Goal: Information Seeking & Learning: Learn about a topic

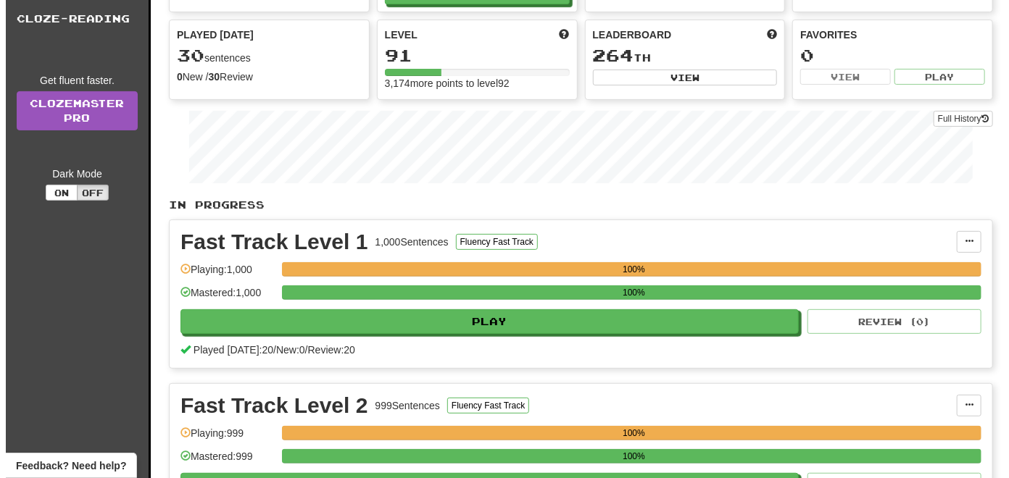
scroll to position [145, 0]
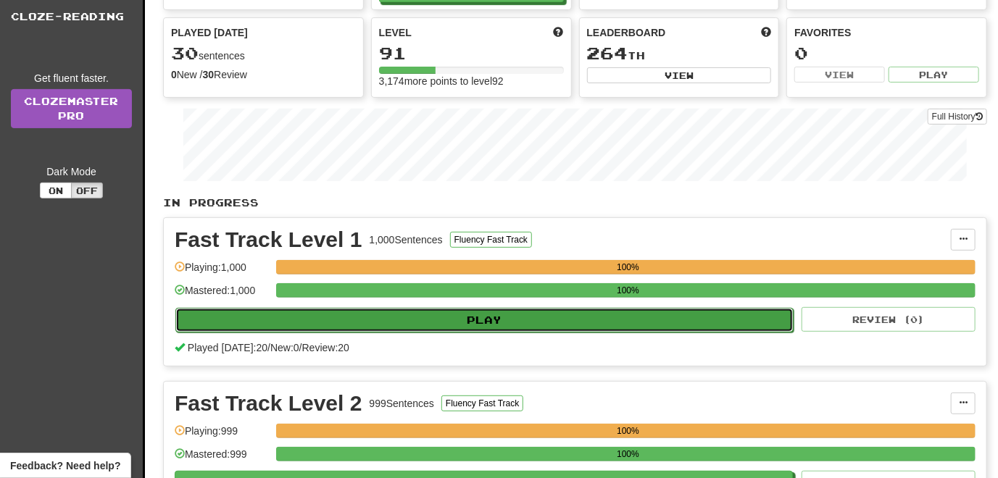
click at [437, 322] on button "Play" at bounding box center [484, 320] width 618 height 25
select select "**"
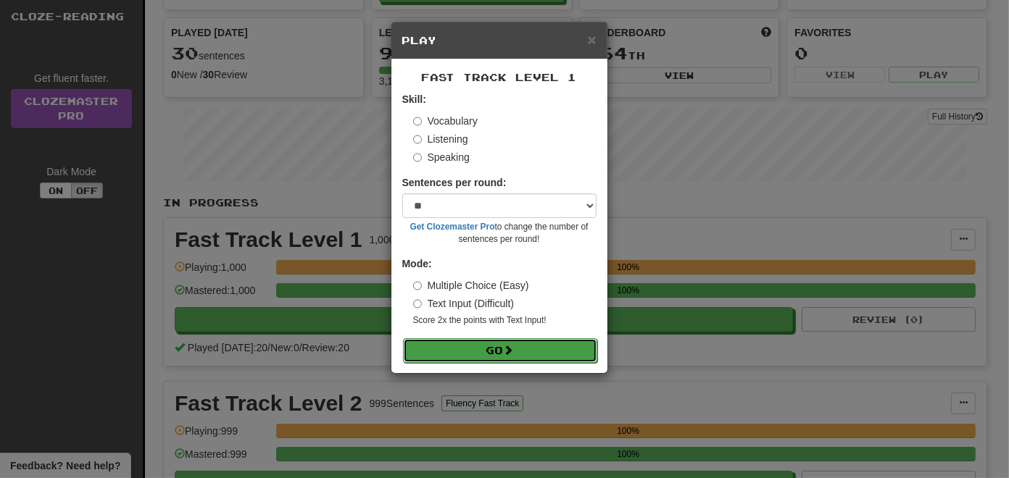
click at [483, 351] on button "Go" at bounding box center [500, 350] width 194 height 25
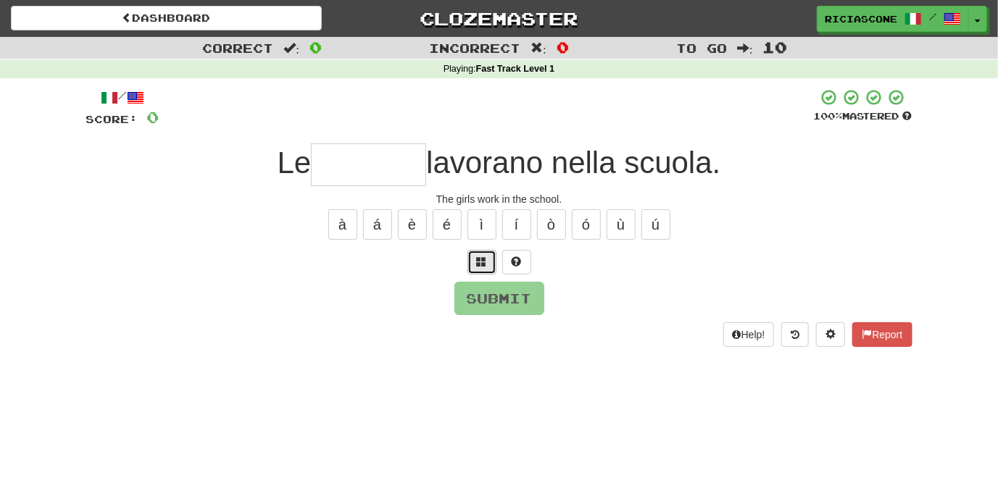
click at [483, 268] on button at bounding box center [481, 262] width 29 height 25
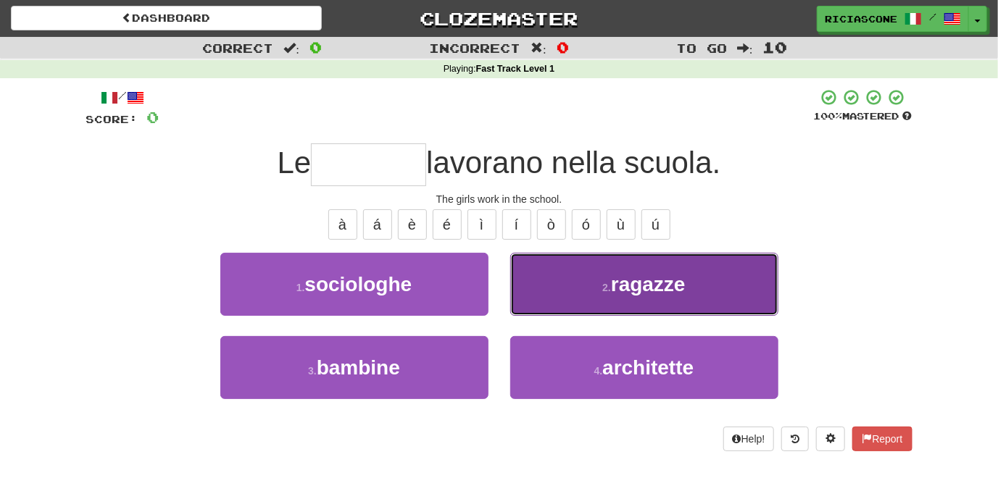
click at [580, 290] on button "2 . ragazze" at bounding box center [644, 284] width 268 height 63
type input "*******"
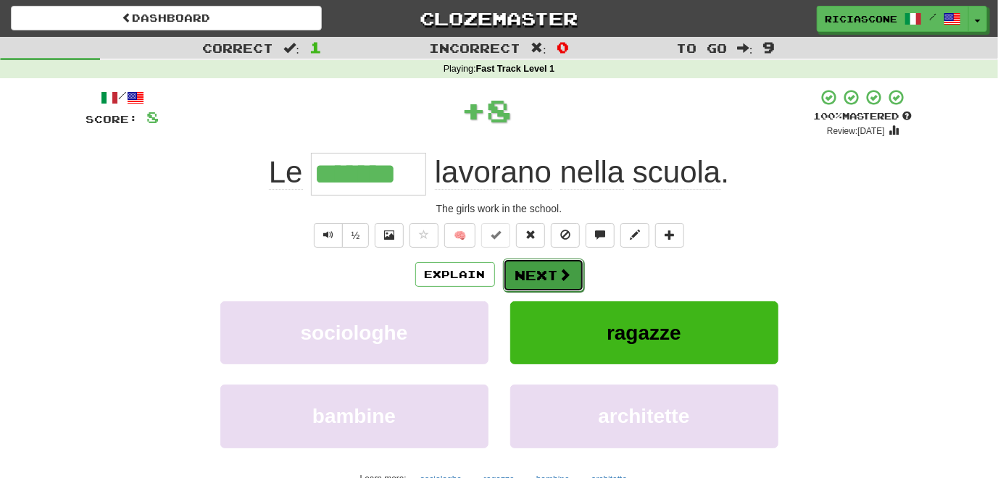
click at [532, 276] on button "Next" at bounding box center [543, 275] width 81 height 33
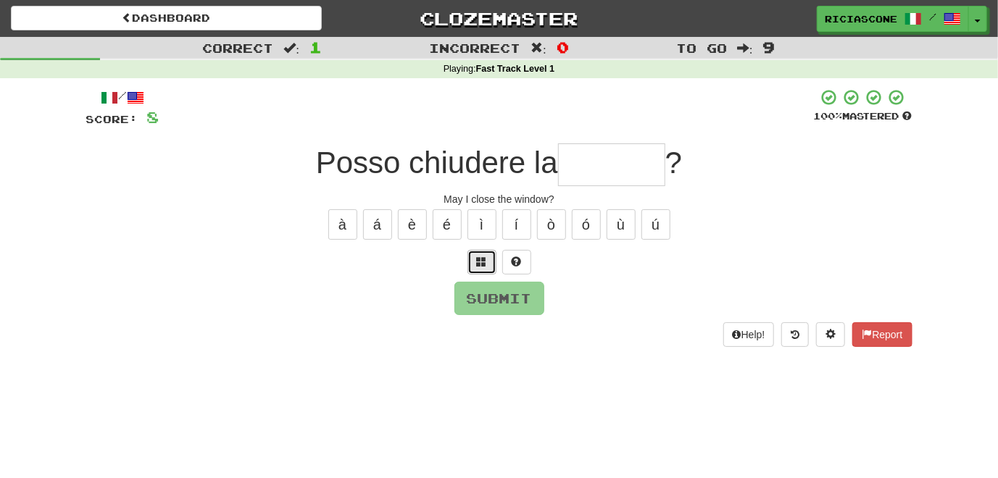
click at [479, 258] on span at bounding box center [482, 262] width 10 height 10
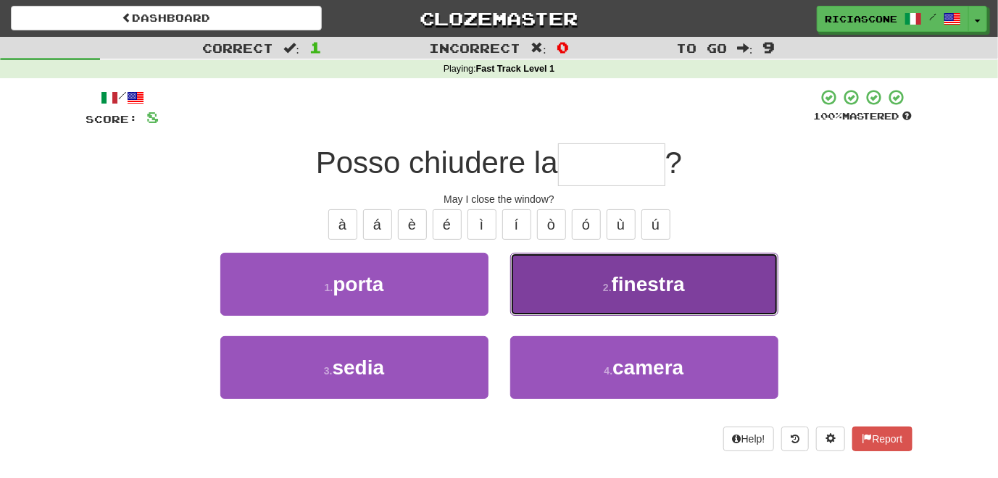
click at [560, 282] on button "2 . finestra" at bounding box center [644, 284] width 268 height 63
type input "********"
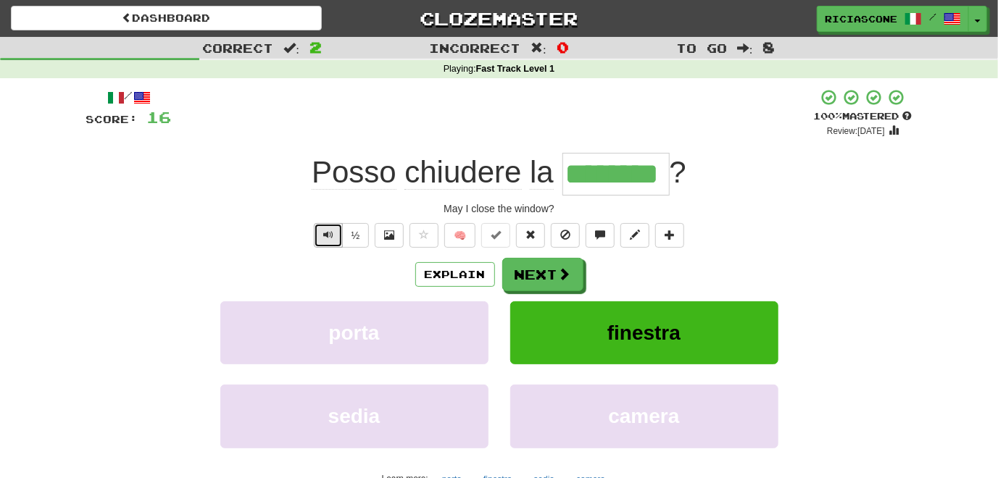
click at [337, 231] on button "Text-to-speech controls" at bounding box center [328, 235] width 29 height 25
click at [530, 265] on button "Next" at bounding box center [543, 275] width 81 height 33
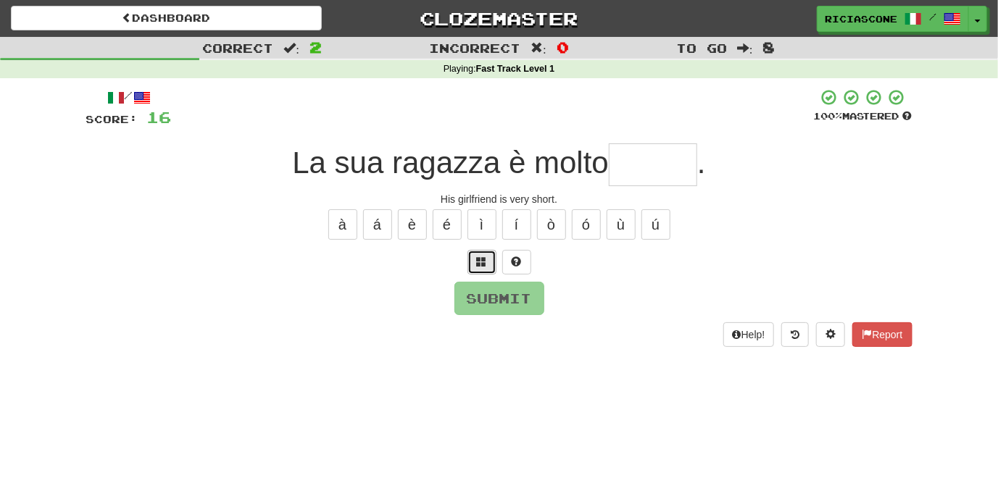
click at [487, 262] on button at bounding box center [481, 262] width 29 height 25
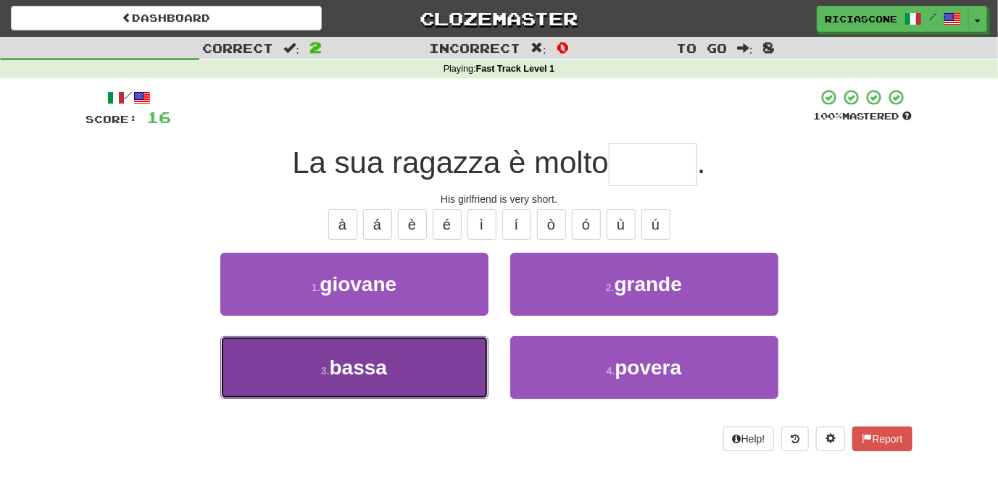
click at [437, 347] on button "3 . bassa" at bounding box center [354, 367] width 268 height 63
type input "*****"
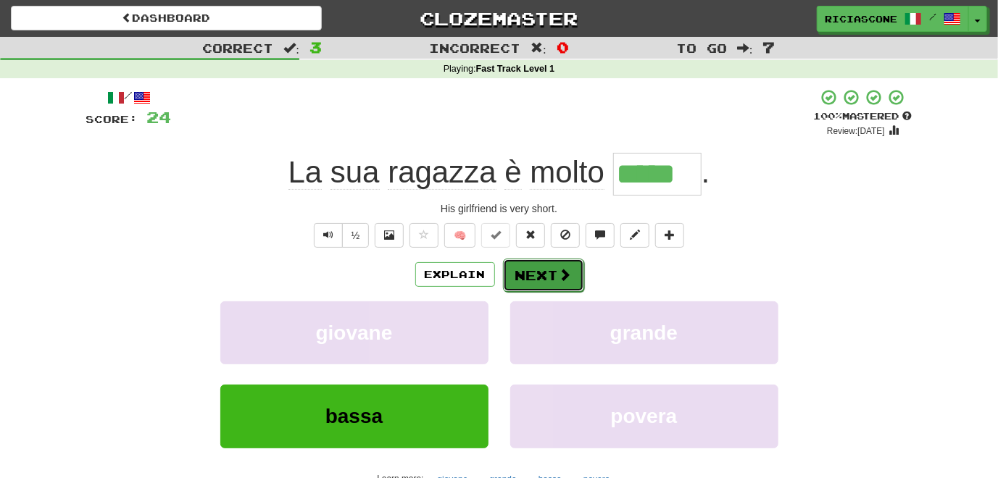
click at [536, 271] on button "Next" at bounding box center [543, 275] width 81 height 33
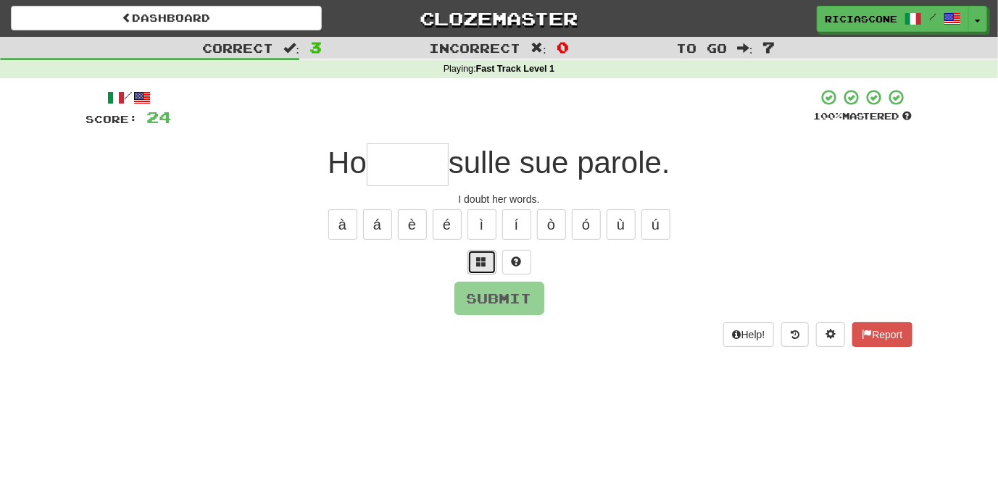
click at [483, 257] on span at bounding box center [482, 262] width 10 height 10
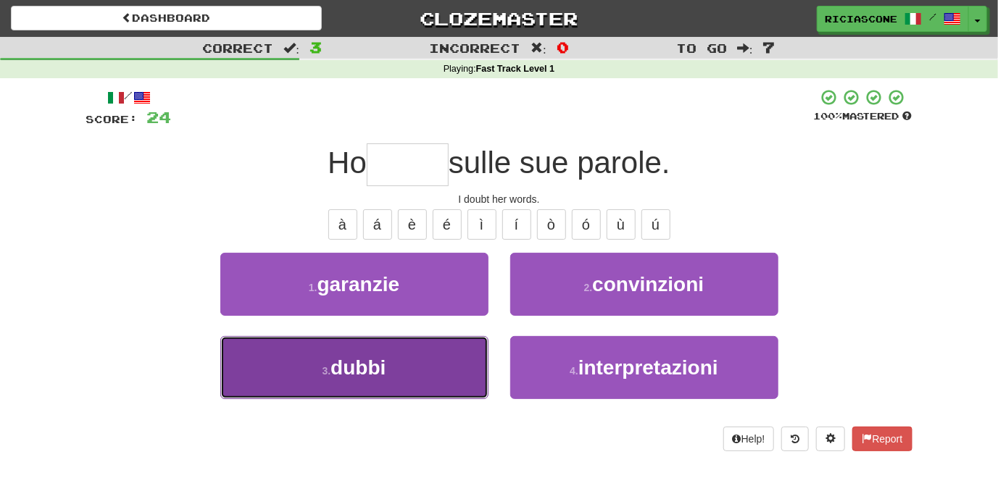
click at [432, 354] on button "3 . dubbi" at bounding box center [354, 367] width 268 height 63
type input "*****"
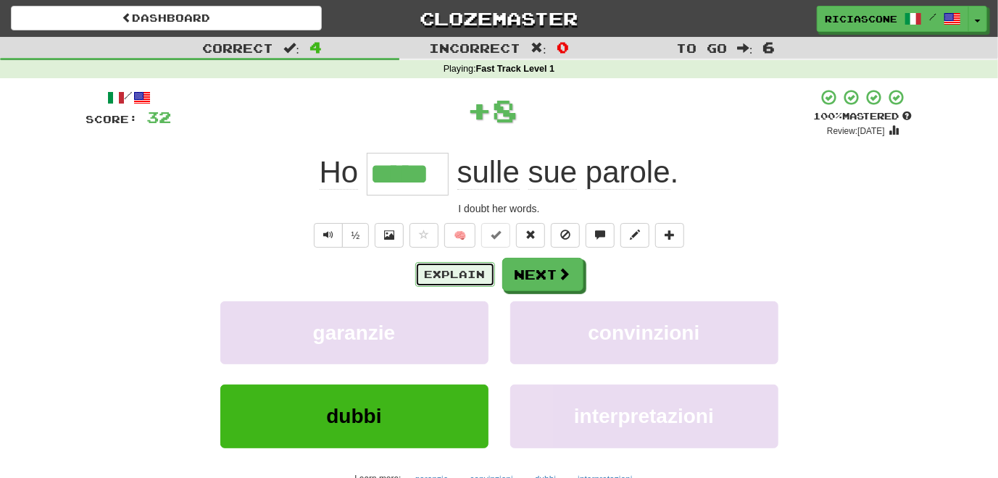
click at [443, 275] on button "Explain" at bounding box center [455, 274] width 80 height 25
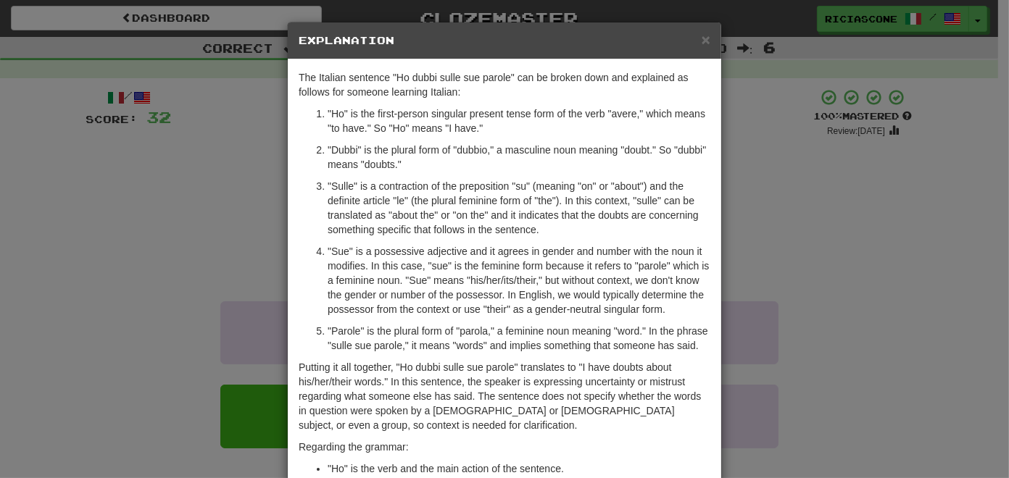
click at [178, 176] on div "× Explanation The Italian sentence "Ho dubbi sulle sue parole" can be broken do…" at bounding box center [504, 239] width 1009 height 478
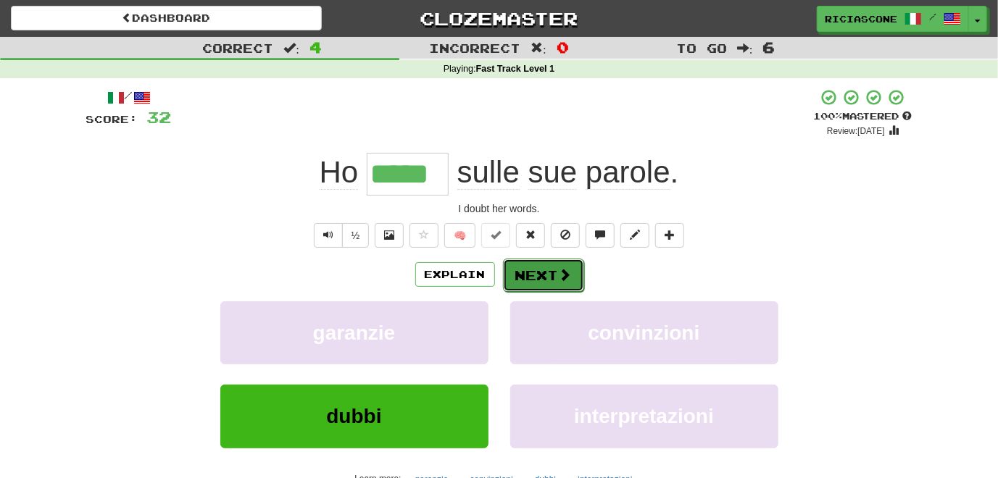
click at [536, 278] on button "Next" at bounding box center [543, 275] width 81 height 33
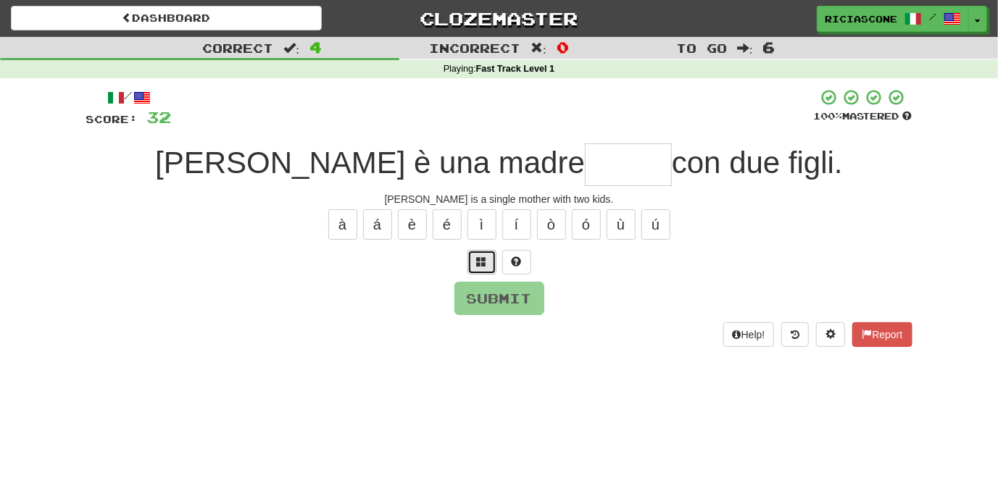
click at [481, 261] on span at bounding box center [482, 262] width 10 height 10
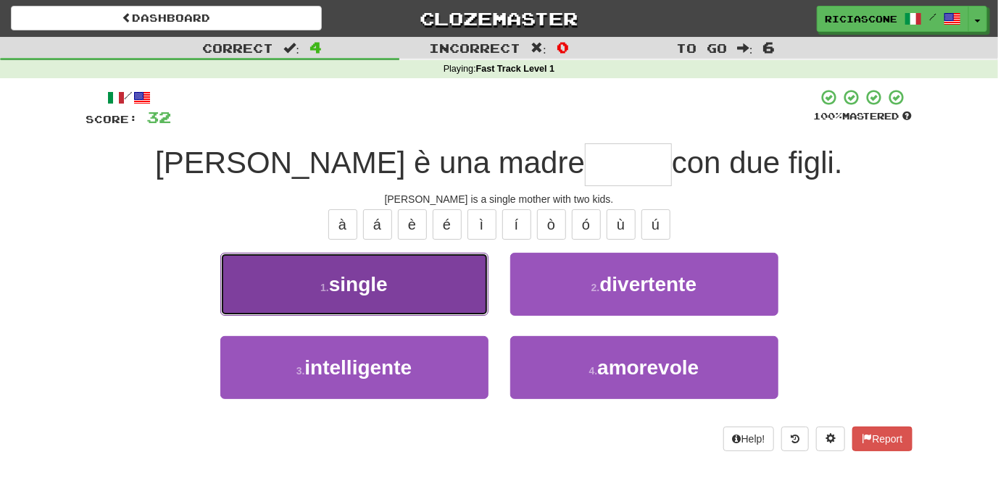
click at [438, 291] on button "1 . single" at bounding box center [354, 284] width 268 height 63
type input "******"
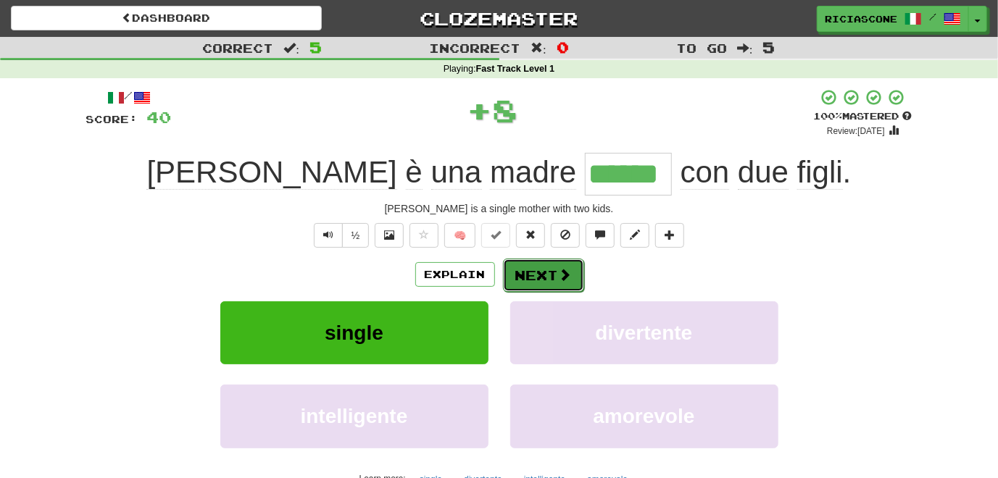
click at [531, 280] on button "Next" at bounding box center [543, 275] width 81 height 33
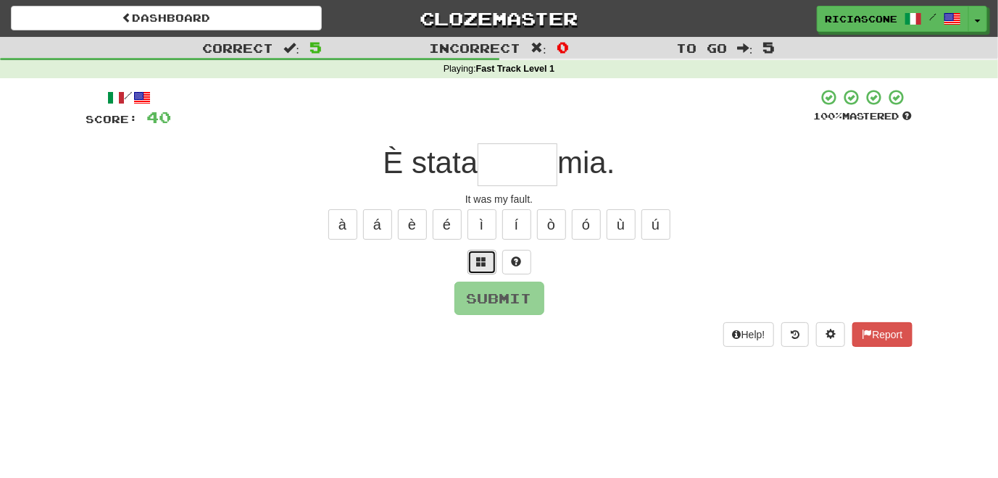
click at [478, 264] on span at bounding box center [482, 262] width 10 height 10
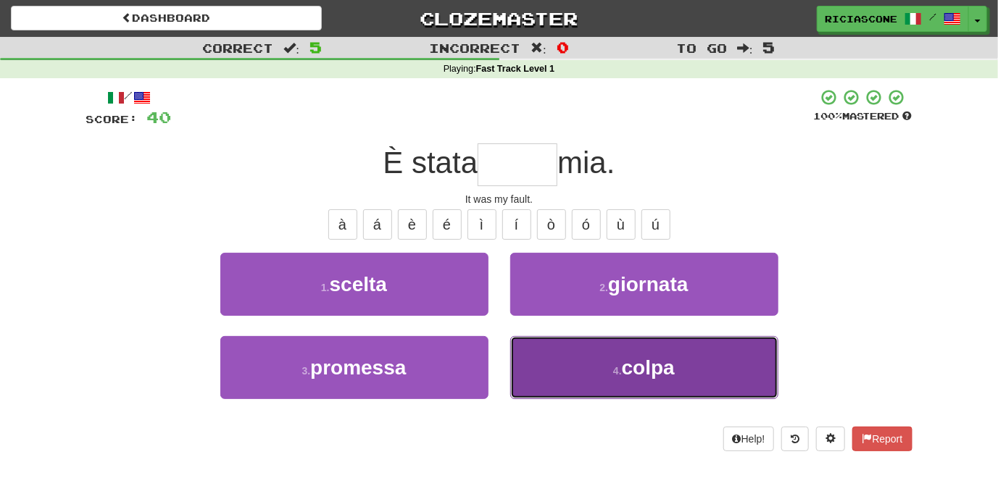
click at [537, 375] on button "4 . colpa" at bounding box center [644, 367] width 268 height 63
type input "*****"
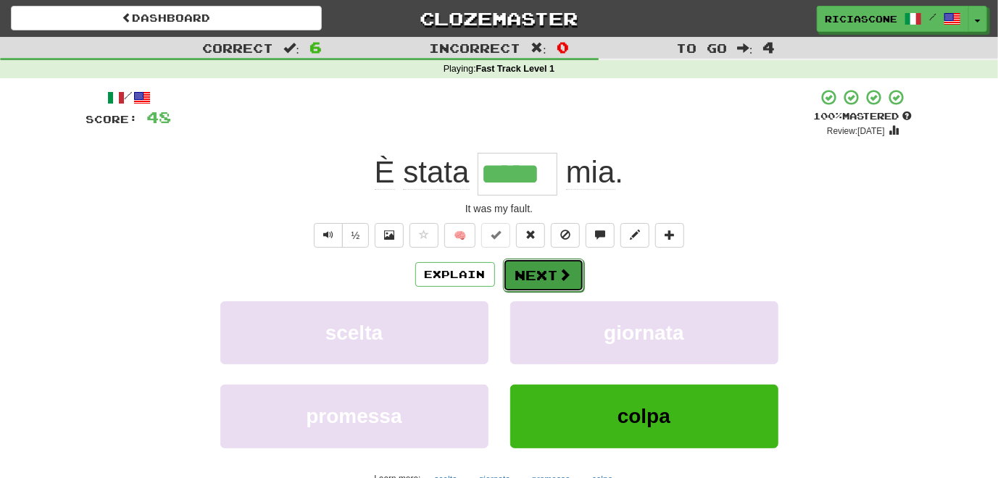
click at [528, 270] on button "Next" at bounding box center [543, 275] width 81 height 33
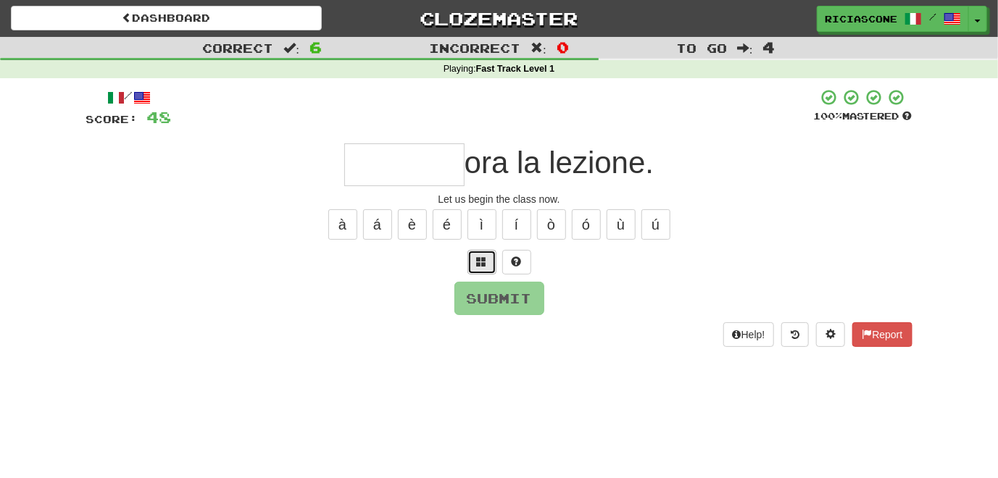
click at [478, 257] on span at bounding box center [482, 262] width 10 height 10
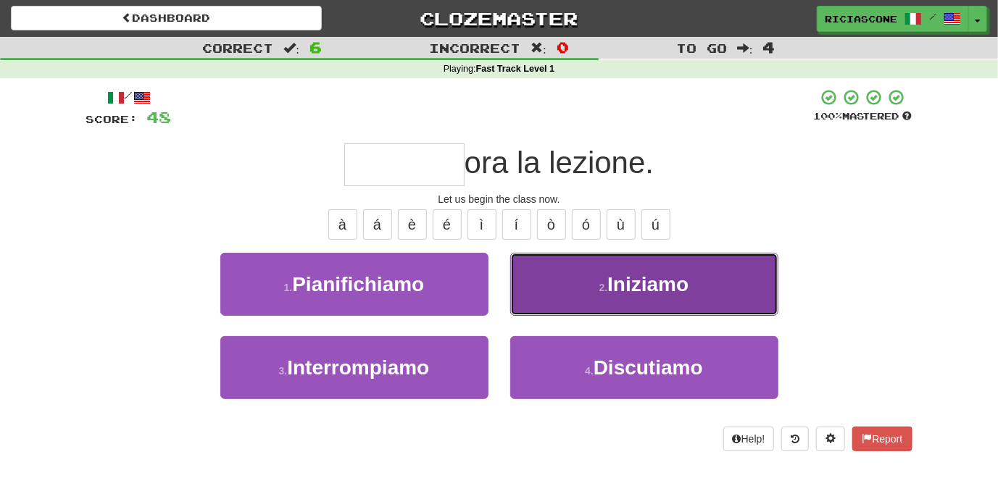
click at [522, 271] on button "2 . Iniziamo" at bounding box center [644, 284] width 268 height 63
type input "********"
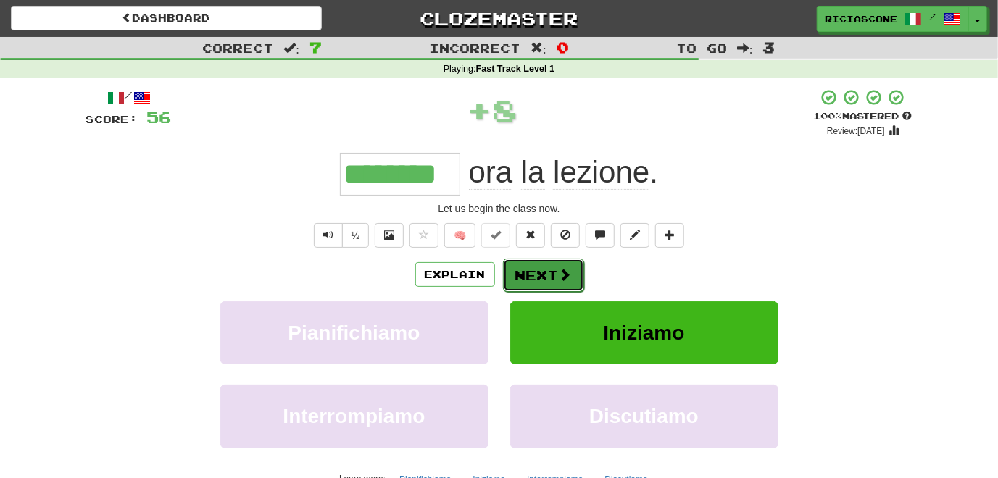
click at [522, 272] on button "Next" at bounding box center [543, 275] width 81 height 33
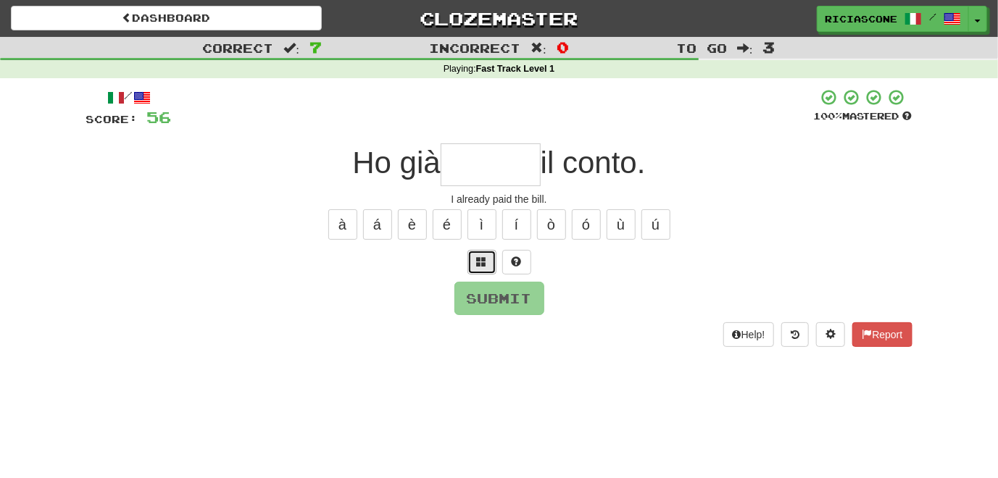
click at [480, 264] on span at bounding box center [482, 262] width 10 height 10
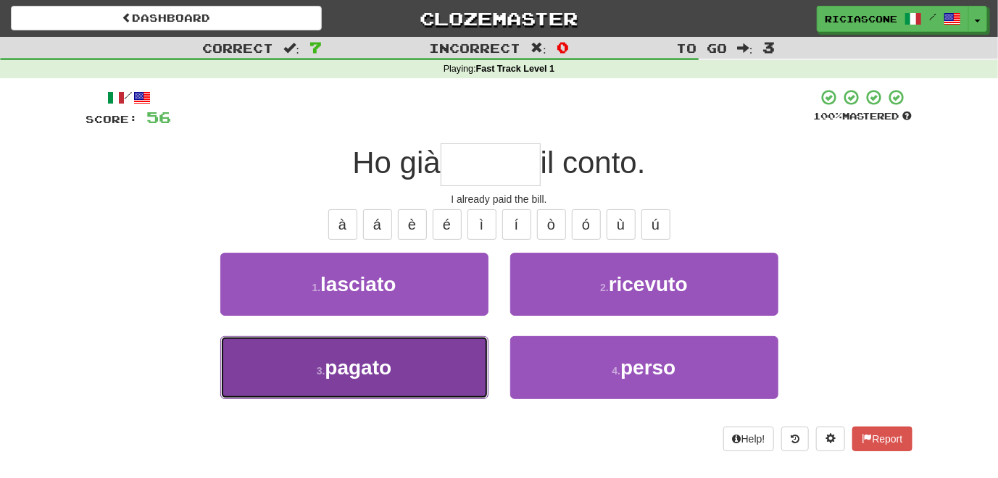
click at [434, 364] on button "3 . pagato" at bounding box center [354, 367] width 268 height 63
type input "******"
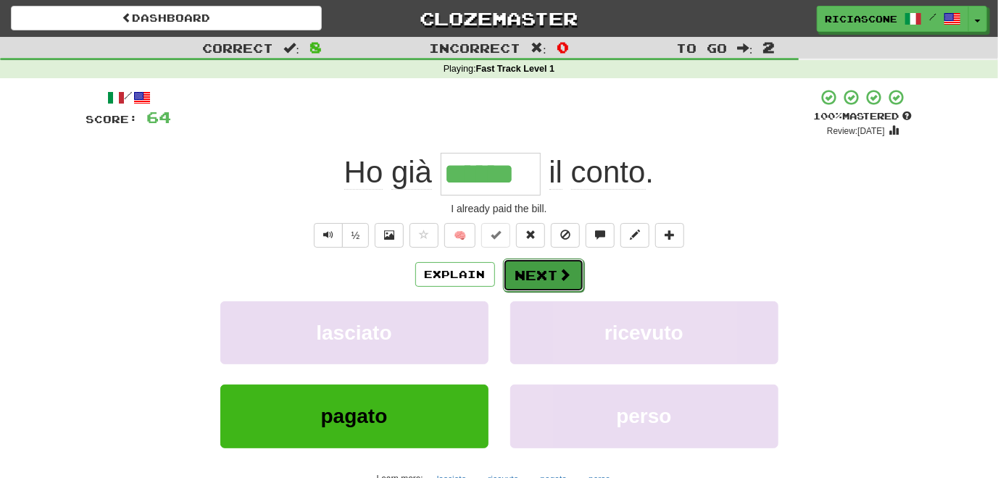
click at [529, 274] on button "Next" at bounding box center [543, 275] width 81 height 33
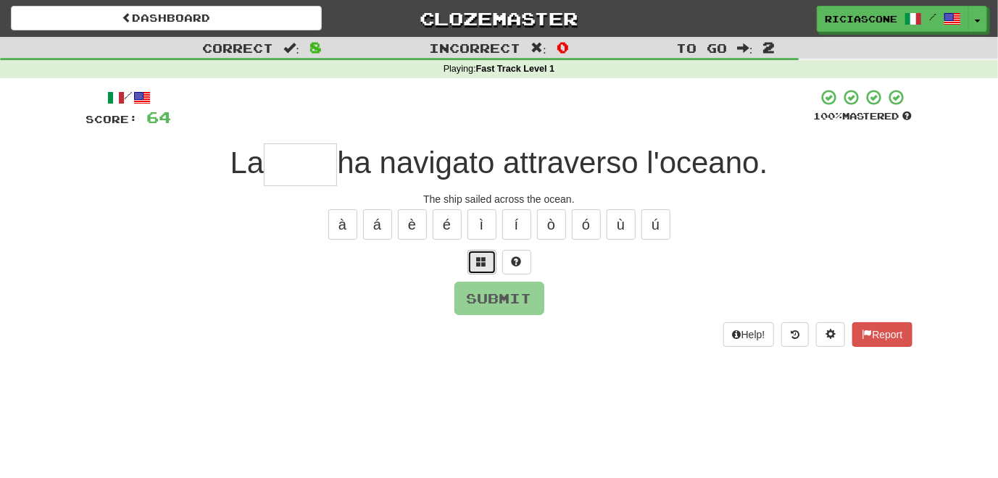
click at [489, 261] on button at bounding box center [481, 262] width 29 height 25
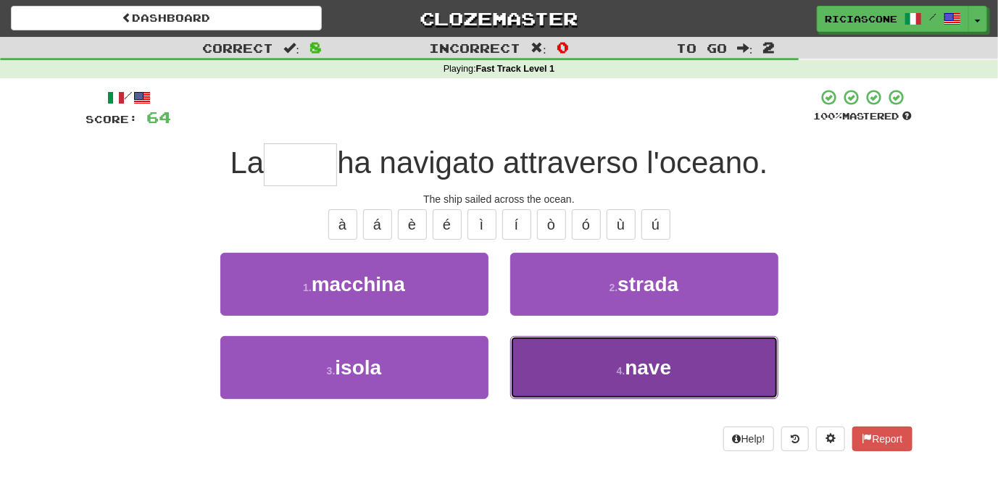
click at [588, 352] on button "4 . nave" at bounding box center [644, 367] width 268 height 63
type input "****"
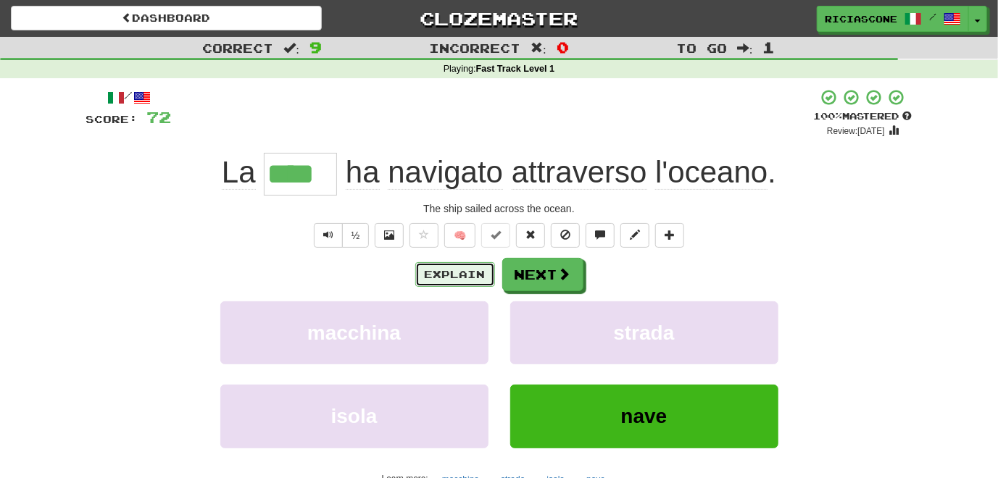
click at [461, 262] on button "Explain" at bounding box center [455, 274] width 80 height 25
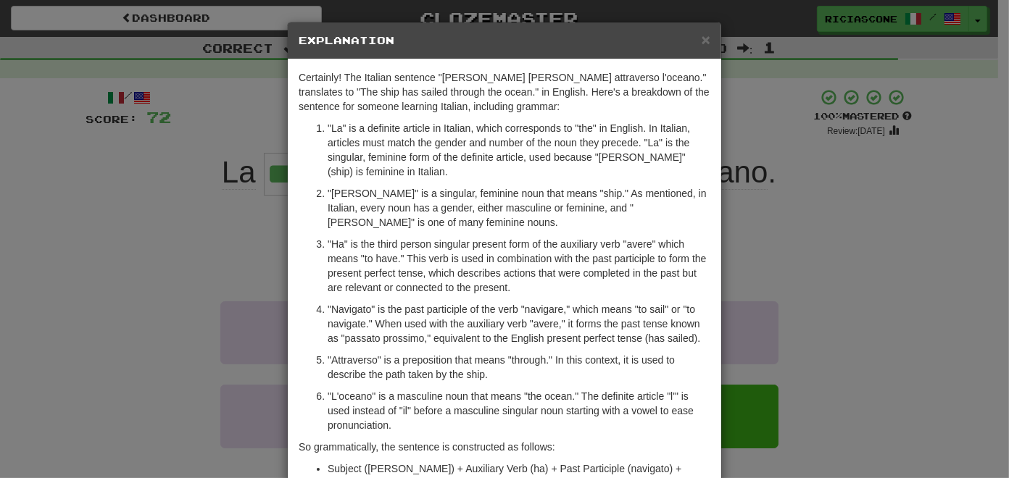
click at [186, 299] on div "× Explanation Certainly! The Italian sentence "La nave ha navigato attraverso l…" at bounding box center [504, 239] width 1009 height 478
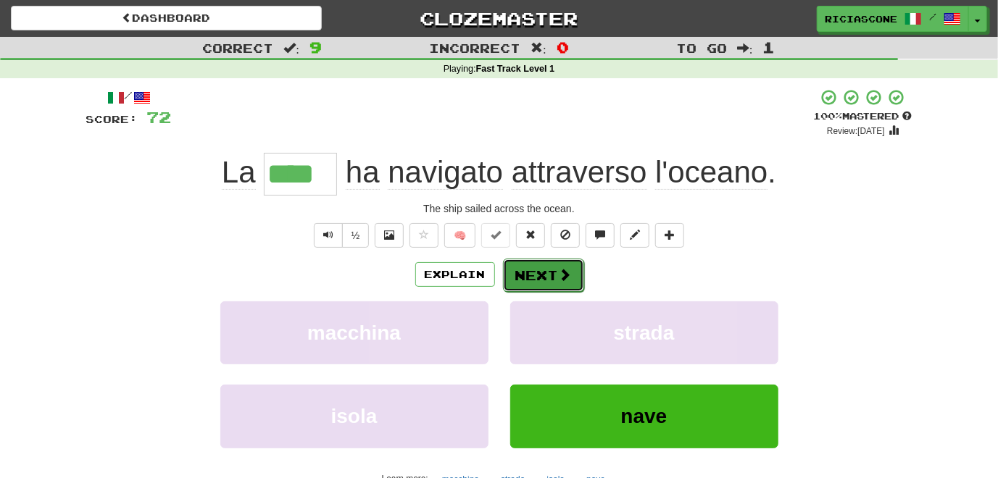
click at [529, 287] on button "Next" at bounding box center [543, 275] width 81 height 33
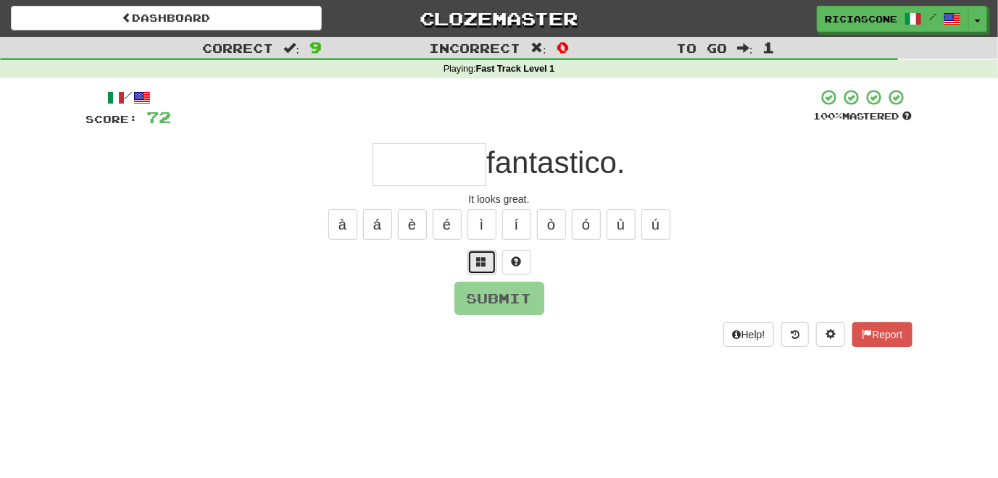
click at [483, 266] on span at bounding box center [482, 262] width 10 height 10
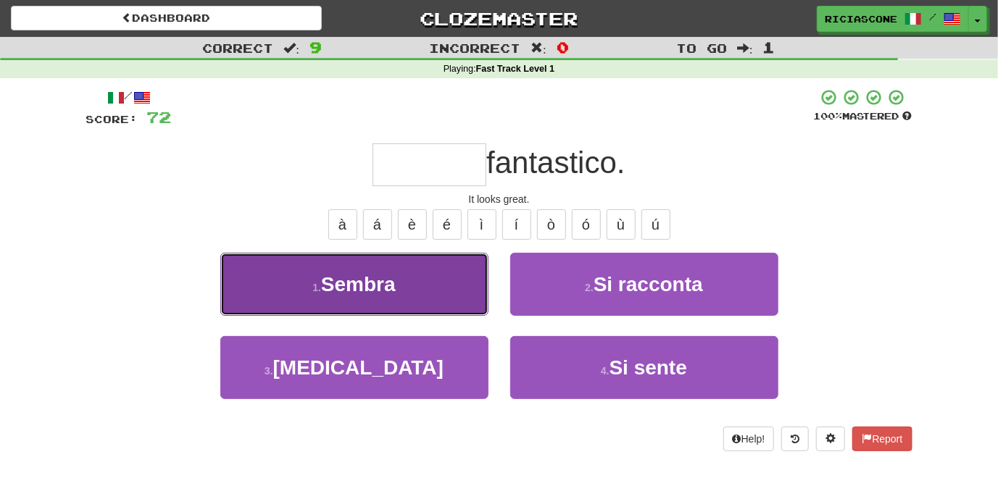
click at [430, 270] on button "1 . Sembra" at bounding box center [354, 284] width 268 height 63
type input "******"
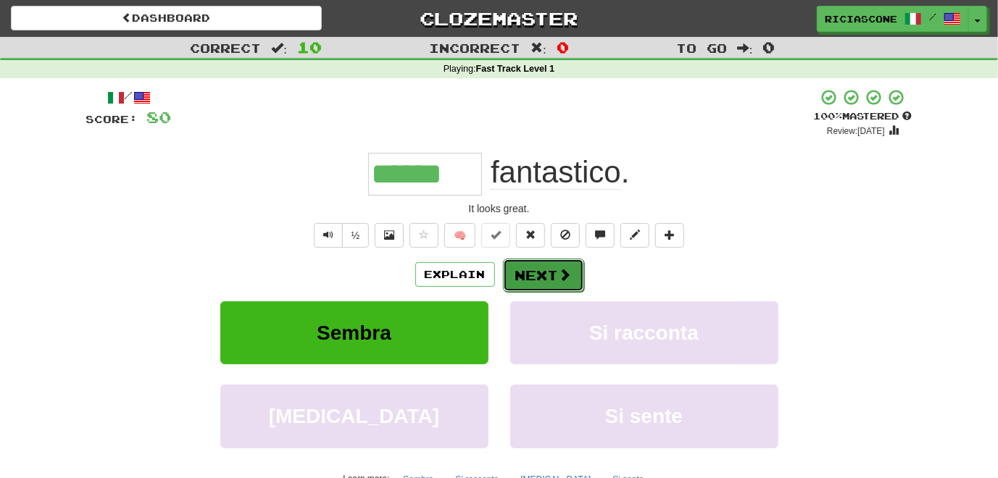
click at [522, 272] on button "Next" at bounding box center [543, 275] width 81 height 33
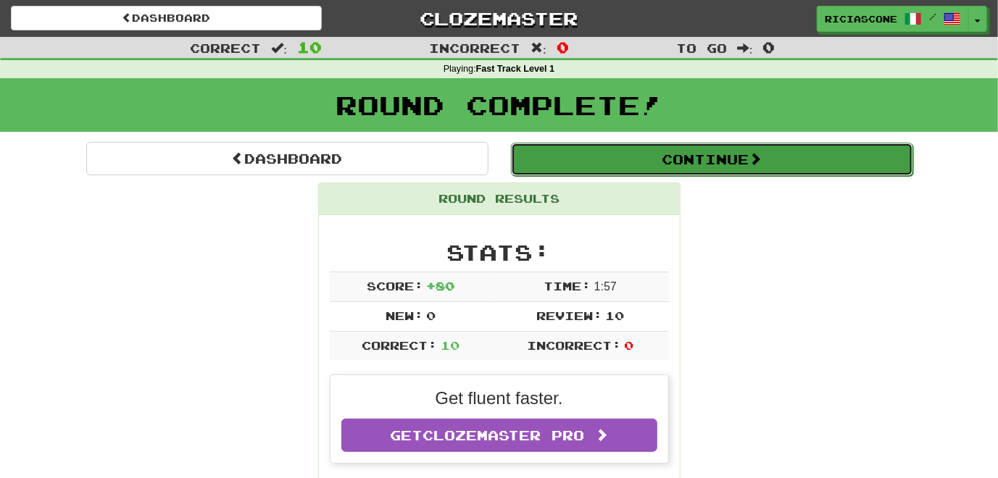
click at [654, 163] on button "Continue" at bounding box center [712, 159] width 402 height 33
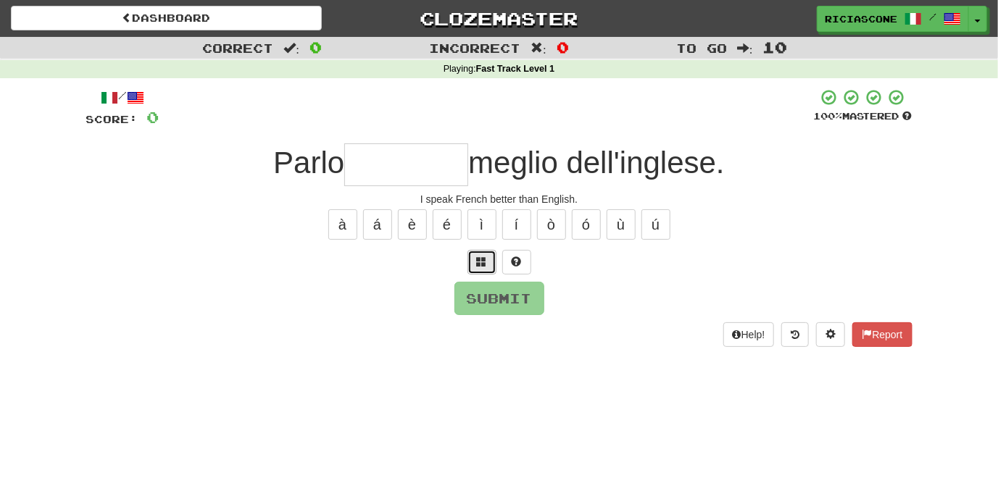
click at [488, 268] on button at bounding box center [481, 262] width 29 height 25
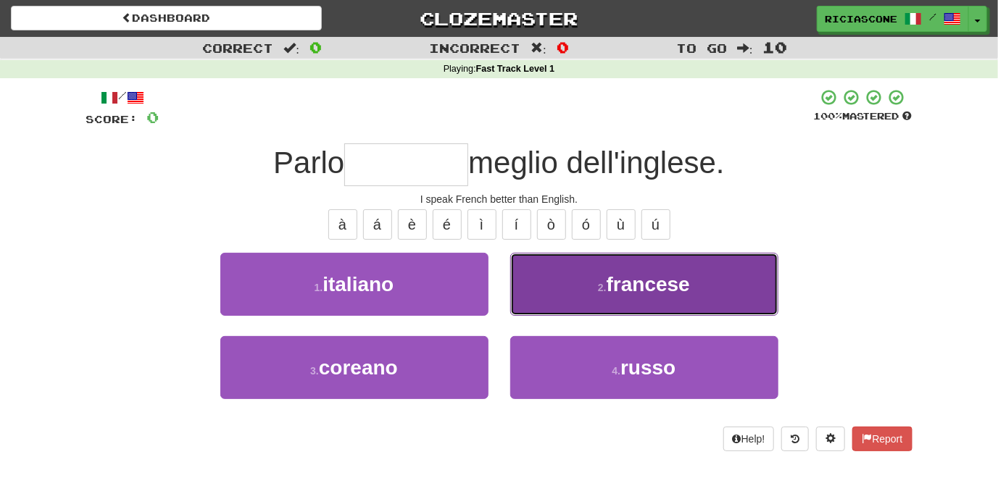
click at [543, 288] on button "2 . francese" at bounding box center [644, 284] width 268 height 63
type input "********"
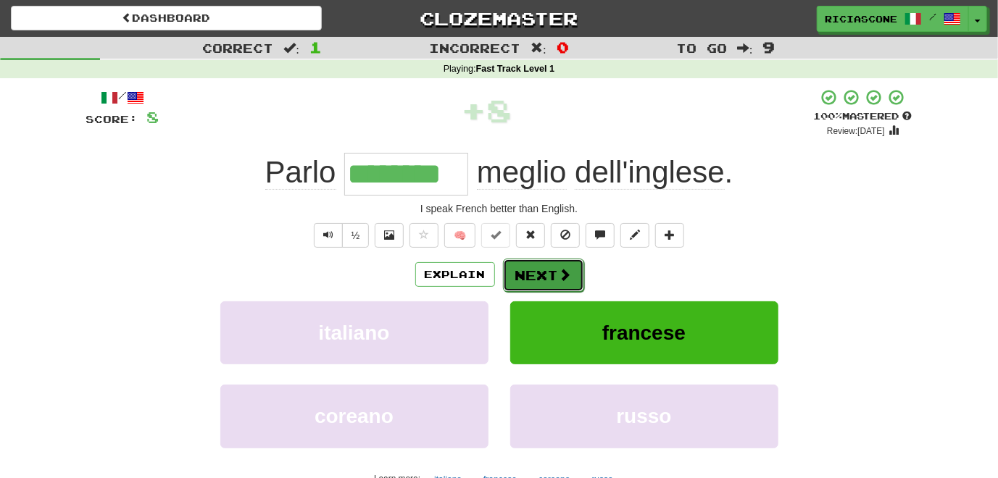
click at [542, 264] on button "Next" at bounding box center [543, 275] width 81 height 33
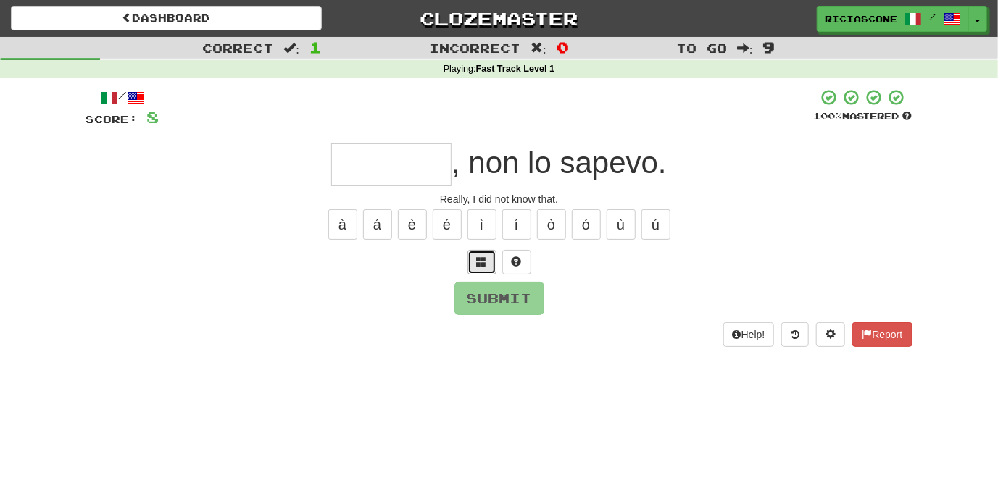
click at [478, 257] on span at bounding box center [482, 262] width 10 height 10
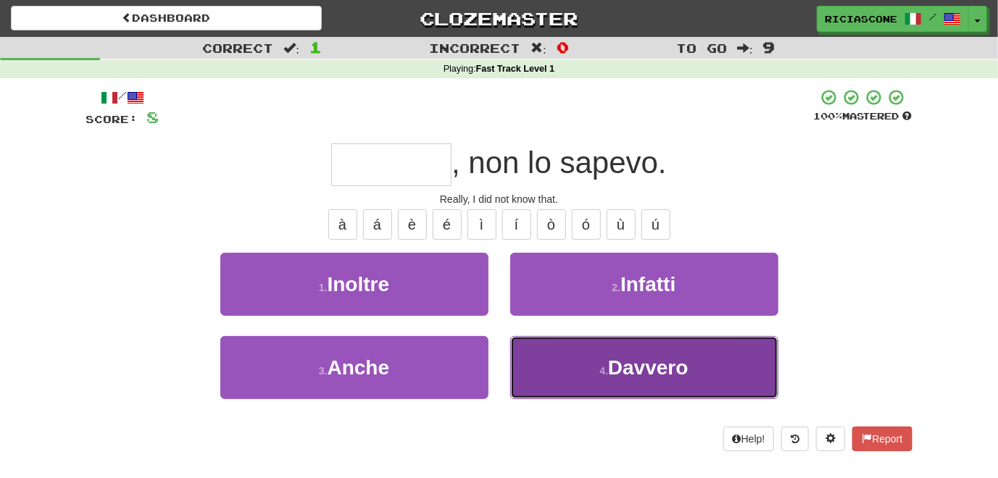
click at [522, 361] on button "4 . Davvero" at bounding box center [644, 367] width 268 height 63
type input "*******"
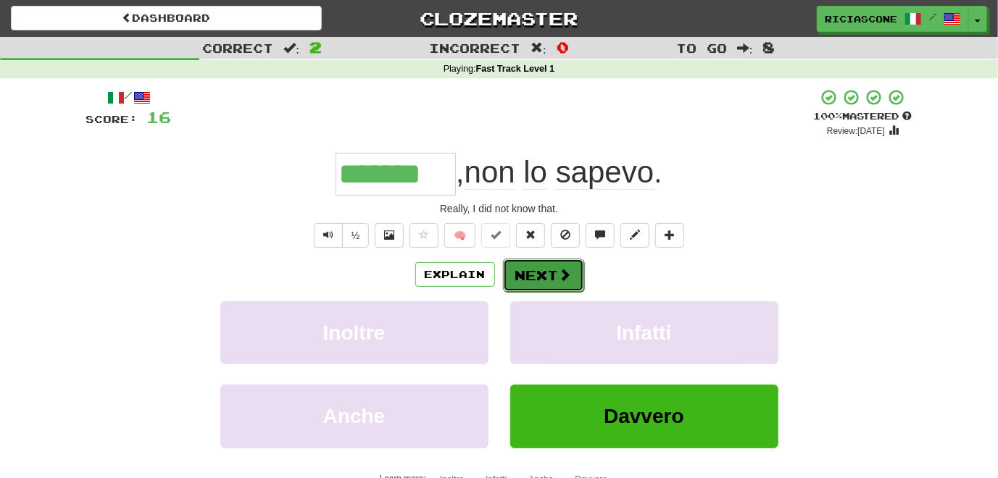
click at [536, 275] on button "Next" at bounding box center [543, 275] width 81 height 33
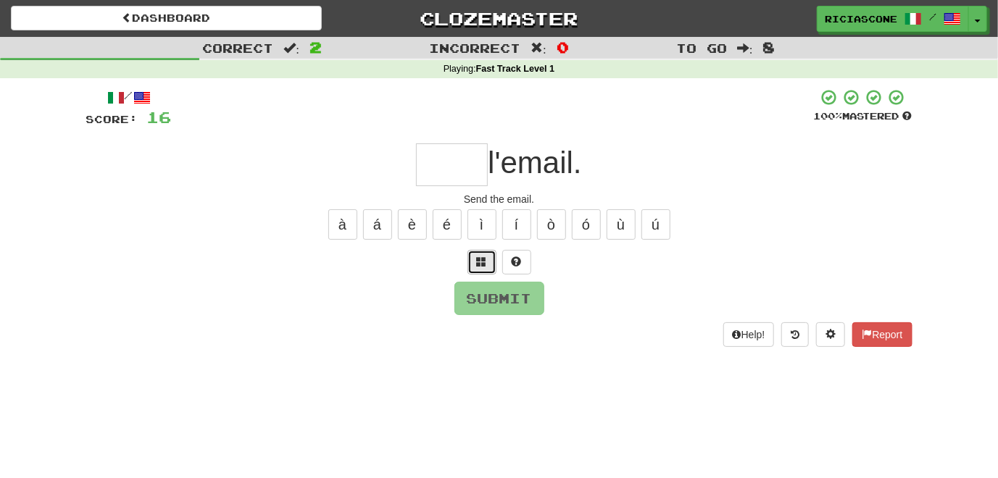
click at [480, 259] on span at bounding box center [482, 262] width 10 height 10
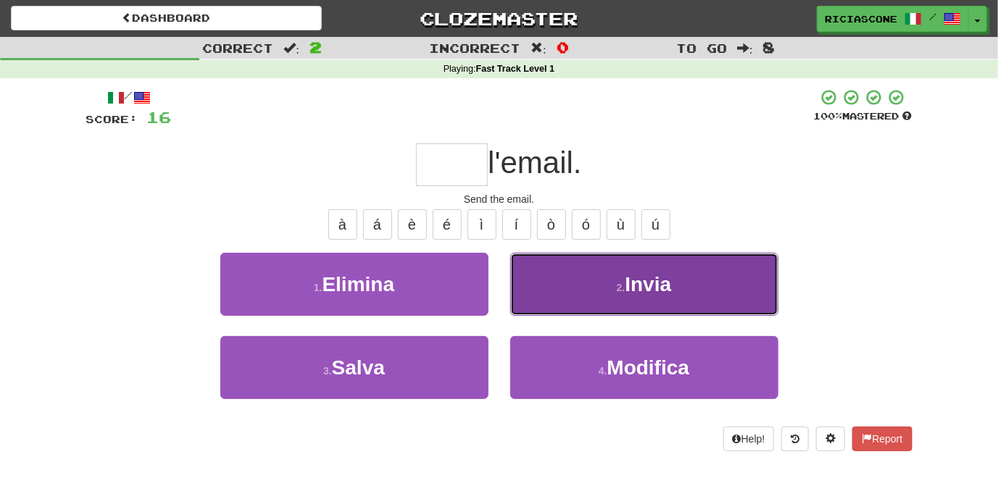
click at [530, 287] on button "2 . Invia" at bounding box center [644, 284] width 268 height 63
type input "*****"
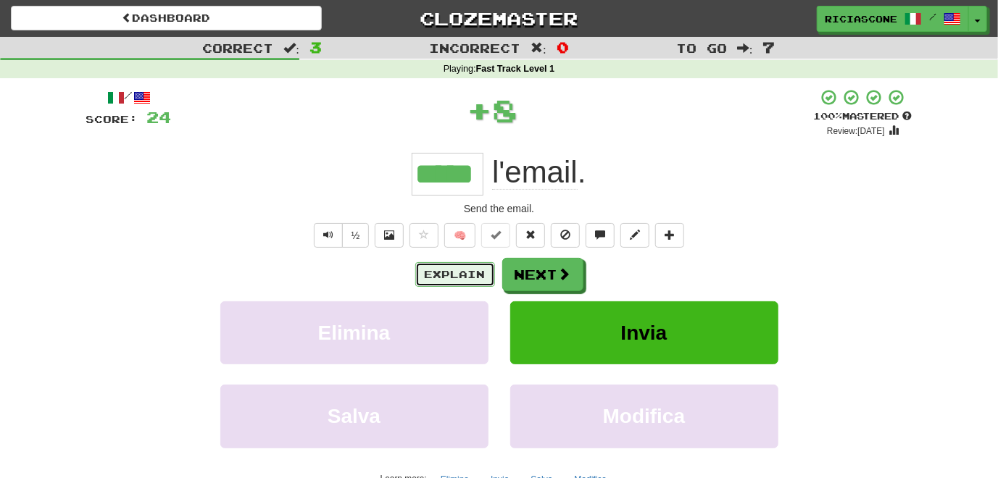
click at [451, 279] on button "Explain" at bounding box center [455, 274] width 80 height 25
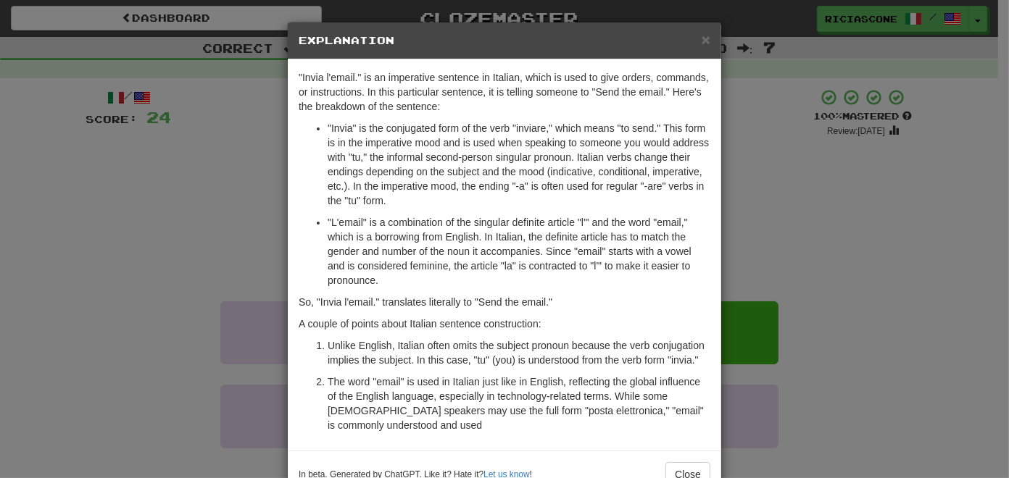
click at [193, 226] on div "× Explanation "Invia l'email." is an imperative sentence in Italian, which is u…" at bounding box center [504, 239] width 1009 height 478
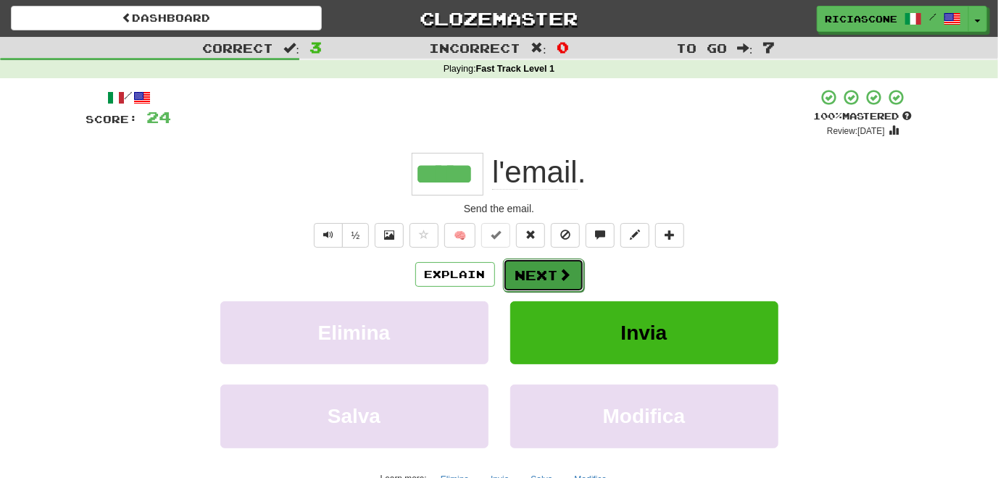
click at [522, 273] on button "Next" at bounding box center [543, 275] width 81 height 33
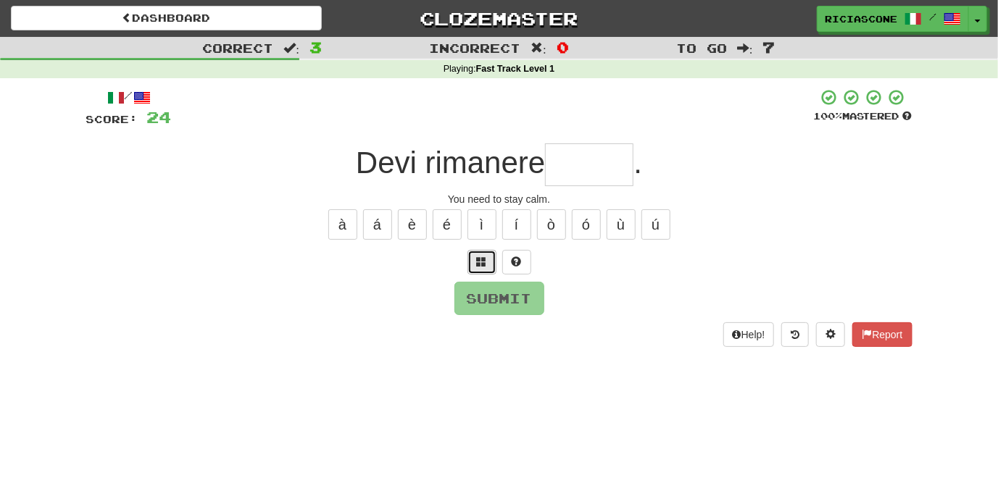
click at [479, 257] on span at bounding box center [482, 262] width 10 height 10
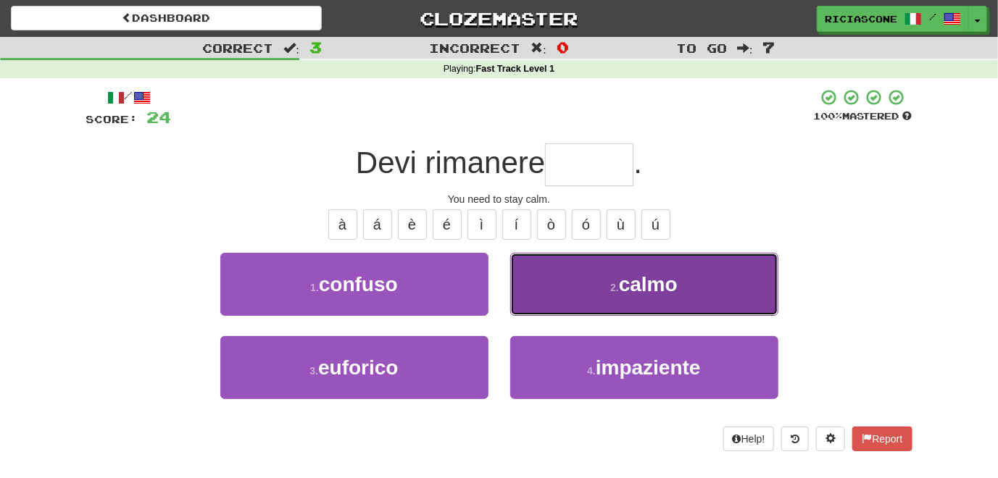
click at [546, 283] on button "2 . calmo" at bounding box center [644, 284] width 268 height 63
type input "*****"
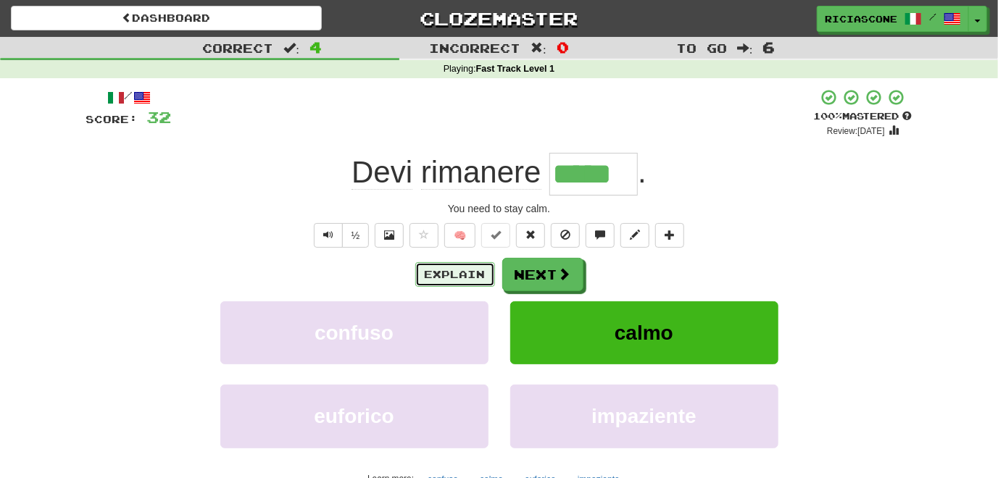
click at [451, 271] on button "Explain" at bounding box center [455, 274] width 80 height 25
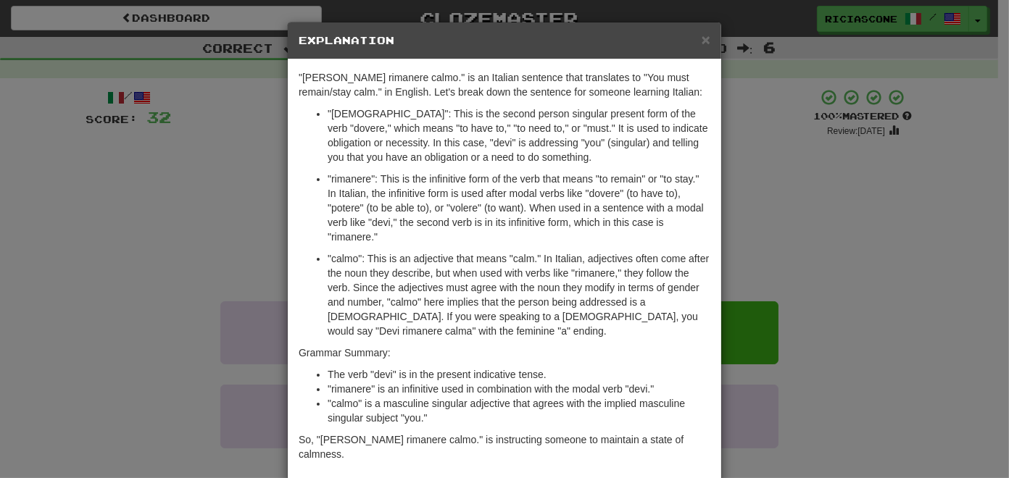
click at [159, 267] on div "× Explanation "Devi rimanere calmo." is an Italian sentence that translates to …" at bounding box center [504, 239] width 1009 height 478
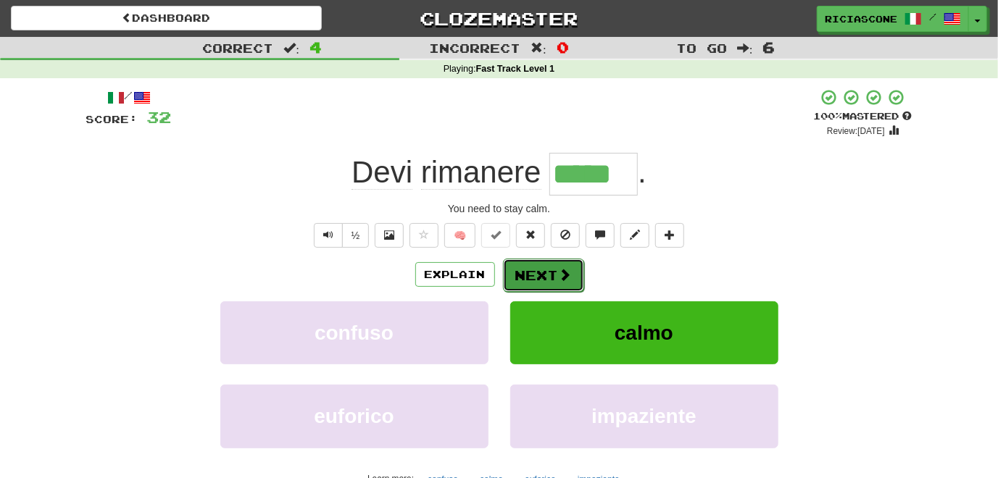
click at [533, 275] on button "Next" at bounding box center [543, 275] width 81 height 33
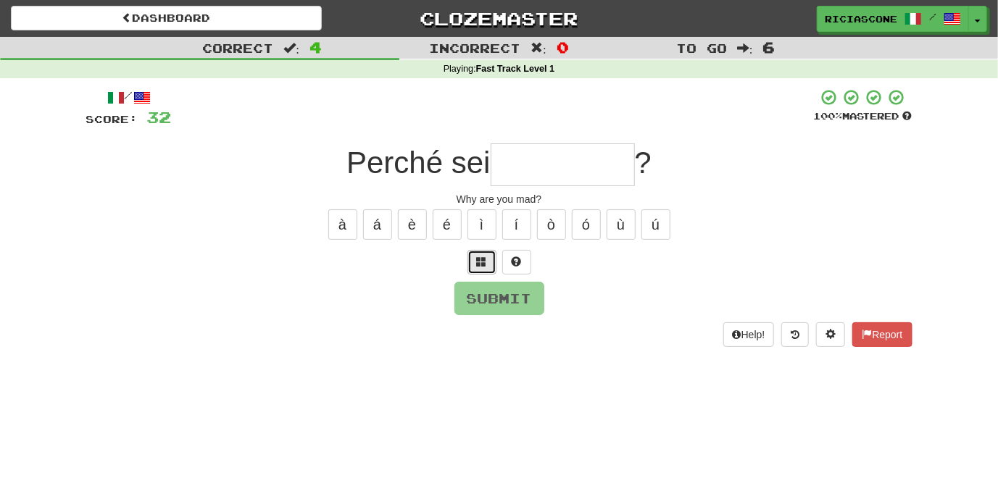
click at [481, 260] on span at bounding box center [482, 262] width 10 height 10
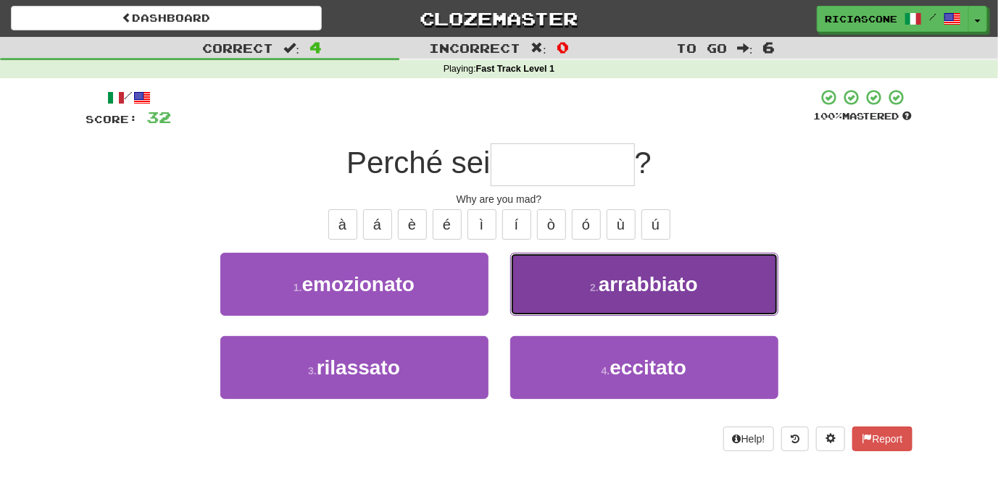
click at [577, 284] on button "2 . arrabbiato" at bounding box center [644, 284] width 268 height 63
type input "**********"
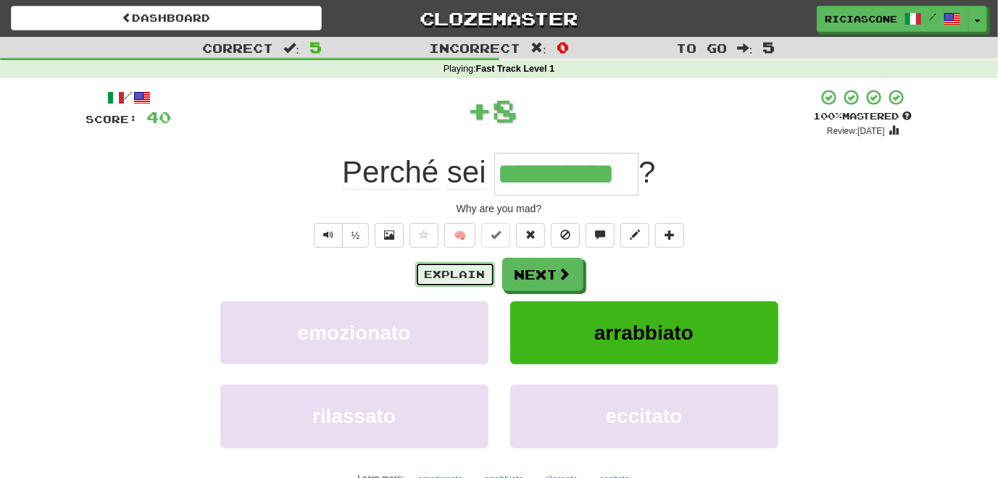
click at [457, 275] on button "Explain" at bounding box center [455, 274] width 80 height 25
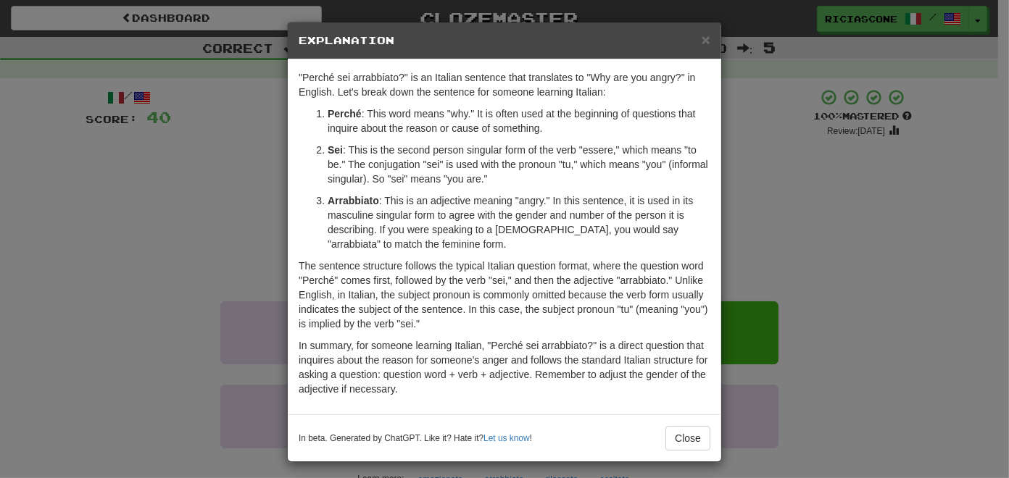
click at [220, 249] on div "× Explanation "Perché sei arrabbiato?" is an Italian sentence that translates t…" at bounding box center [504, 239] width 1009 height 478
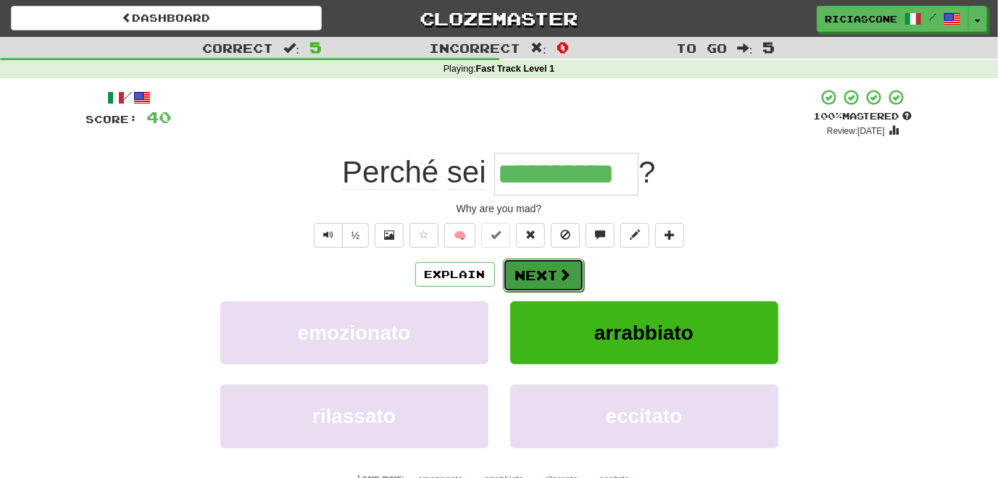
click at [540, 270] on button "Next" at bounding box center [543, 275] width 81 height 33
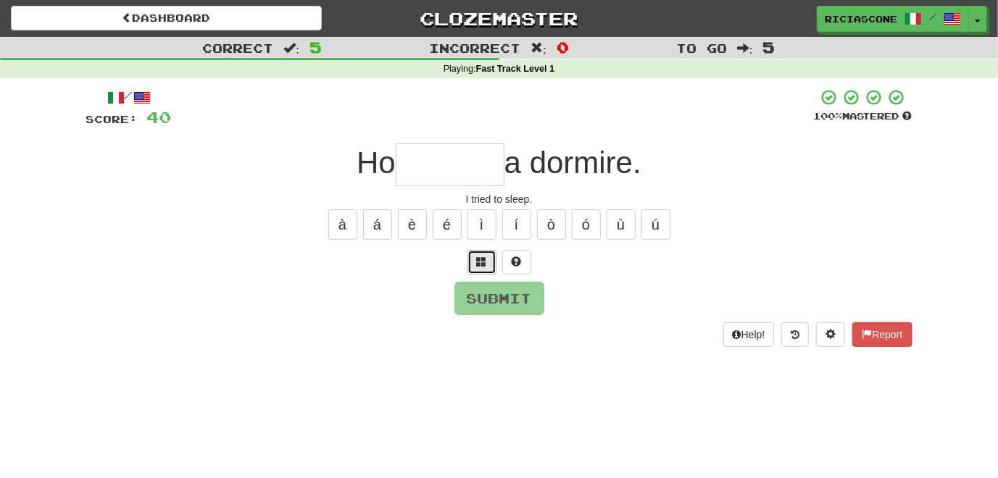
click at [481, 264] on span at bounding box center [482, 262] width 10 height 10
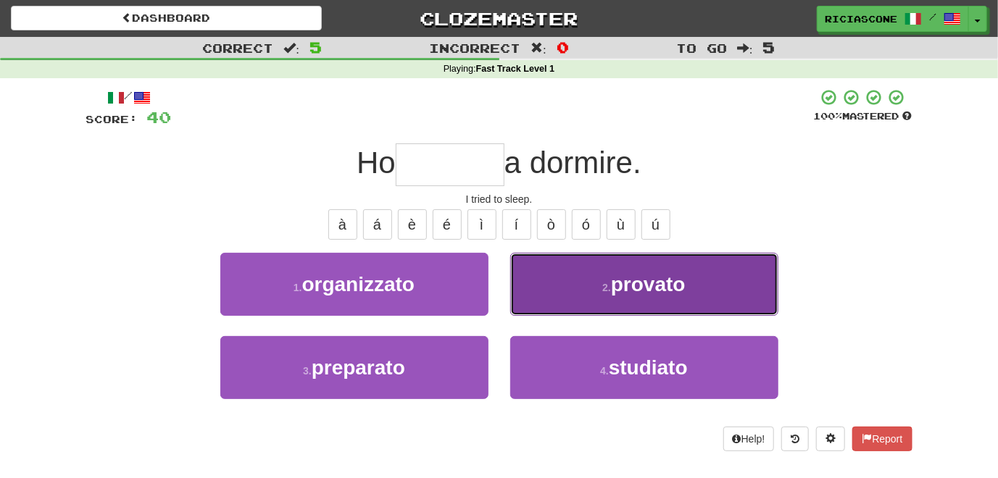
click at [541, 273] on button "2 . provato" at bounding box center [644, 284] width 268 height 63
type input "*******"
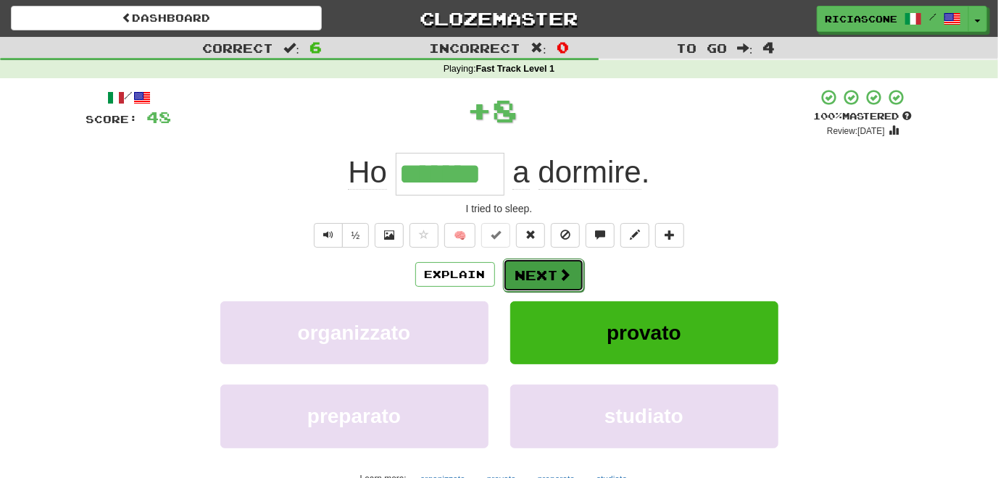
click at [519, 275] on button "Next" at bounding box center [543, 275] width 81 height 33
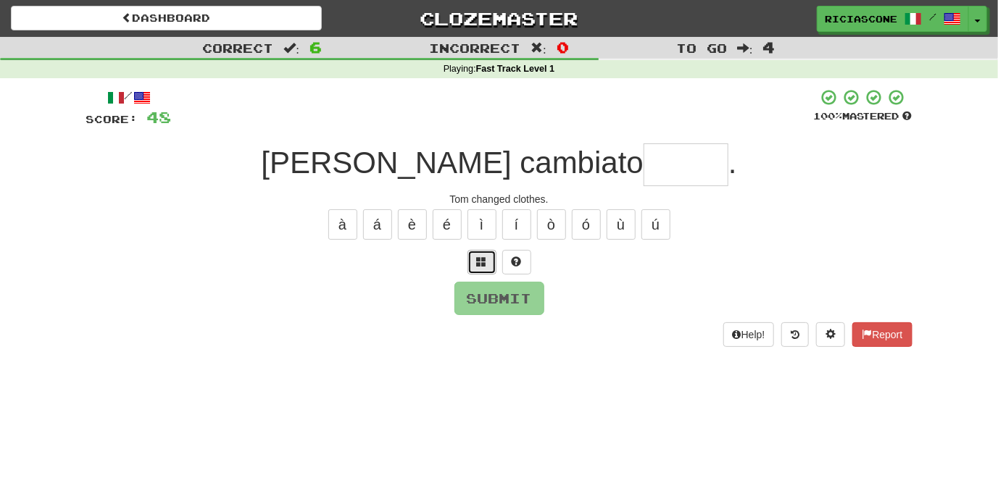
click at [475, 264] on button at bounding box center [481, 262] width 29 height 25
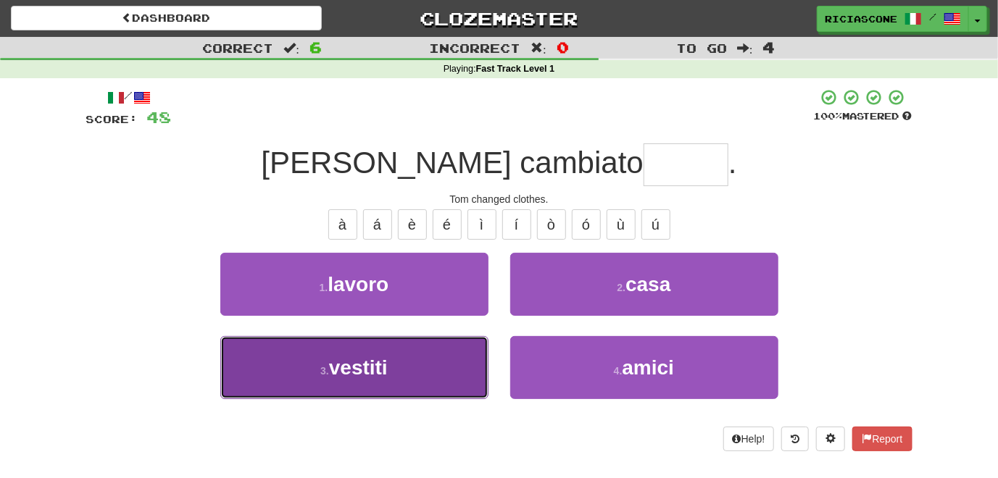
click at [409, 380] on button "3 . vestiti" at bounding box center [354, 367] width 268 height 63
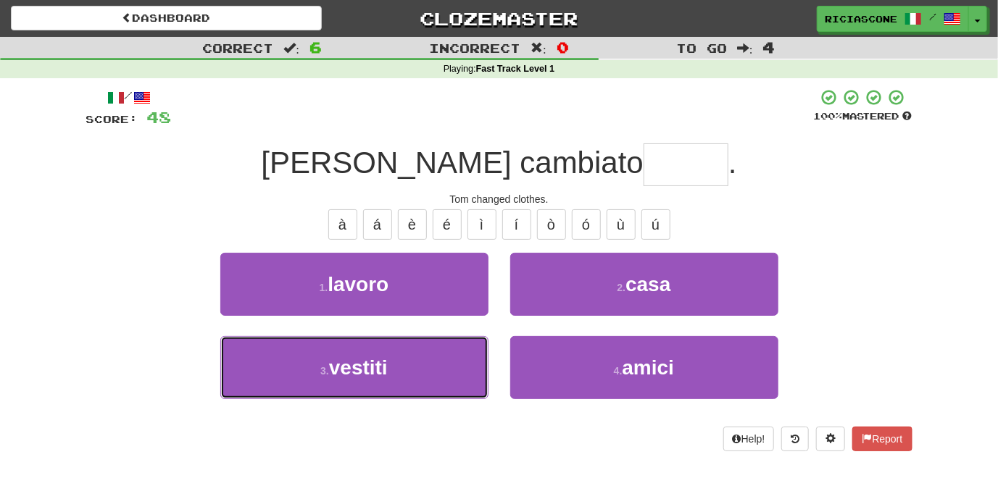
type input "*******"
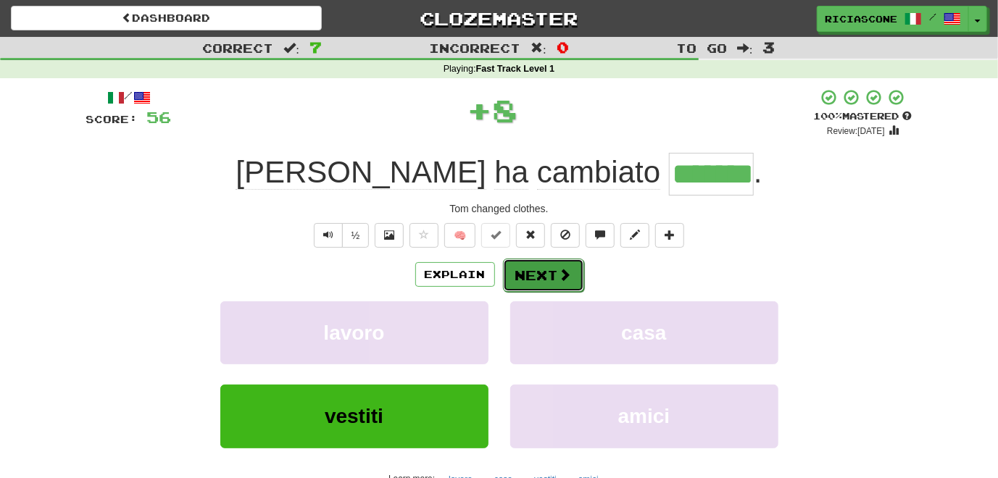
click at [539, 274] on button "Next" at bounding box center [543, 275] width 81 height 33
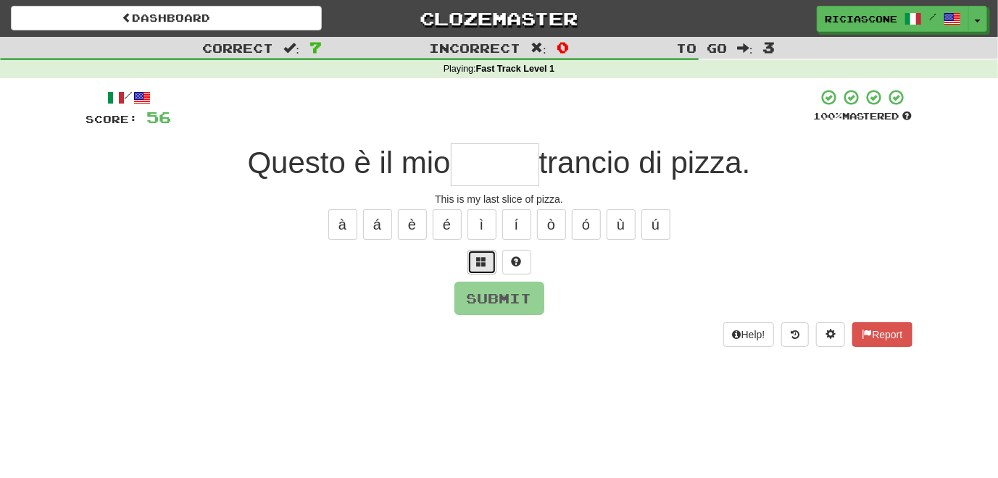
click at [479, 257] on span at bounding box center [482, 262] width 10 height 10
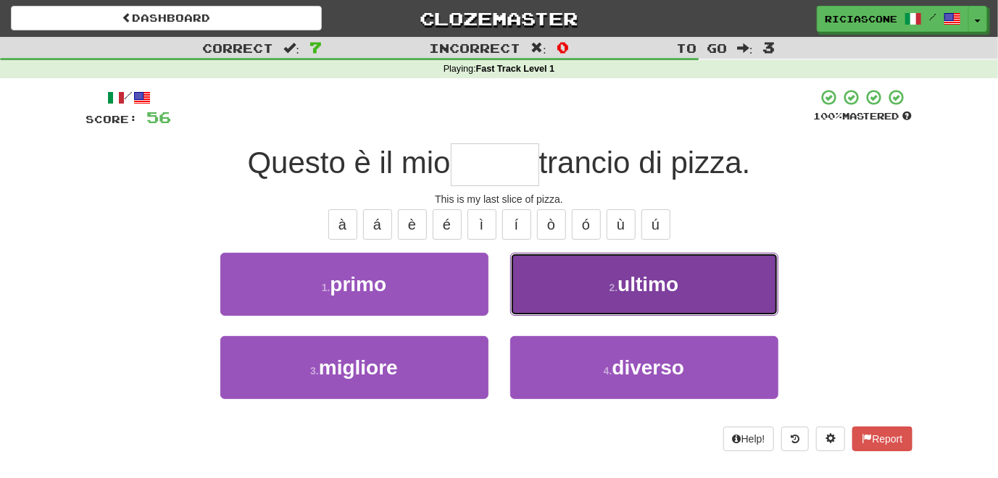
click at [539, 264] on button "2 . ultimo" at bounding box center [644, 284] width 268 height 63
type input "******"
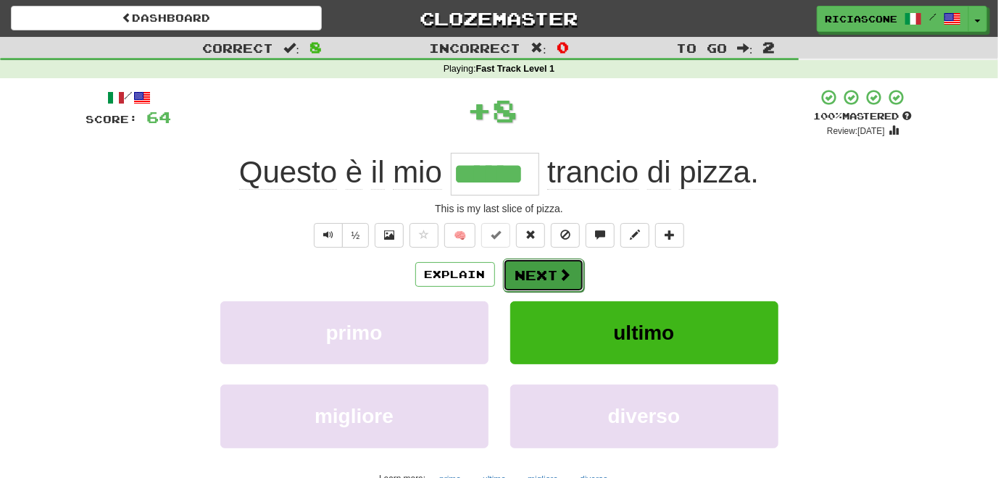
click at [538, 278] on button "Next" at bounding box center [543, 275] width 81 height 33
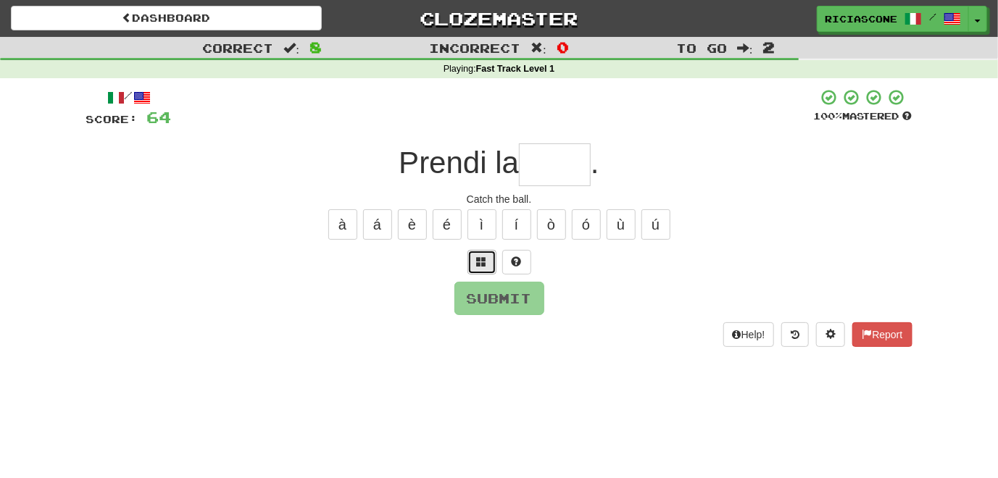
click at [486, 263] on span at bounding box center [482, 262] width 10 height 10
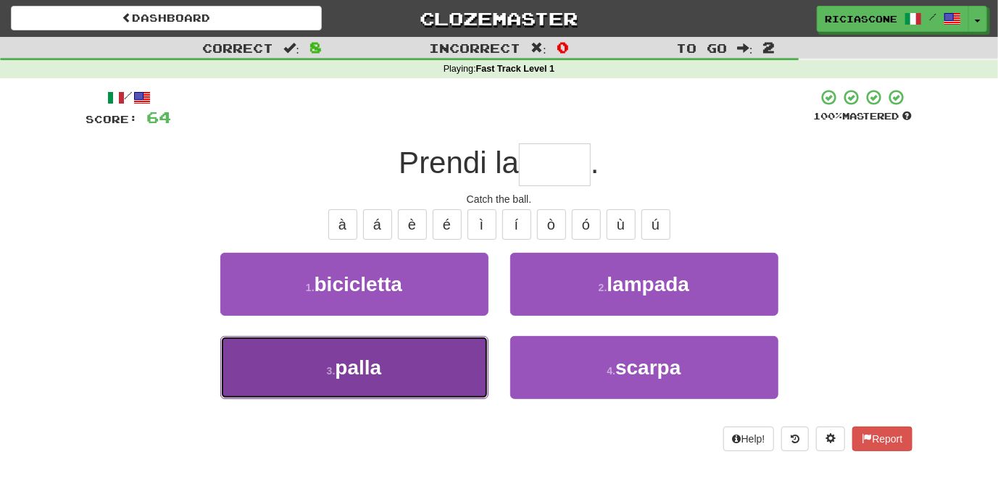
click at [434, 357] on button "3 . palla" at bounding box center [354, 367] width 268 height 63
type input "*****"
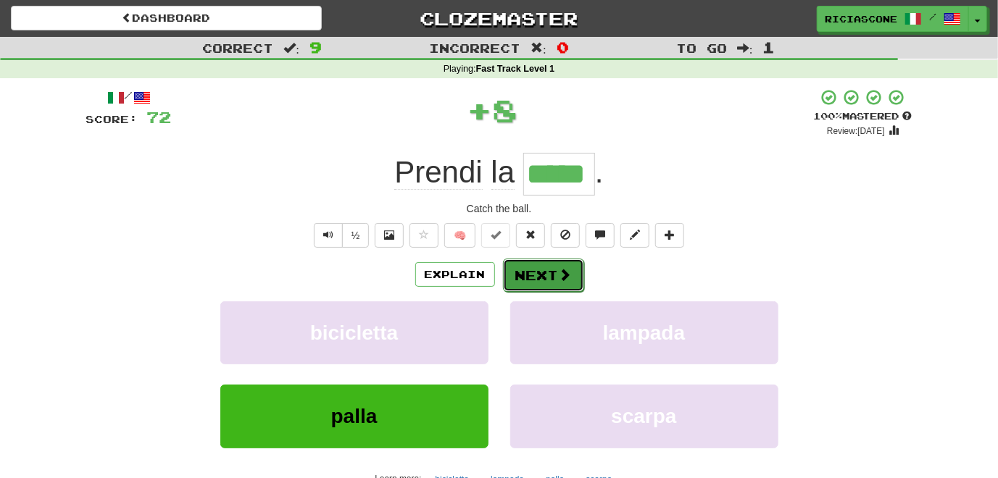
click at [528, 270] on button "Next" at bounding box center [543, 275] width 81 height 33
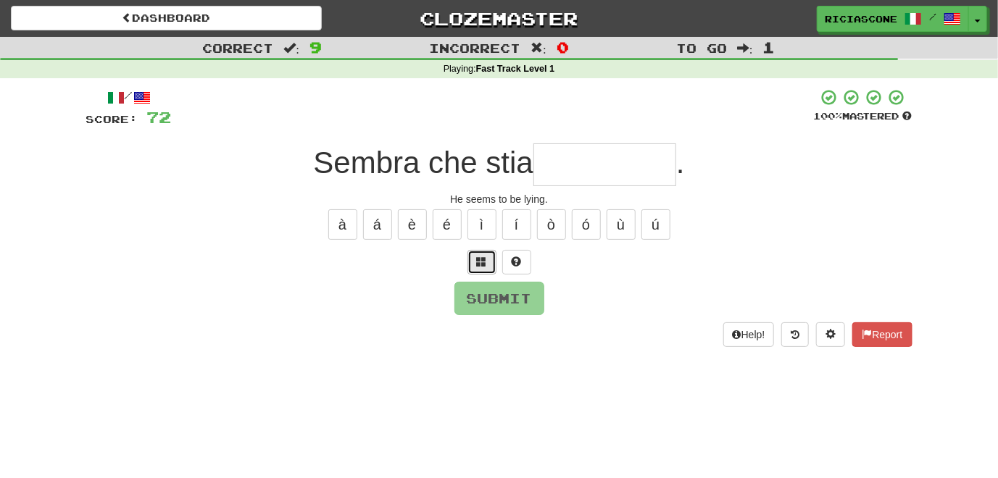
click at [478, 260] on span at bounding box center [482, 262] width 10 height 10
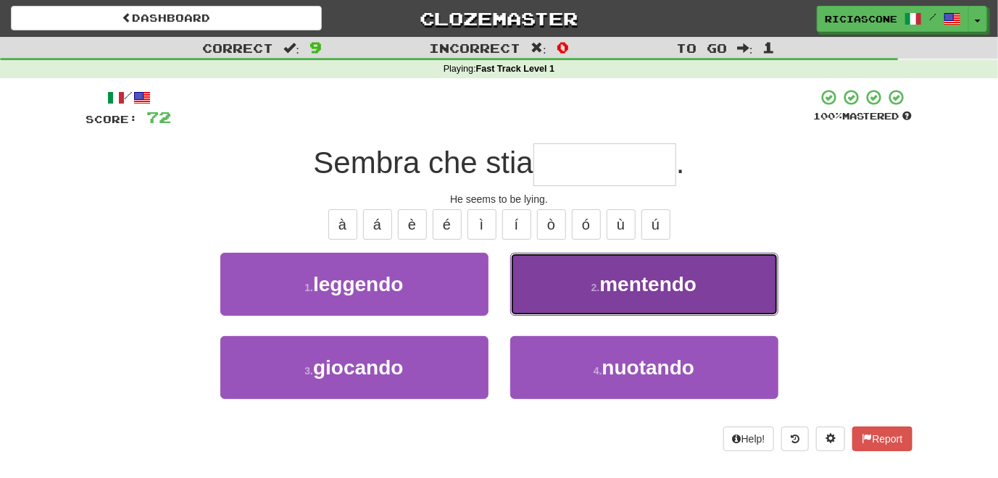
click at [563, 279] on button "2 . mentendo" at bounding box center [644, 284] width 268 height 63
type input "********"
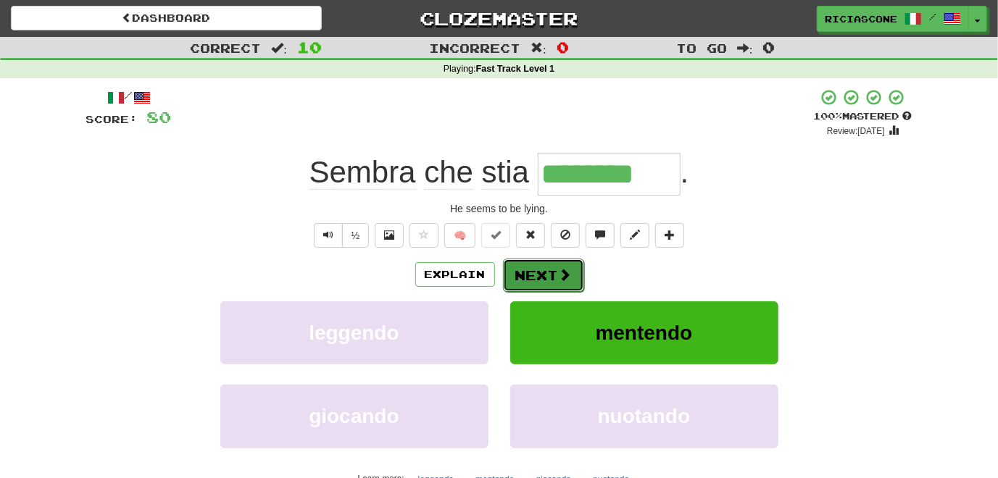
click at [522, 269] on button "Next" at bounding box center [543, 275] width 81 height 33
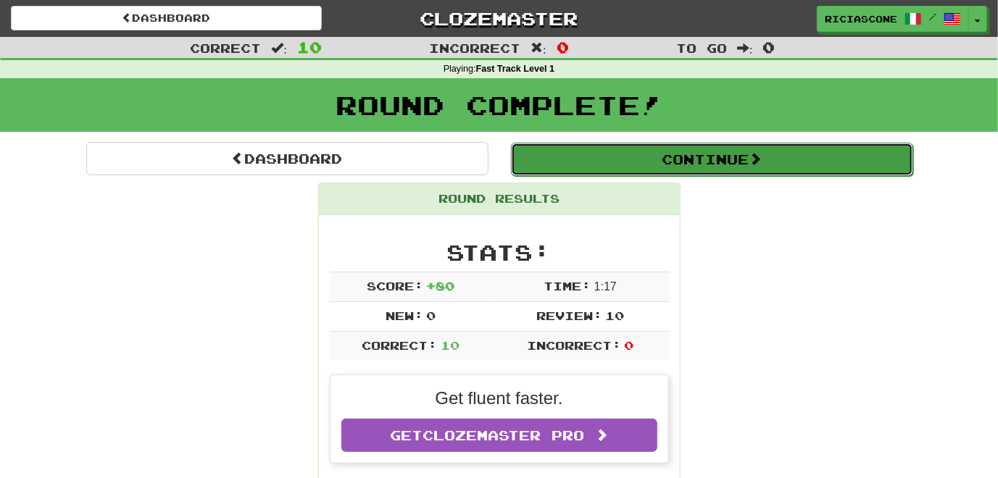
click at [648, 163] on button "Continue" at bounding box center [712, 159] width 402 height 33
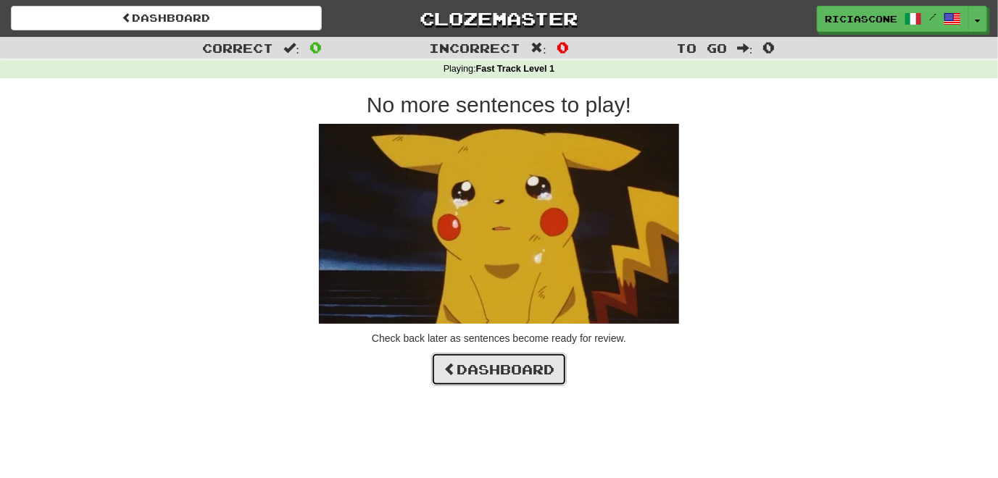
click at [493, 369] on link "Dashboard" at bounding box center [499, 369] width 136 height 33
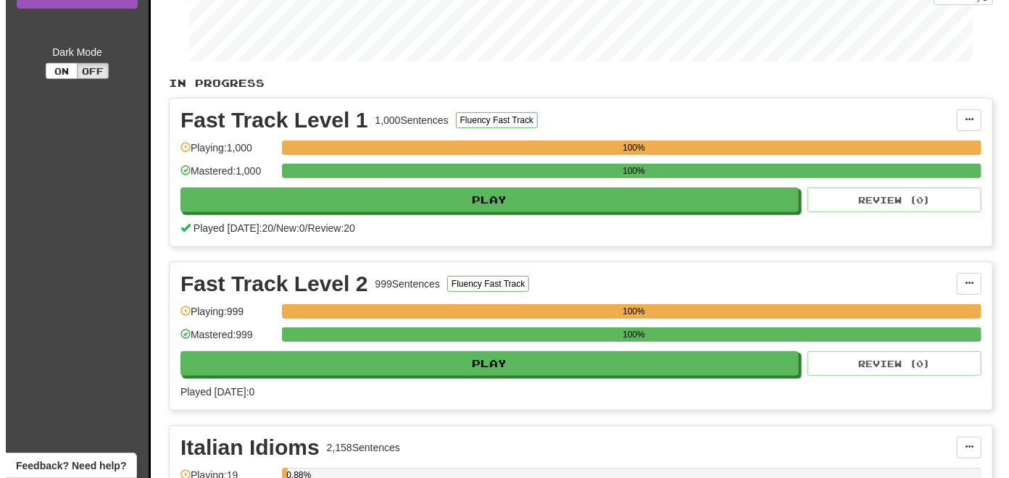
scroll to position [290, 0]
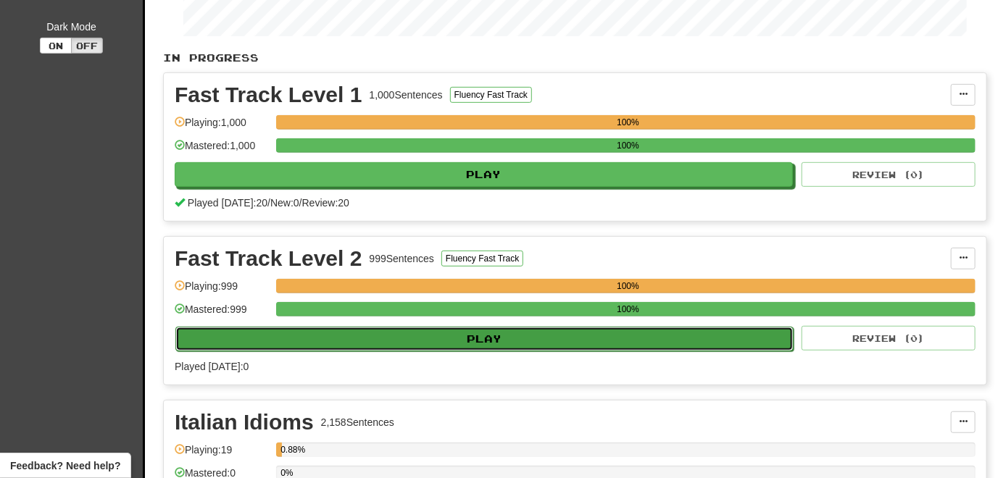
click at [411, 336] on button "Play" at bounding box center [484, 339] width 618 height 25
select select "**"
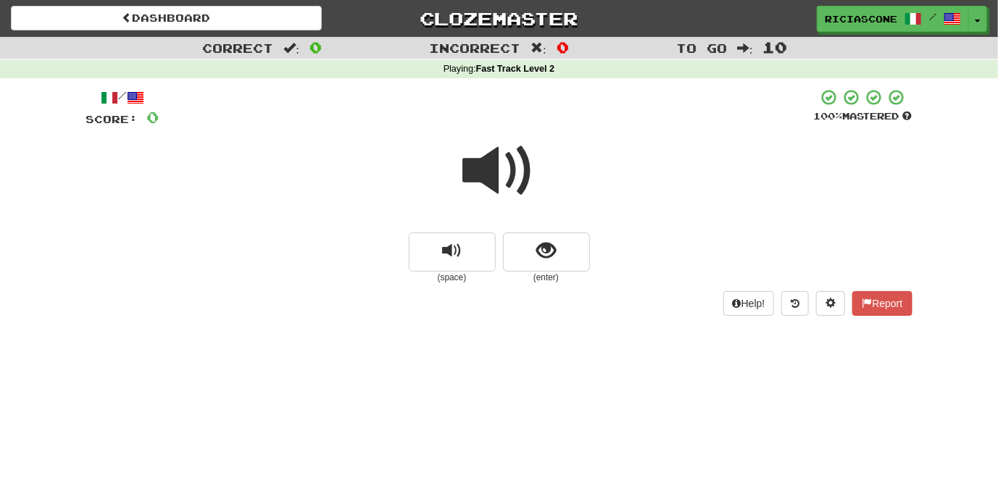
click at [483, 178] on span at bounding box center [499, 171] width 72 height 72
click at [488, 175] on span at bounding box center [499, 171] width 72 height 72
click at [481, 185] on span at bounding box center [499, 171] width 72 height 72
click at [492, 180] on span at bounding box center [499, 171] width 72 height 72
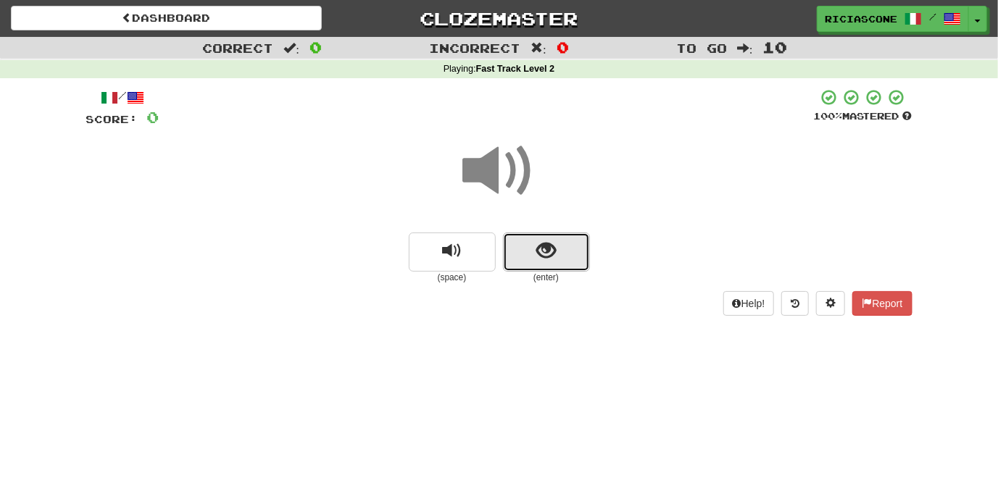
click at [543, 254] on span "show sentence" at bounding box center [546, 251] width 20 height 20
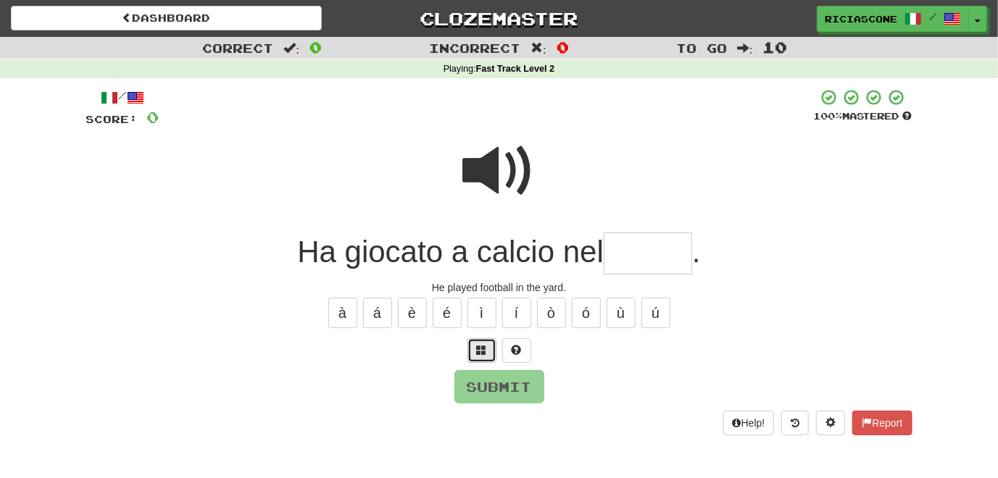
click at [488, 357] on button at bounding box center [481, 350] width 29 height 25
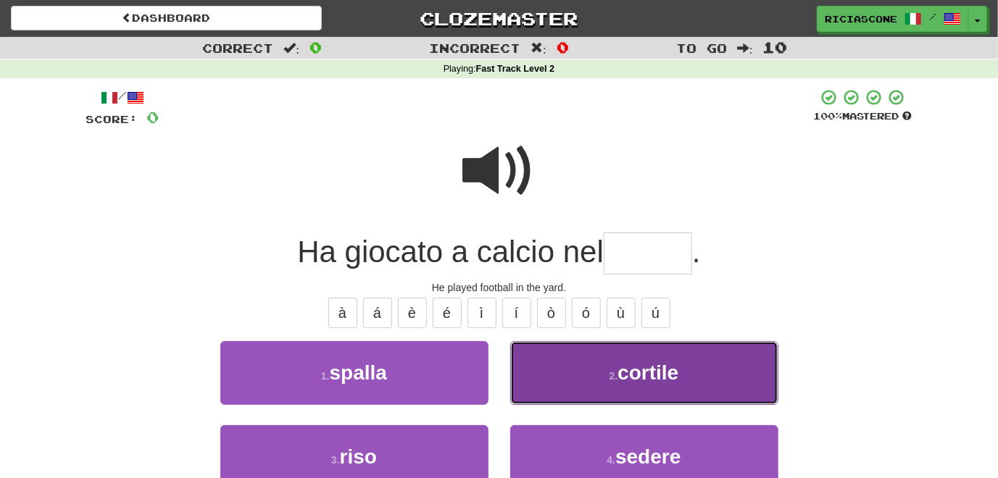
click at [542, 371] on button "2 . cortile" at bounding box center [644, 372] width 268 height 63
type input "*******"
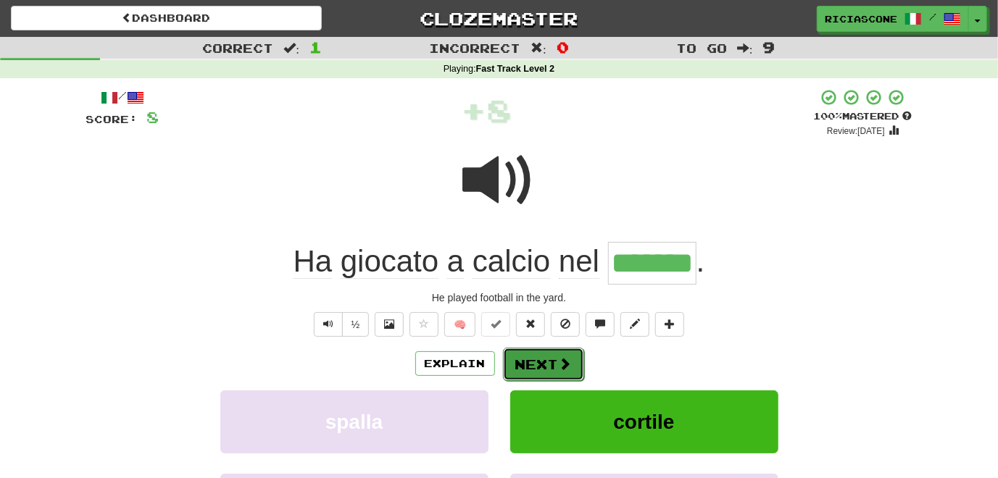
click at [531, 365] on button "Next" at bounding box center [543, 364] width 81 height 33
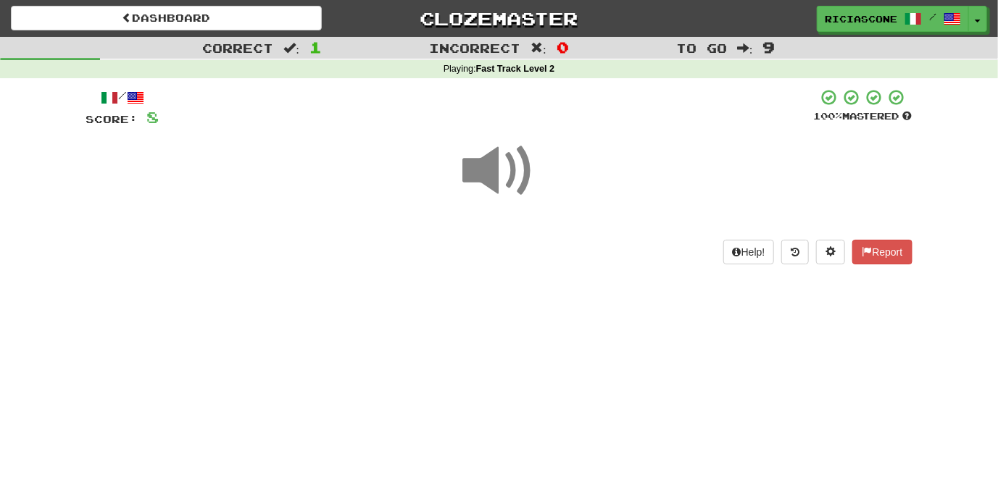
click at [490, 178] on span at bounding box center [499, 171] width 72 height 72
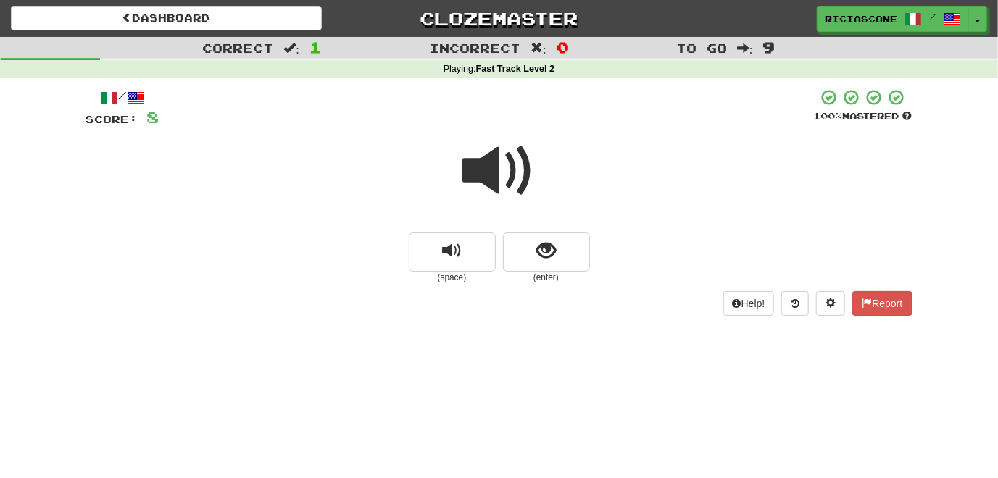
click at [489, 187] on span at bounding box center [499, 171] width 72 height 72
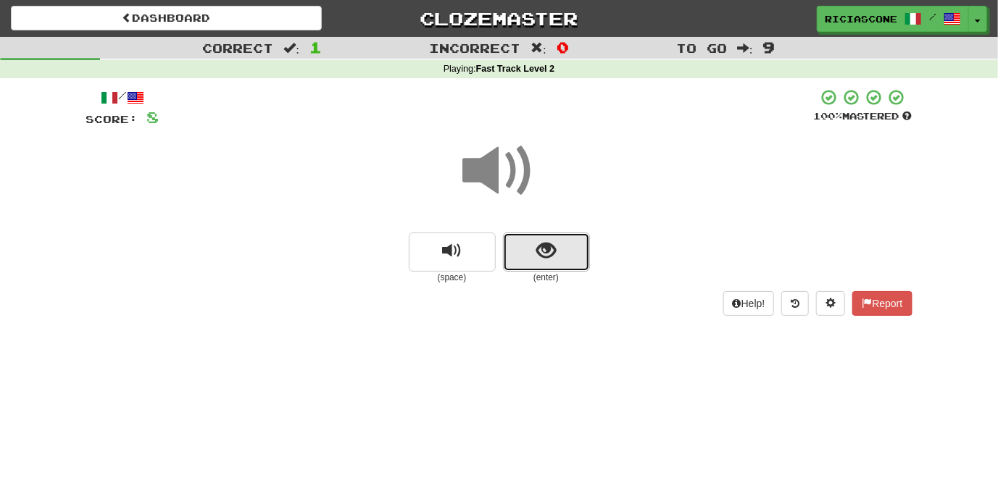
click at [533, 262] on button "show sentence" at bounding box center [546, 252] width 87 height 39
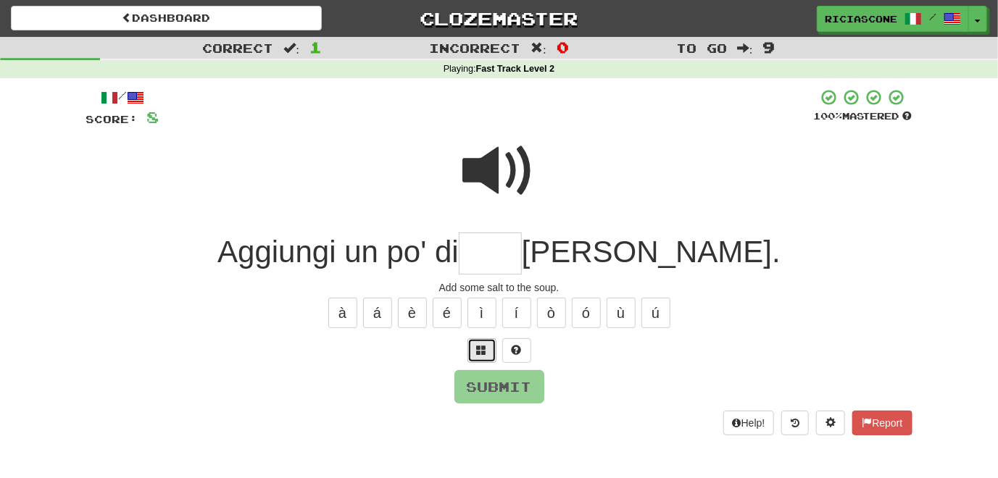
click at [475, 352] on button at bounding box center [481, 350] width 29 height 25
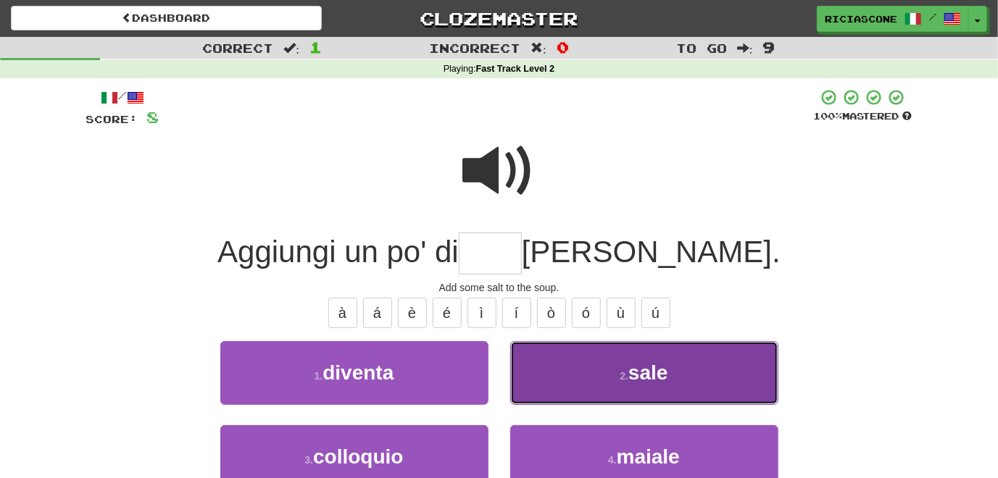
click at [548, 387] on button "2 . sale" at bounding box center [644, 372] width 268 height 63
type input "****"
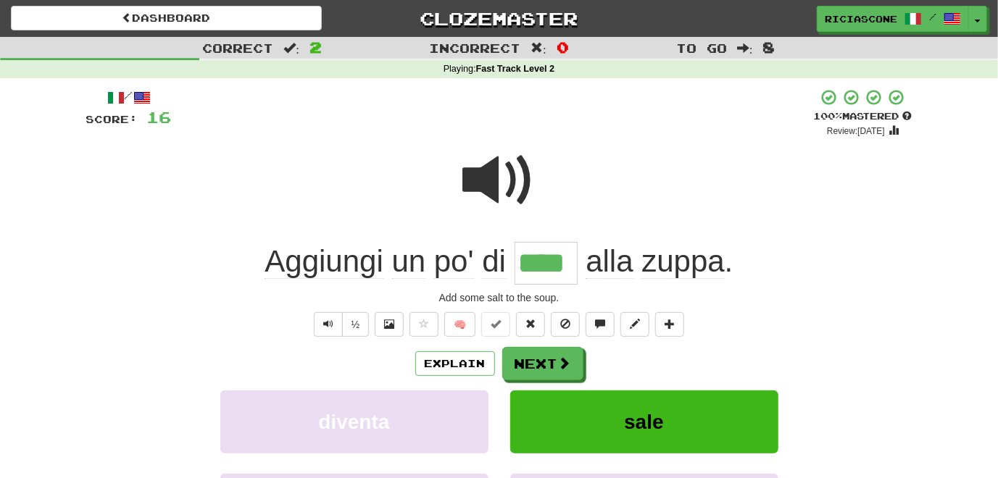
click at [468, 180] on span at bounding box center [499, 180] width 72 height 72
click at [521, 370] on button "Next" at bounding box center [543, 364] width 81 height 33
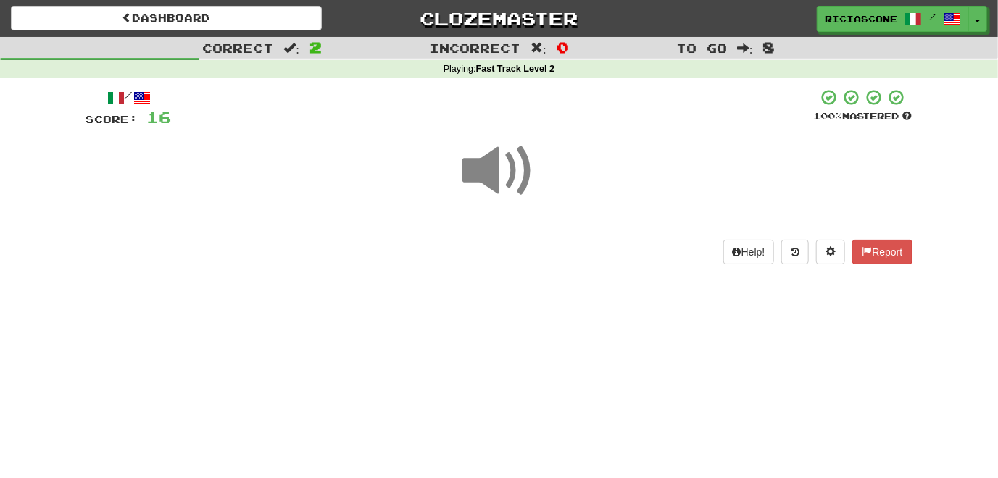
click at [482, 164] on span at bounding box center [499, 171] width 72 height 72
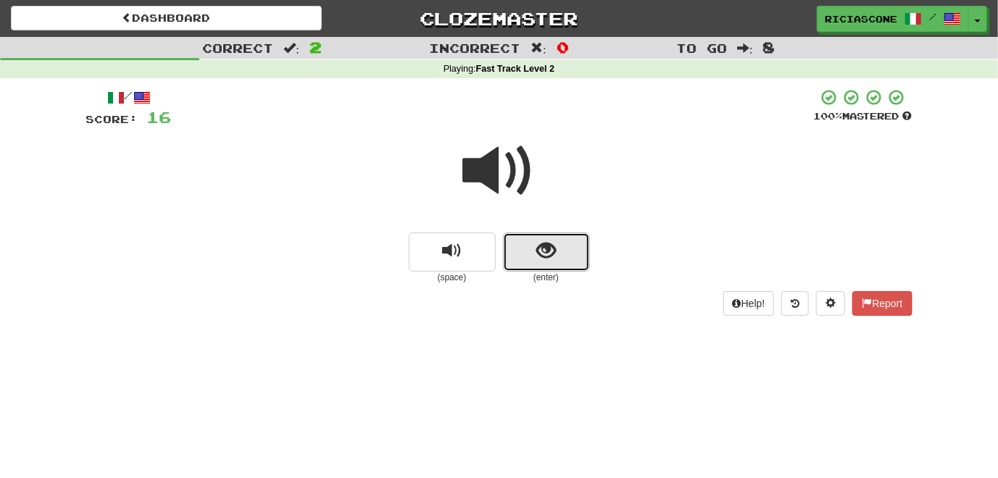
click at [541, 267] on button "show sentence" at bounding box center [546, 252] width 87 height 39
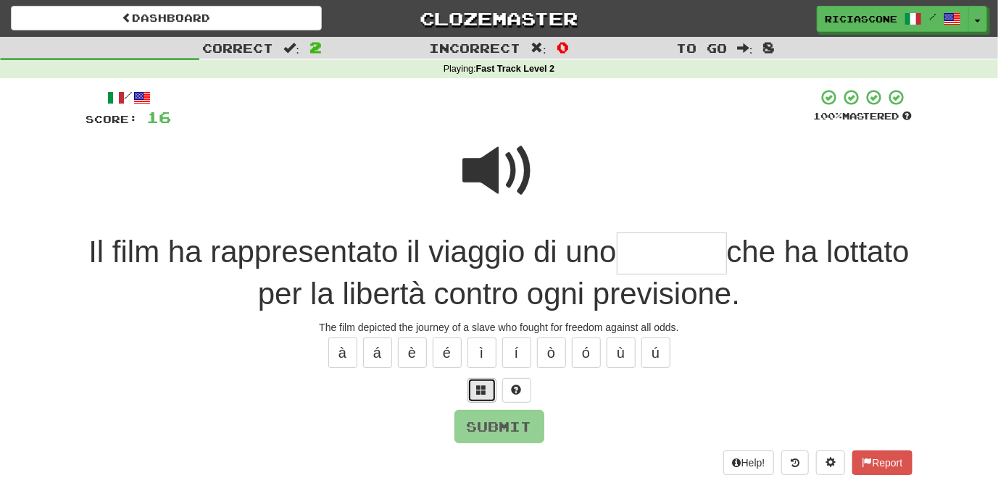
click at [477, 394] on span at bounding box center [482, 390] width 10 height 10
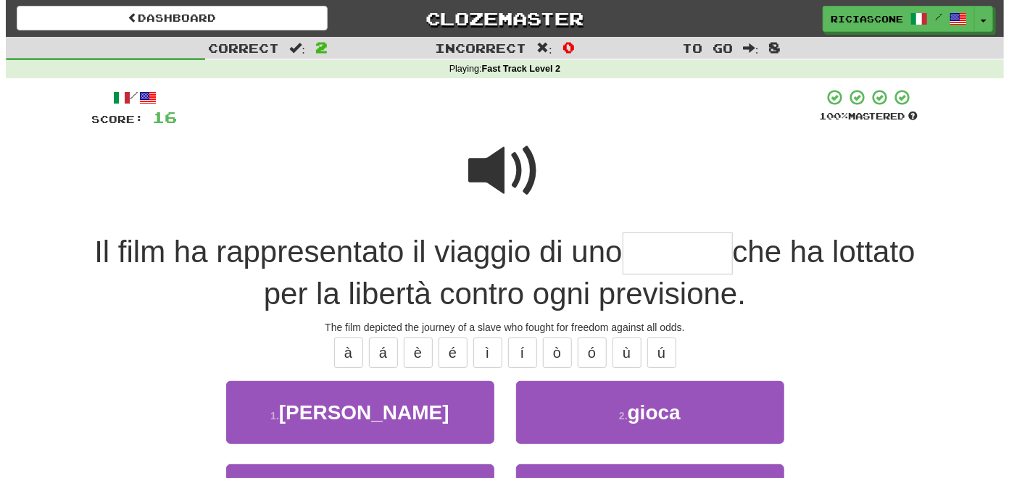
scroll to position [72, 0]
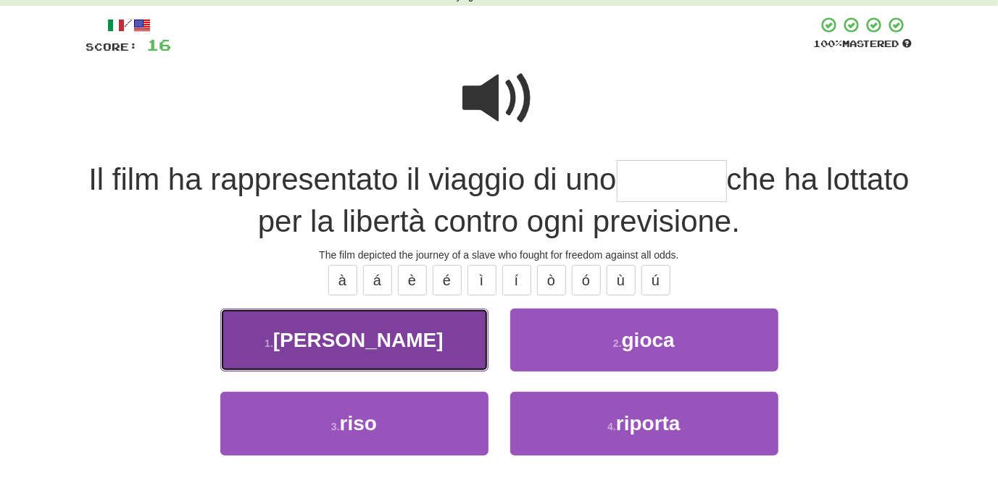
click at [415, 354] on button "1 . schiavo" at bounding box center [354, 340] width 268 height 63
type input "*******"
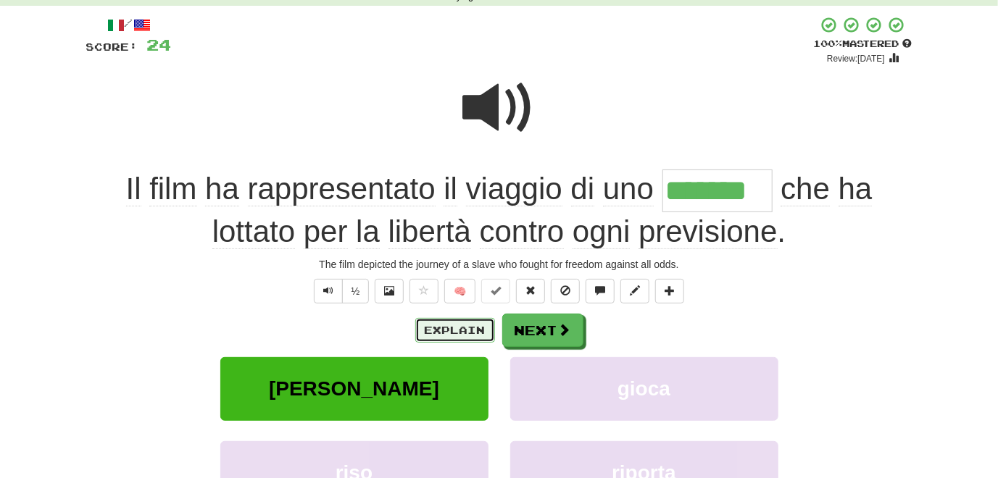
click at [449, 331] on button "Explain" at bounding box center [455, 330] width 80 height 25
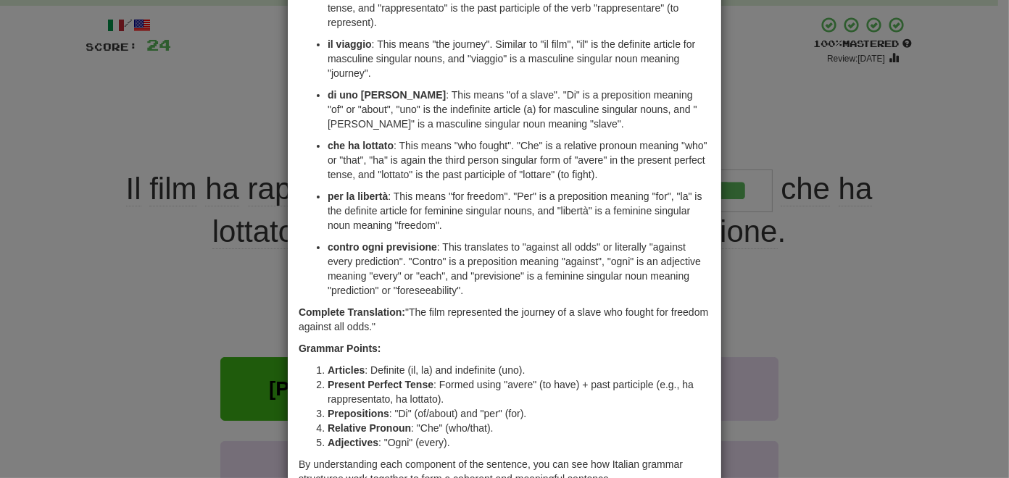
scroll to position [217, 0]
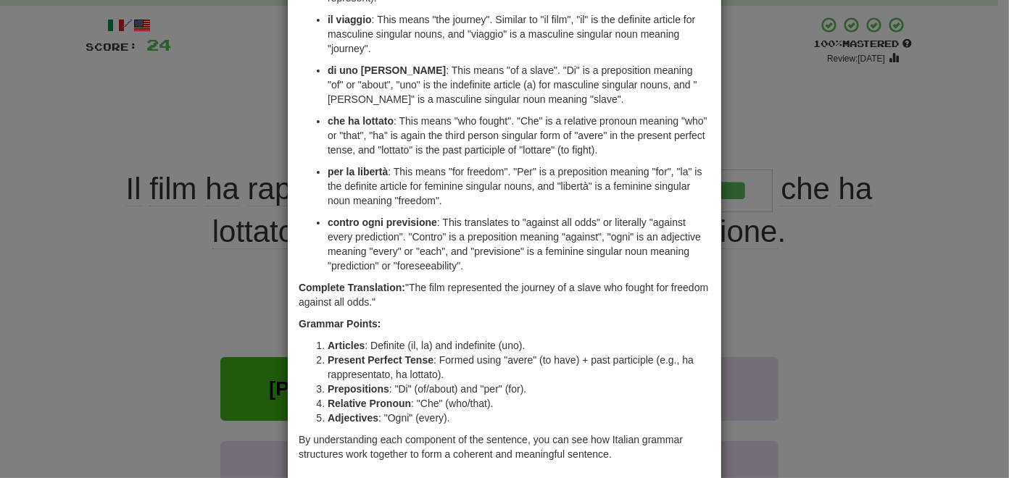
click at [178, 336] on div "× Explanation Sure, let's break it down. Original Sentence: "Il film ha rappres…" at bounding box center [504, 239] width 1009 height 478
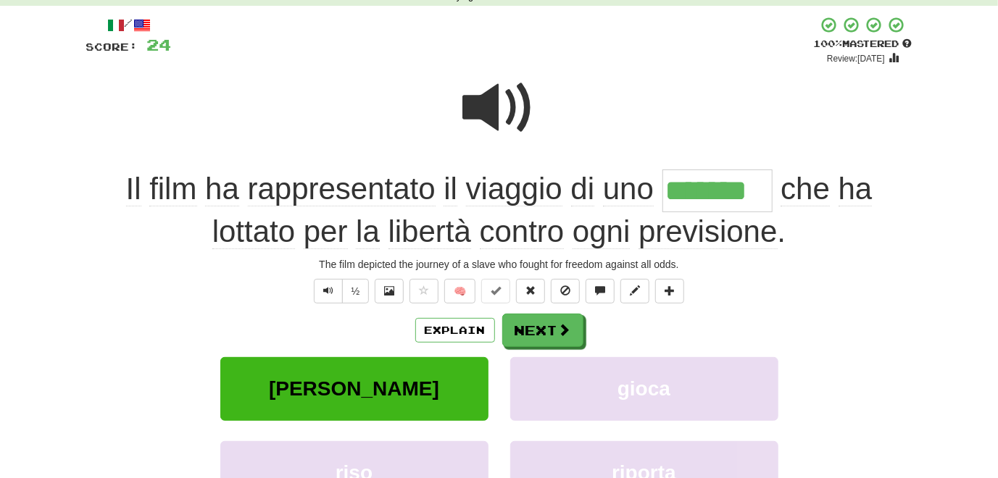
click at [501, 96] on span at bounding box center [499, 108] width 72 height 72
click at [465, 115] on span at bounding box center [499, 108] width 72 height 72
click at [531, 328] on button "Next" at bounding box center [543, 330] width 81 height 33
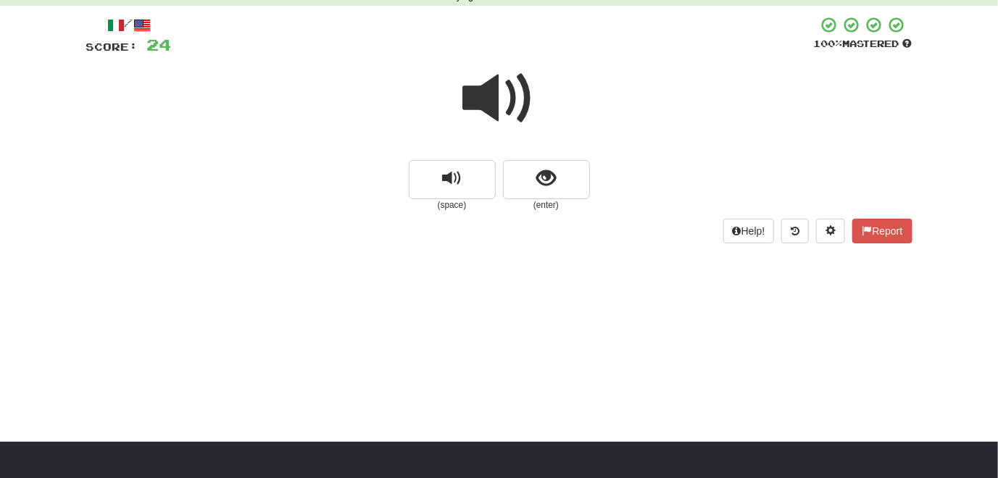
click at [473, 93] on span at bounding box center [499, 98] width 72 height 72
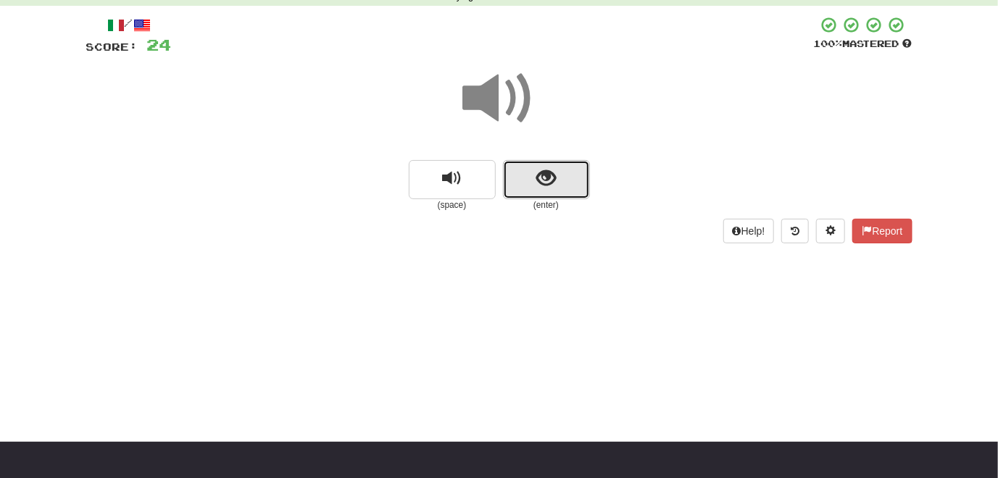
click at [551, 188] on span "show sentence" at bounding box center [546, 179] width 20 height 20
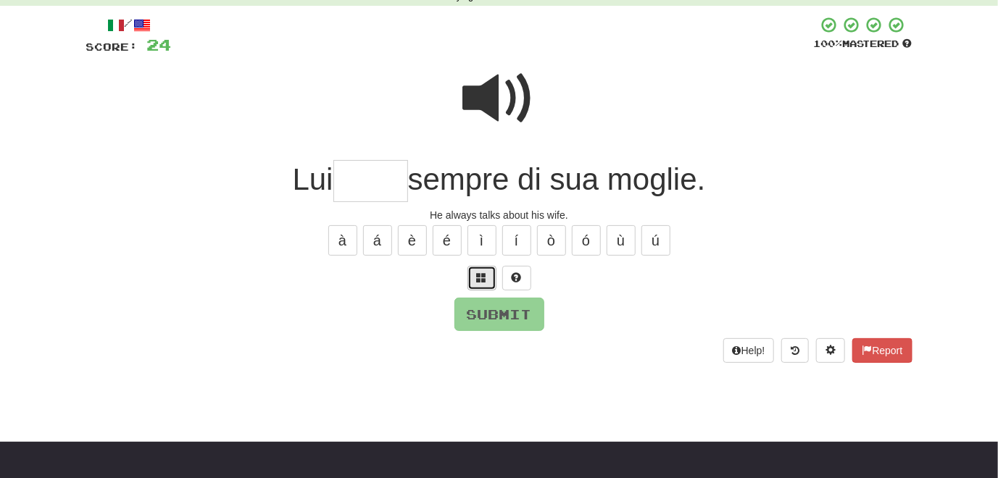
click at [480, 281] on span at bounding box center [482, 277] width 10 height 10
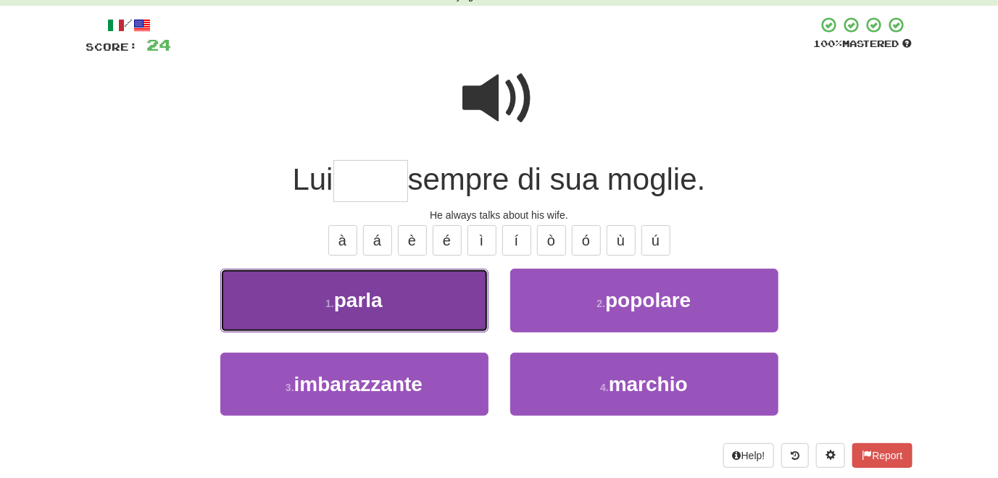
click at [436, 322] on button "1 . parla" at bounding box center [354, 300] width 268 height 63
type input "*****"
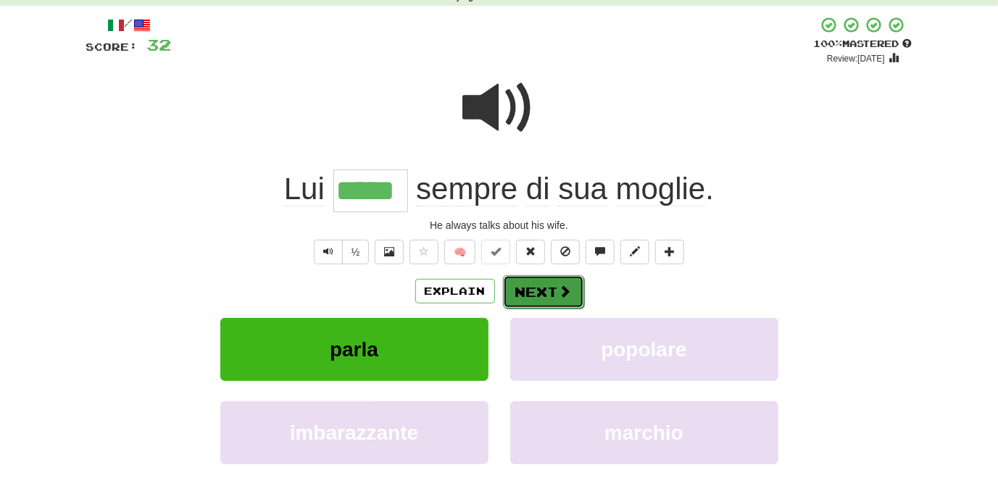
click at [530, 288] on button "Next" at bounding box center [543, 291] width 81 height 33
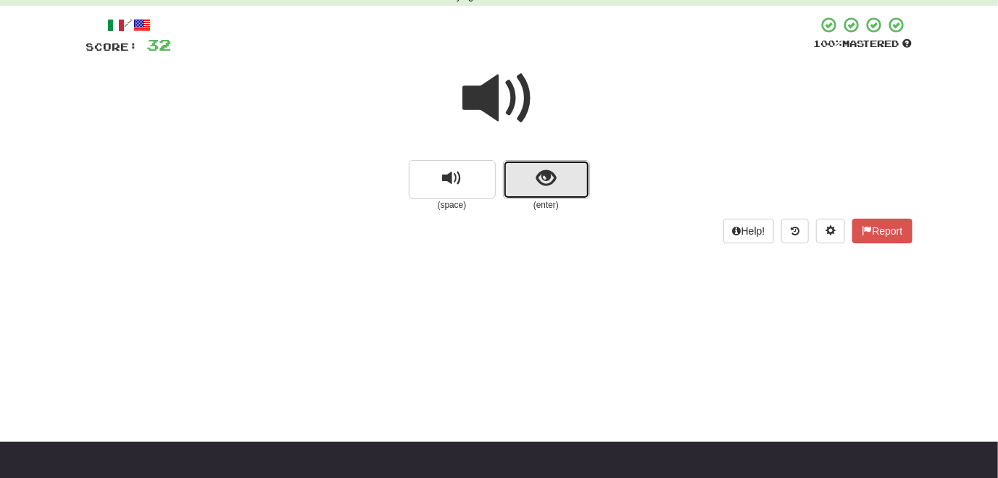
click at [549, 178] on span "show sentence" at bounding box center [546, 179] width 20 height 20
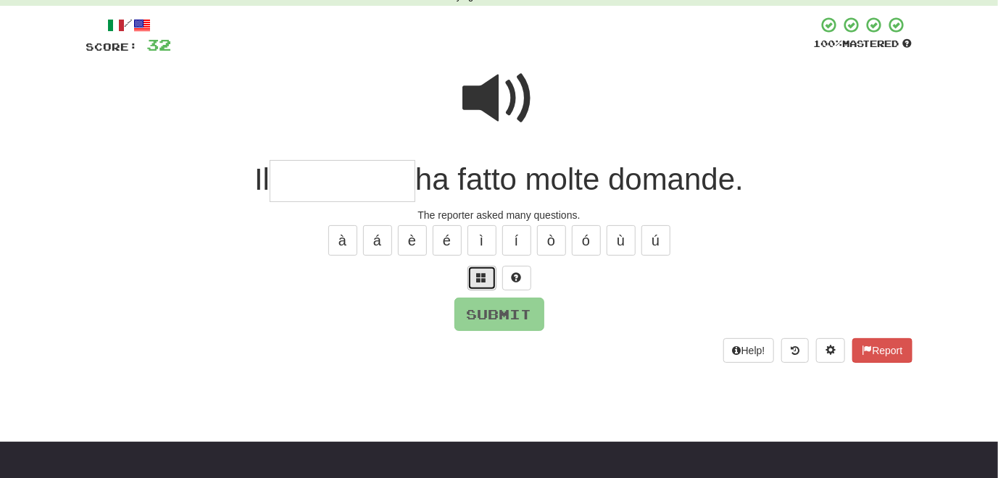
click at [475, 281] on button at bounding box center [481, 278] width 29 height 25
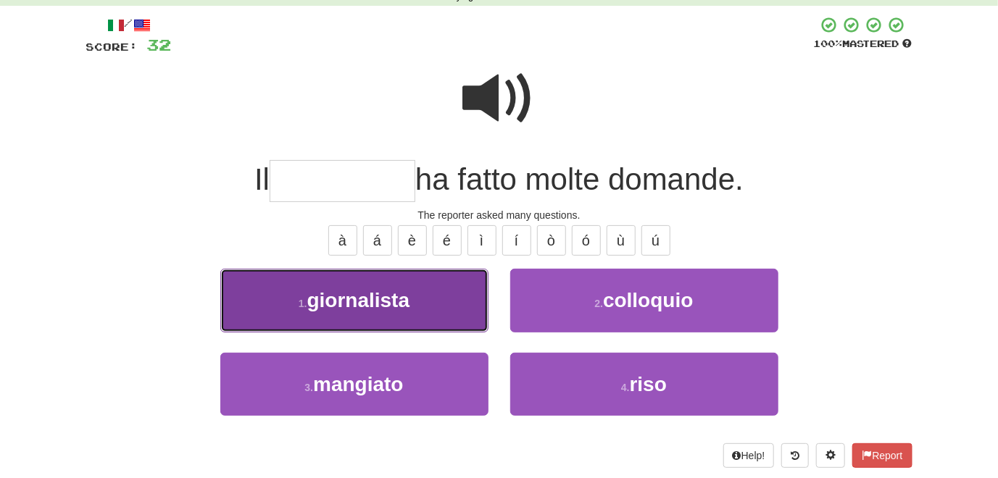
click at [443, 313] on button "1 . giornalista" at bounding box center [354, 300] width 268 height 63
type input "**********"
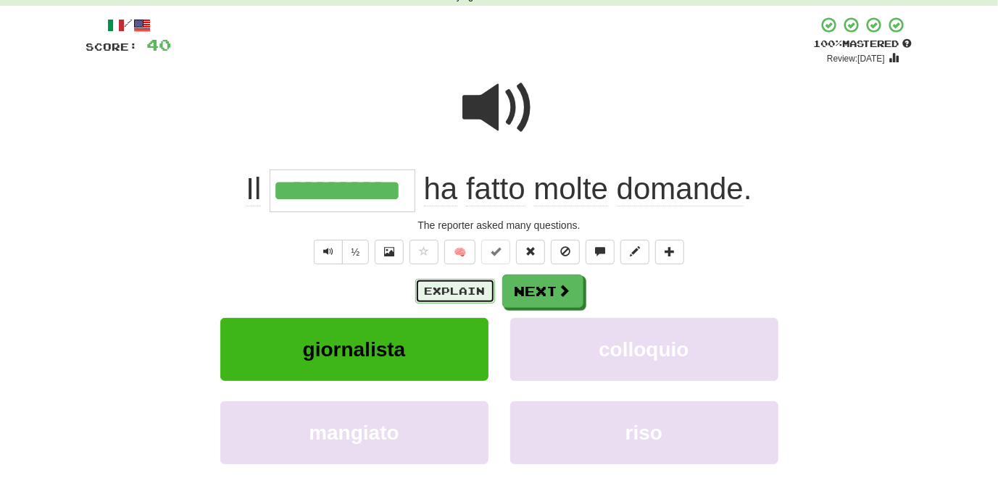
click at [456, 295] on button "Explain" at bounding box center [455, 291] width 80 height 25
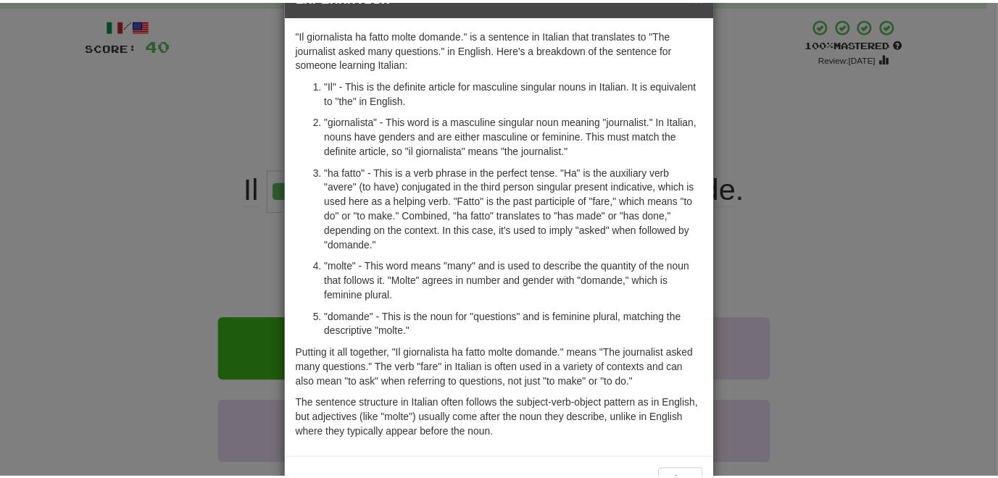
scroll to position [19, 0]
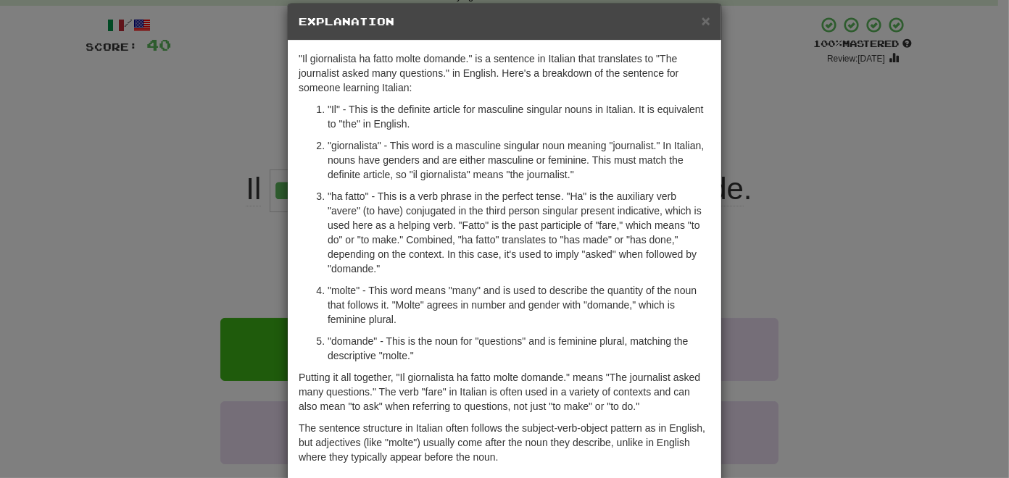
click at [137, 122] on div "× Explanation "Il giornalista ha fatto molte domande." is a sentence in Italian…" at bounding box center [504, 239] width 1009 height 478
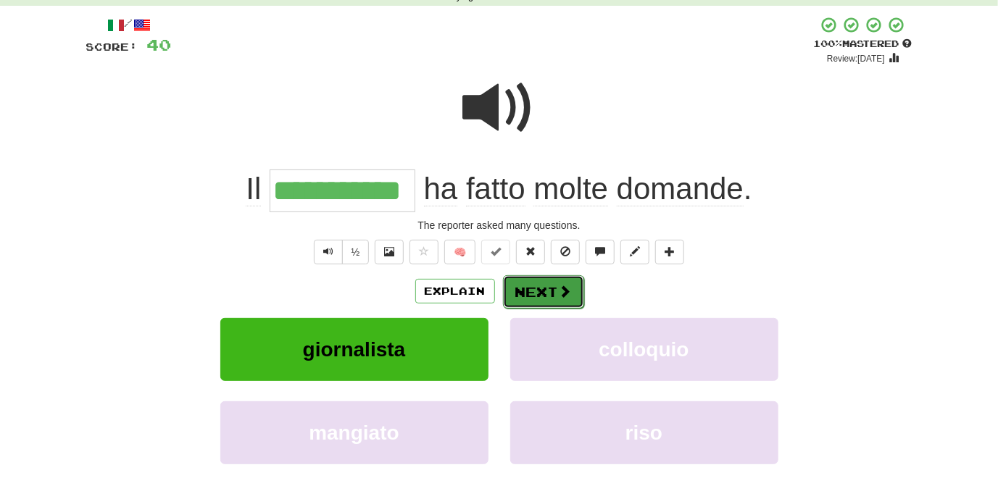
click at [533, 299] on button "Next" at bounding box center [543, 291] width 81 height 33
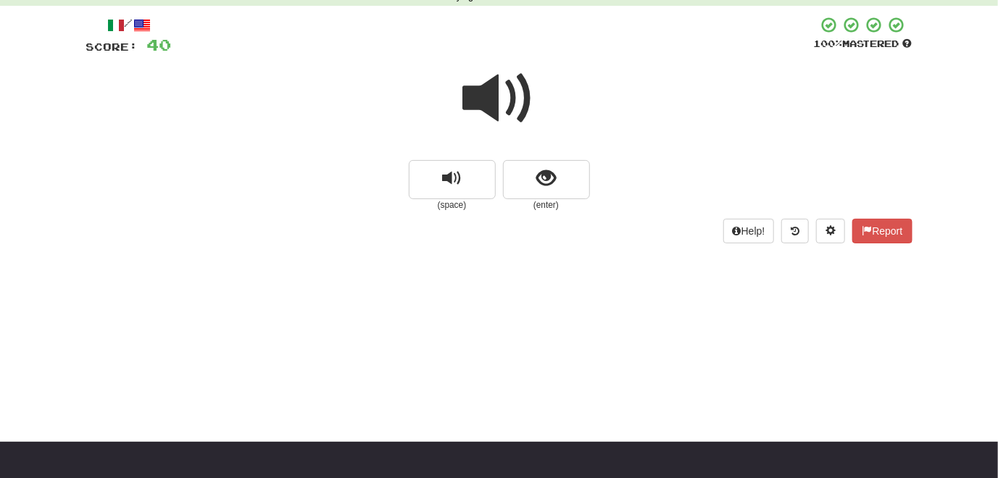
click at [501, 106] on span at bounding box center [499, 98] width 72 height 72
click at [551, 182] on span "show sentence" at bounding box center [546, 179] width 20 height 20
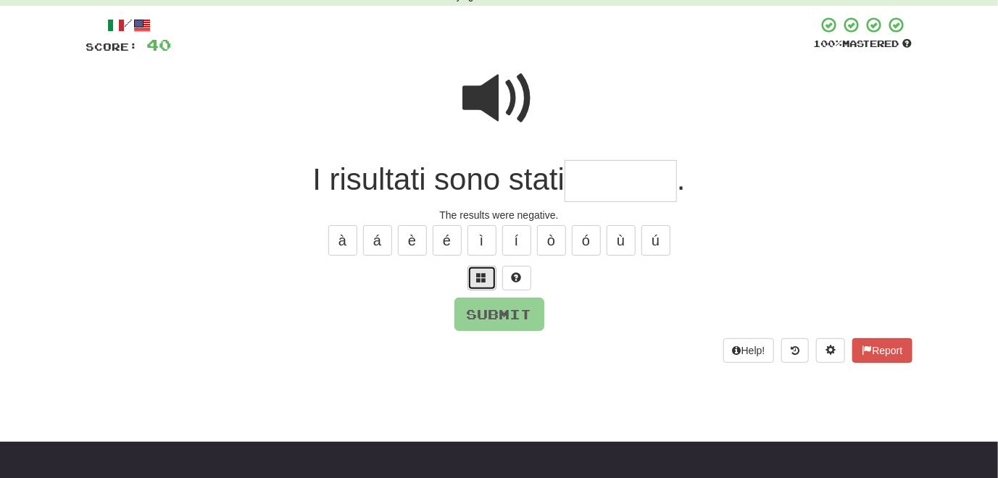
click at [481, 281] on span at bounding box center [482, 277] width 10 height 10
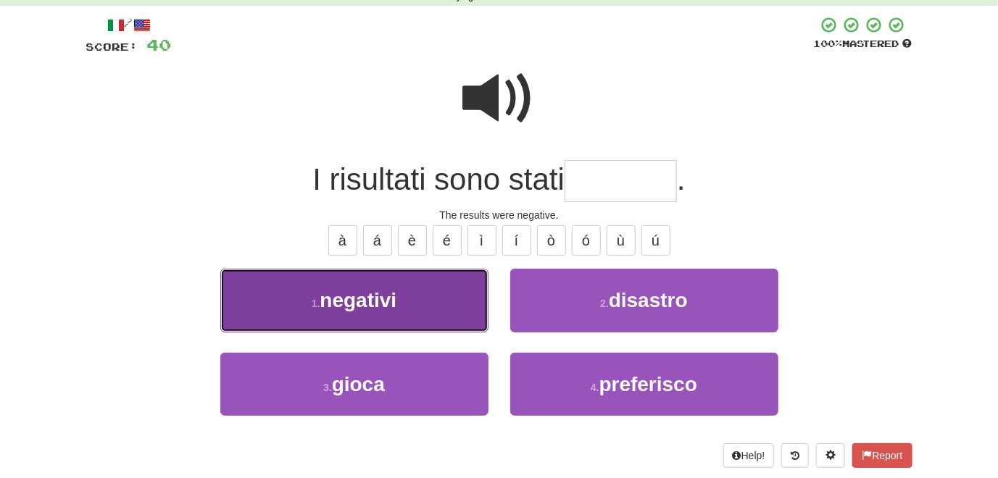
click at [427, 318] on button "1 . negativi" at bounding box center [354, 300] width 268 height 63
type input "********"
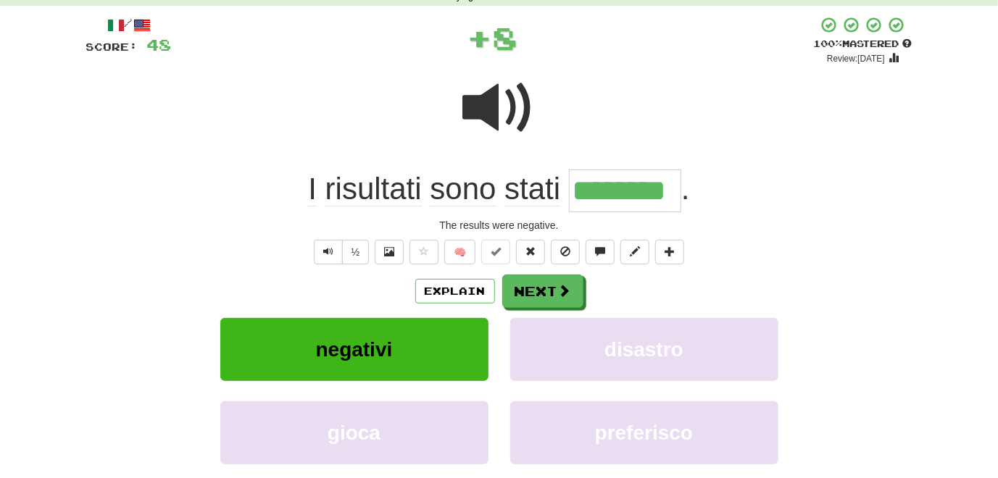
click at [475, 112] on span at bounding box center [499, 108] width 72 height 72
click at [541, 301] on button "Next" at bounding box center [543, 291] width 81 height 33
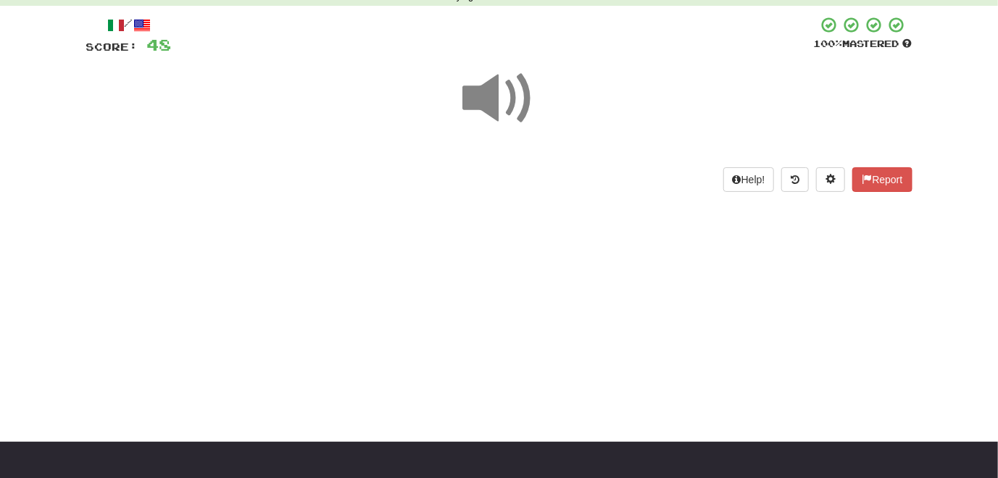
click at [488, 106] on span at bounding box center [499, 98] width 72 height 72
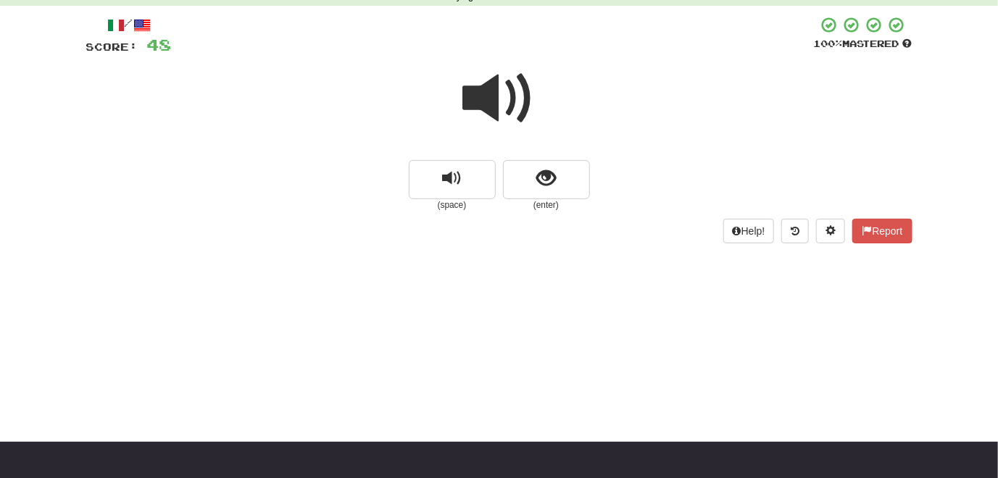
click at [488, 106] on span at bounding box center [499, 98] width 72 height 72
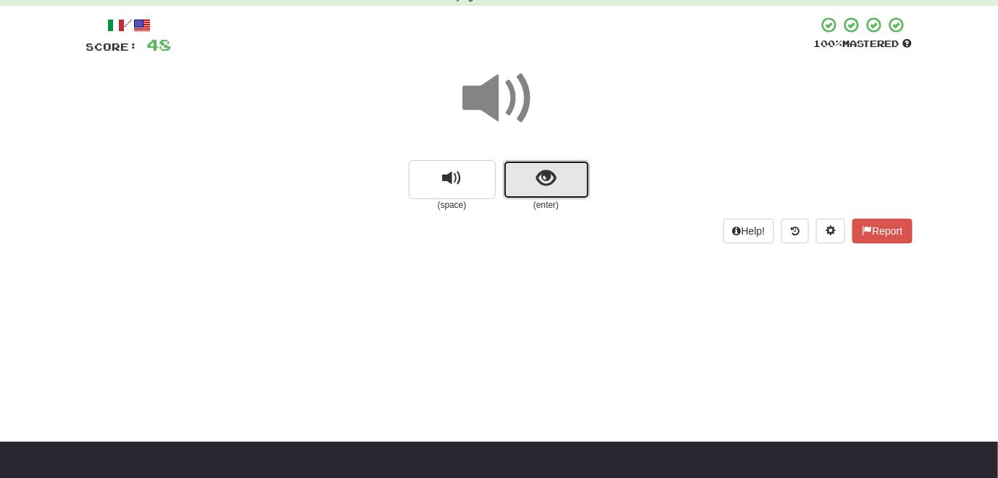
click at [545, 183] on span "show sentence" at bounding box center [546, 179] width 20 height 20
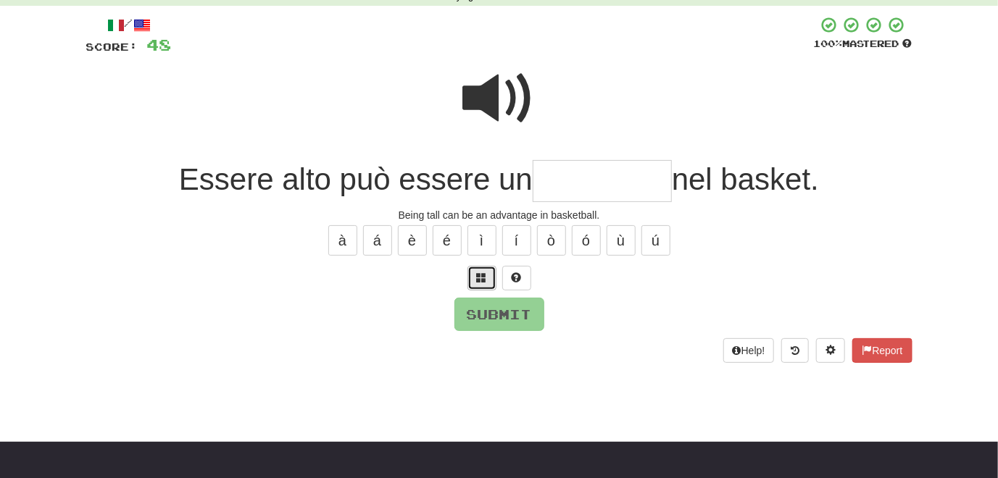
click at [477, 285] on button at bounding box center [481, 278] width 29 height 25
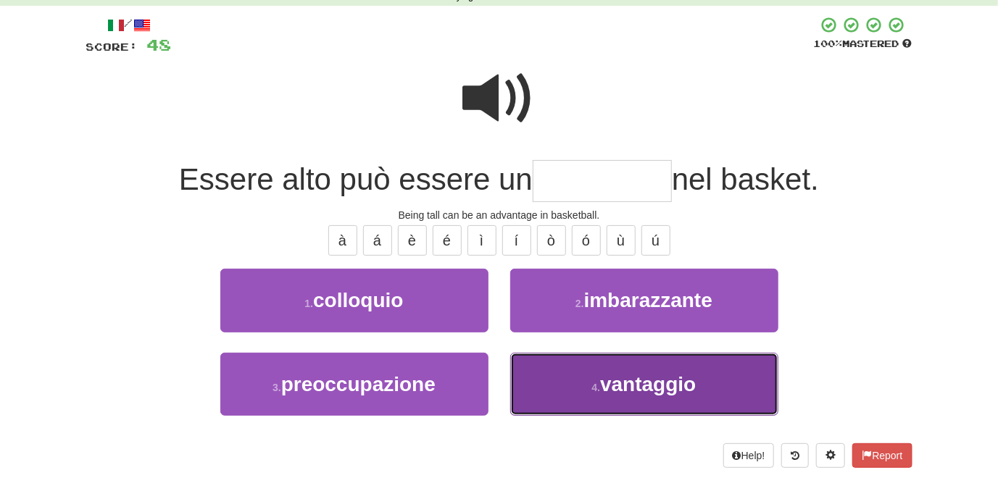
click at [533, 384] on button "4 . vantaggio" at bounding box center [644, 384] width 268 height 63
type input "*********"
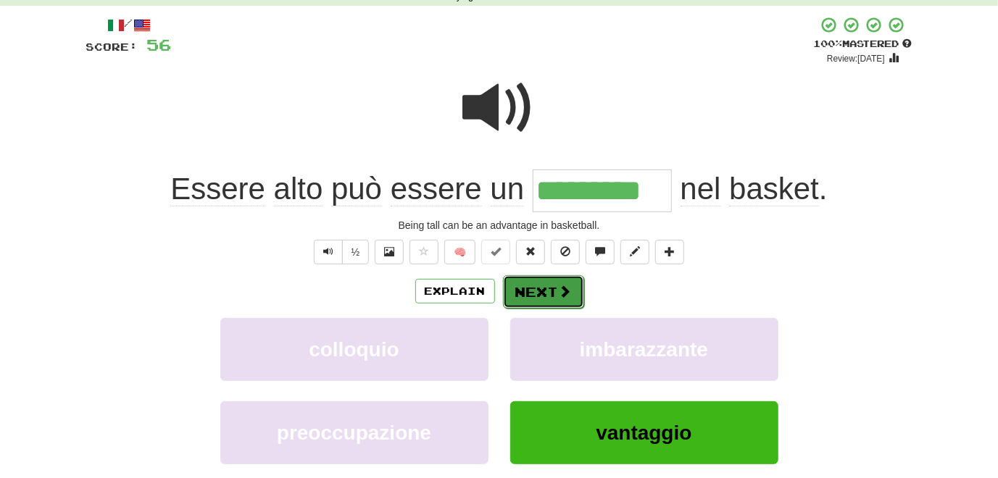
click at [531, 291] on button "Next" at bounding box center [543, 291] width 81 height 33
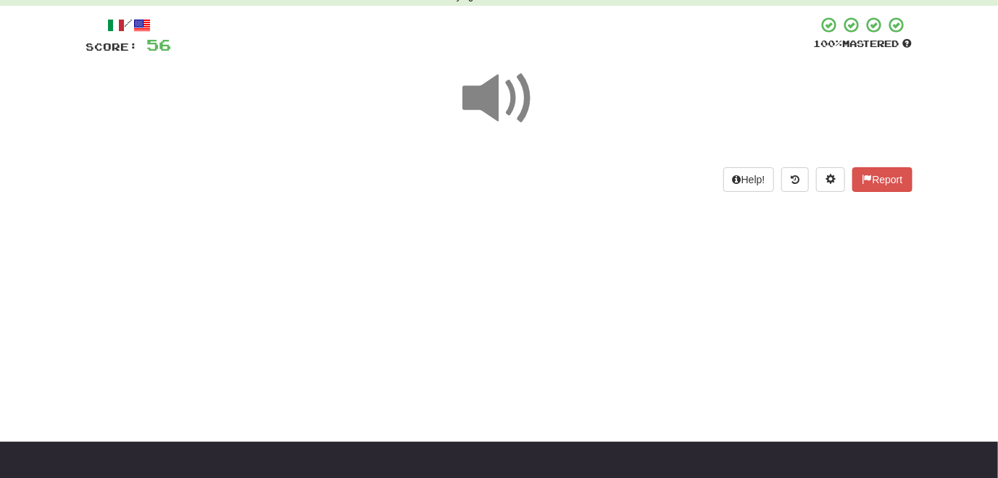
click at [499, 95] on span at bounding box center [499, 98] width 72 height 72
click at [486, 102] on span at bounding box center [499, 98] width 72 height 72
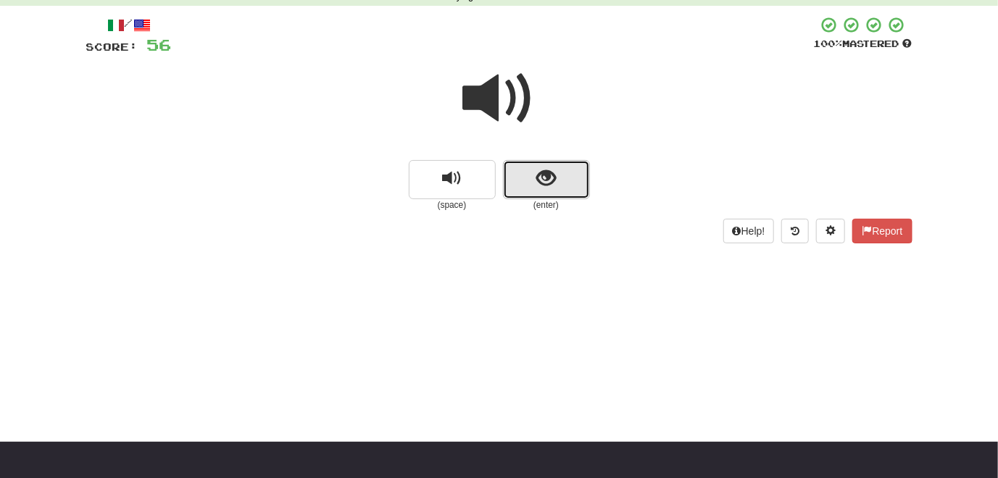
click at [552, 196] on button "show sentence" at bounding box center [546, 179] width 87 height 39
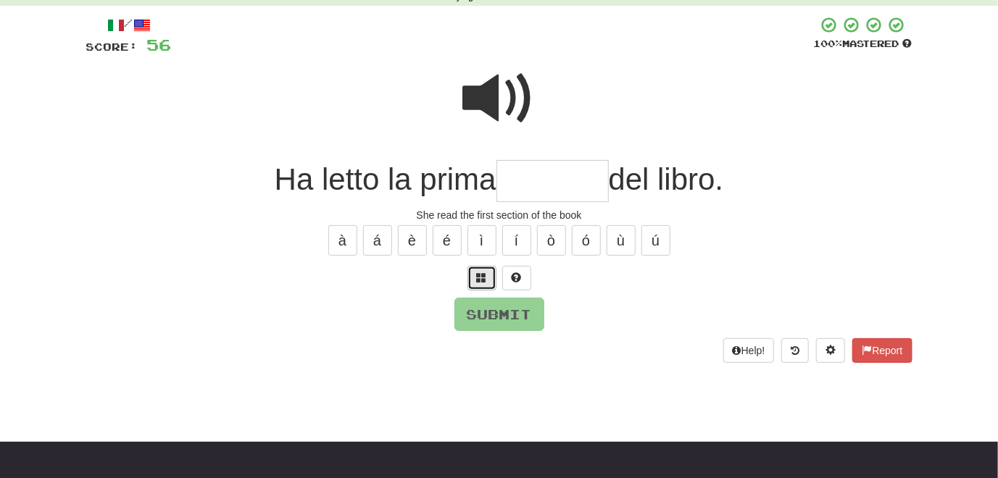
click at [486, 284] on button at bounding box center [481, 278] width 29 height 25
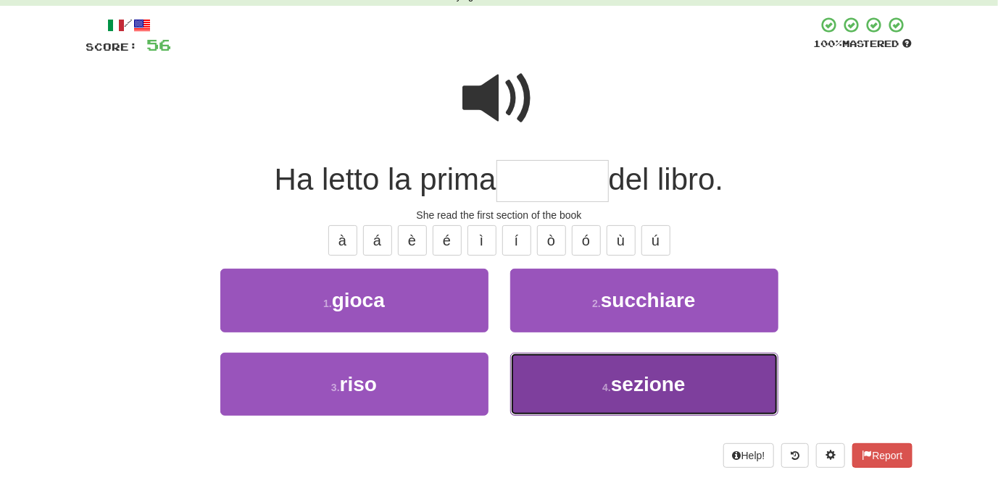
click at [554, 386] on button "4 . sezione" at bounding box center [644, 384] width 268 height 63
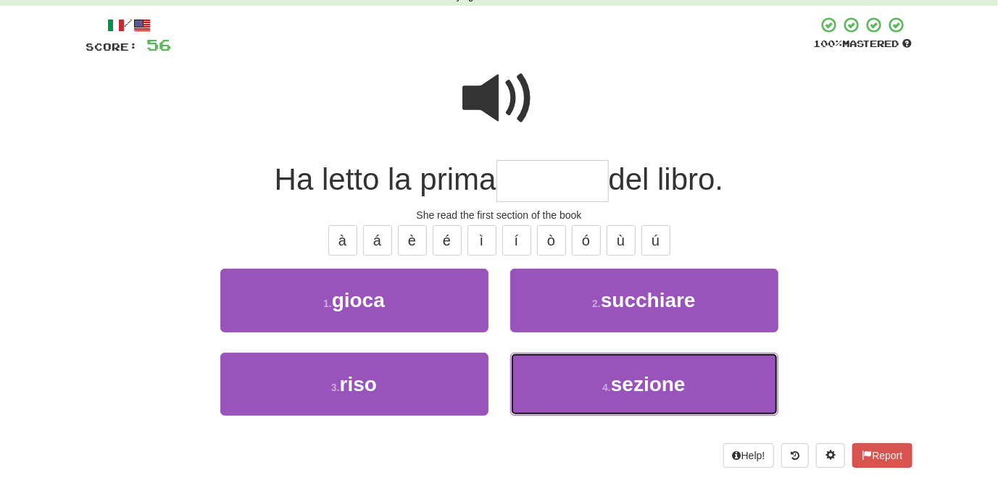
type input "*******"
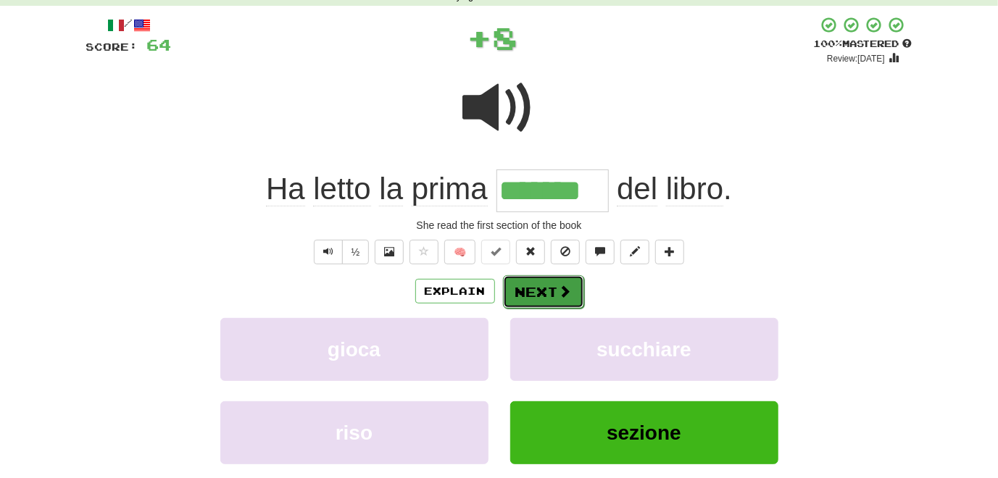
click at [530, 295] on button "Next" at bounding box center [543, 291] width 81 height 33
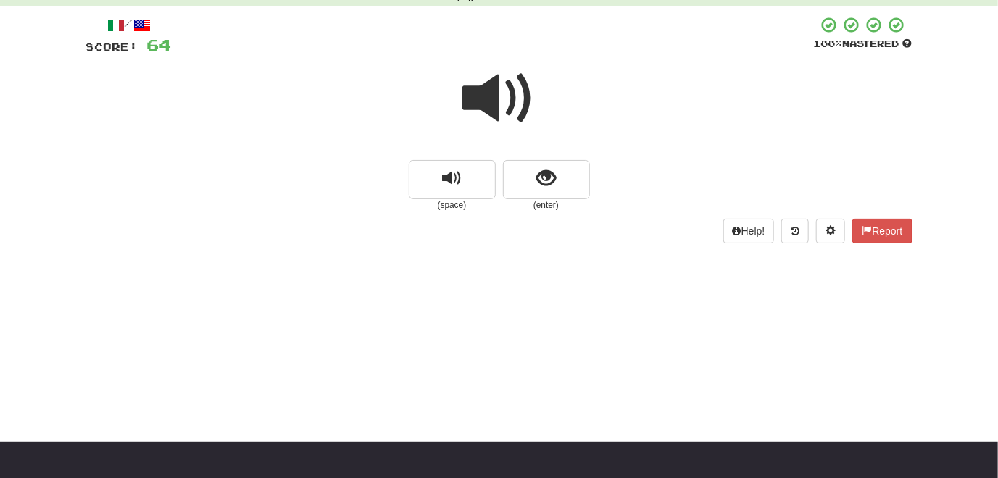
click at [491, 114] on span at bounding box center [499, 98] width 72 height 72
click at [489, 108] on span at bounding box center [499, 98] width 72 height 72
click at [523, 193] on button "show sentence" at bounding box center [546, 179] width 87 height 39
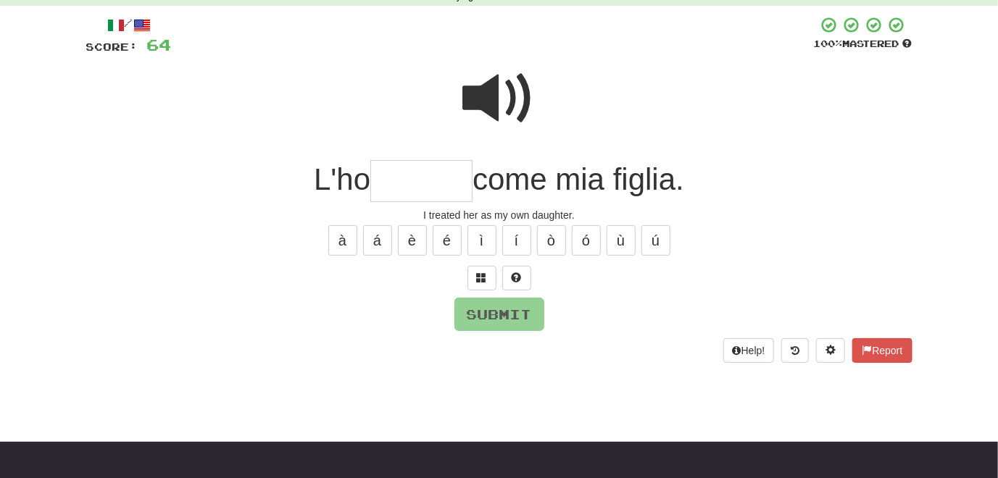
click at [486, 112] on span at bounding box center [499, 98] width 72 height 72
click at [485, 107] on span at bounding box center [499, 98] width 72 height 72
click at [472, 278] on button at bounding box center [481, 278] width 29 height 25
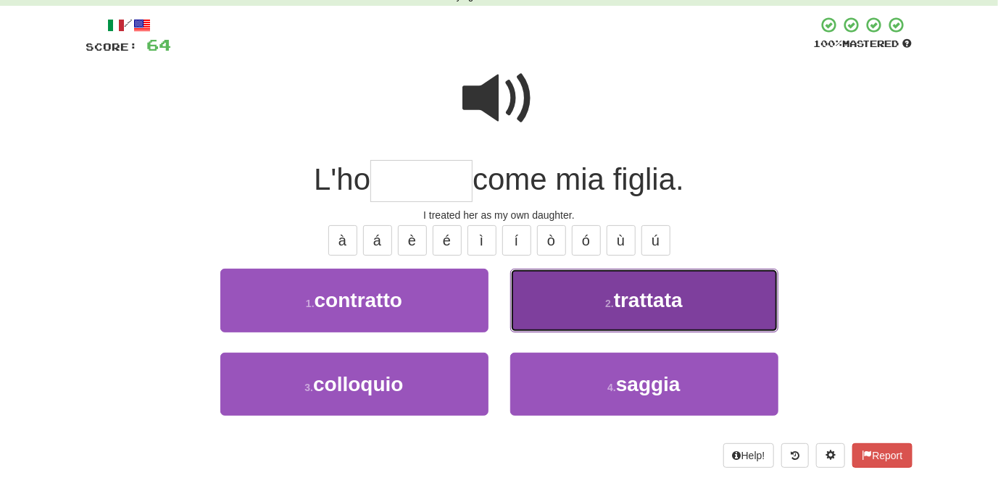
click at [570, 302] on button "2 . trattata" at bounding box center [644, 300] width 268 height 63
type input "********"
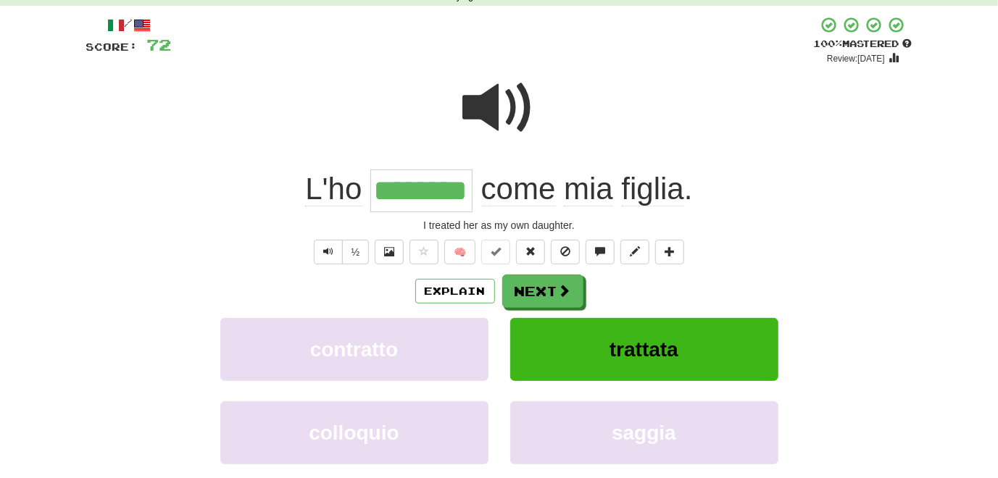
click at [493, 115] on span at bounding box center [499, 108] width 72 height 72
click at [486, 109] on span at bounding box center [499, 108] width 72 height 72
click at [500, 109] on span at bounding box center [499, 108] width 72 height 72
click at [502, 112] on span at bounding box center [499, 108] width 72 height 72
click at [515, 293] on button "Next" at bounding box center [543, 291] width 81 height 33
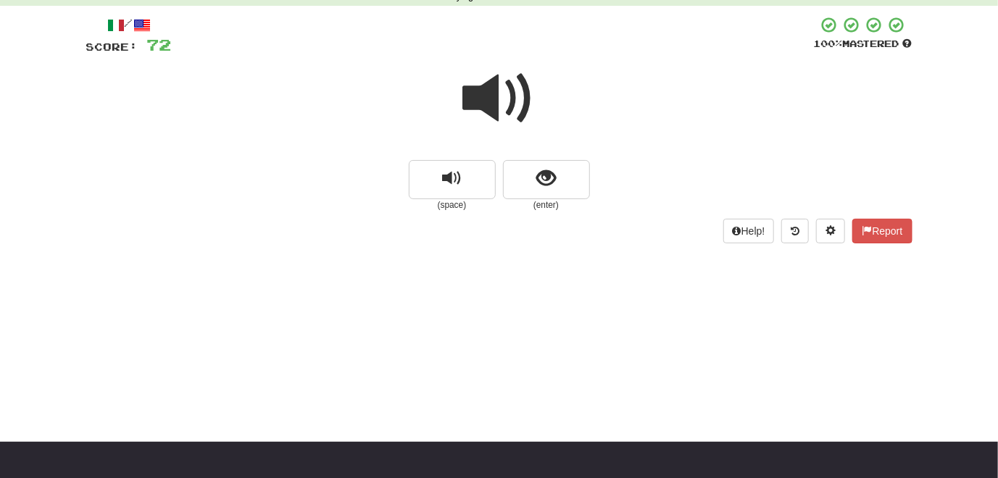
click at [478, 104] on span at bounding box center [499, 98] width 72 height 72
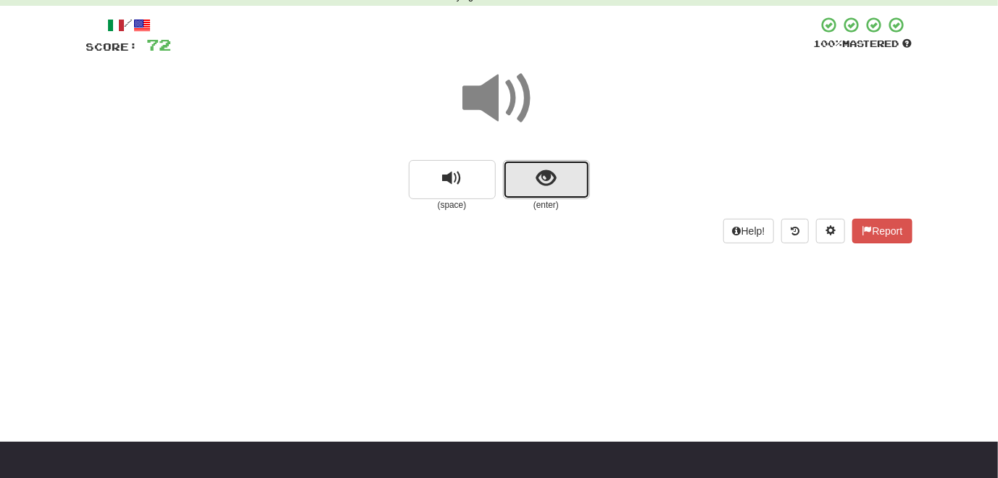
click at [535, 187] on button "show sentence" at bounding box center [546, 179] width 87 height 39
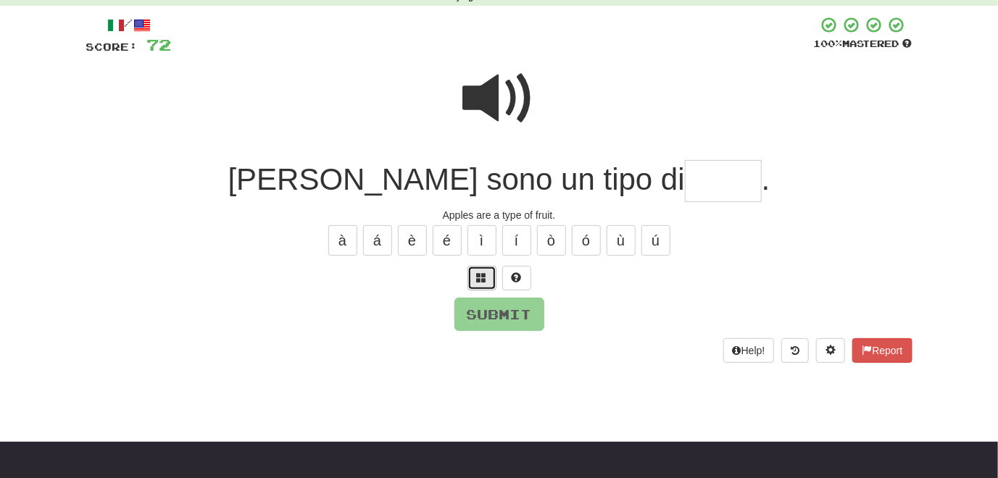
click at [480, 272] on span at bounding box center [482, 277] width 10 height 10
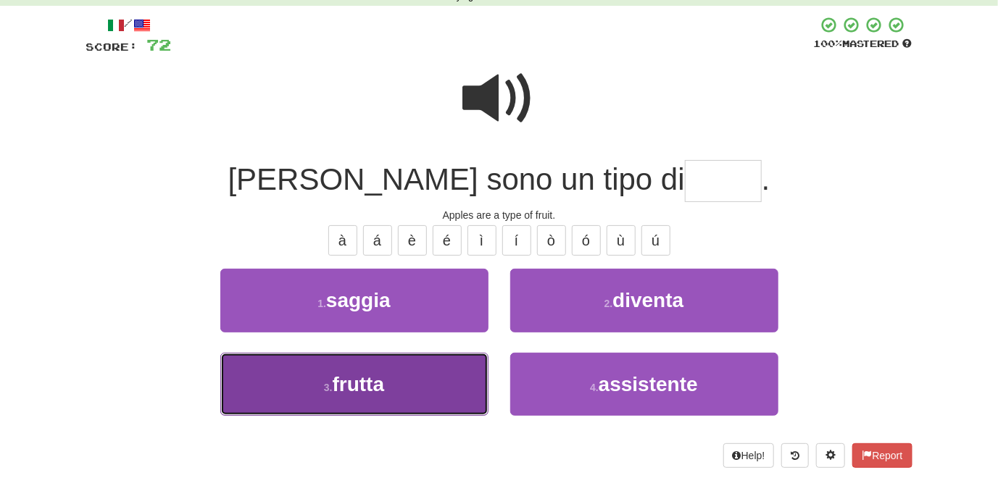
click at [438, 372] on button "3 . frutta" at bounding box center [354, 384] width 268 height 63
type input "******"
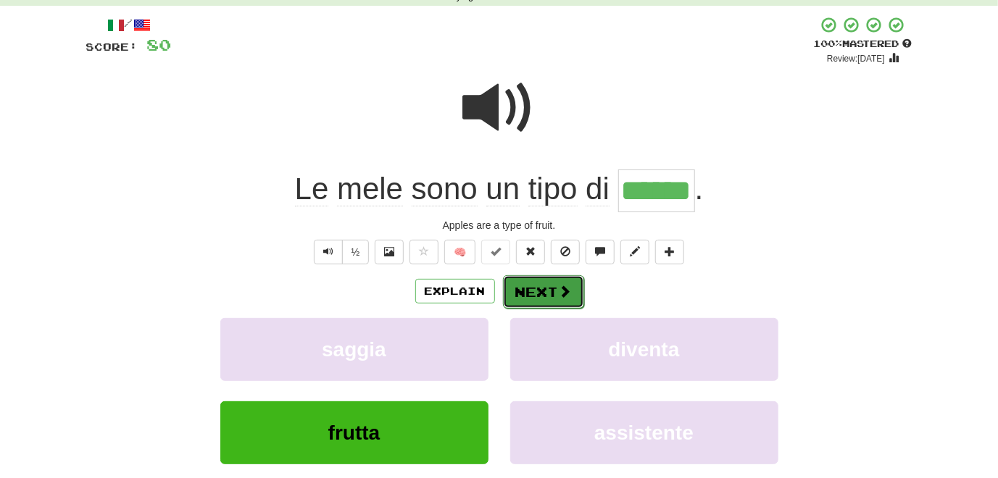
click at [547, 298] on button "Next" at bounding box center [543, 291] width 81 height 33
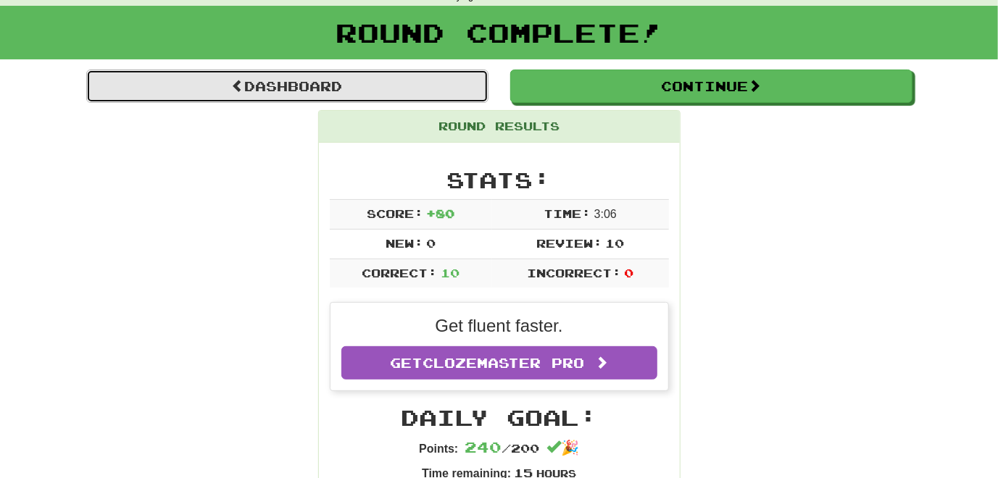
click at [291, 93] on link "Dashboard" at bounding box center [287, 86] width 402 height 33
